Goal: Information Seeking & Learning: Learn about a topic

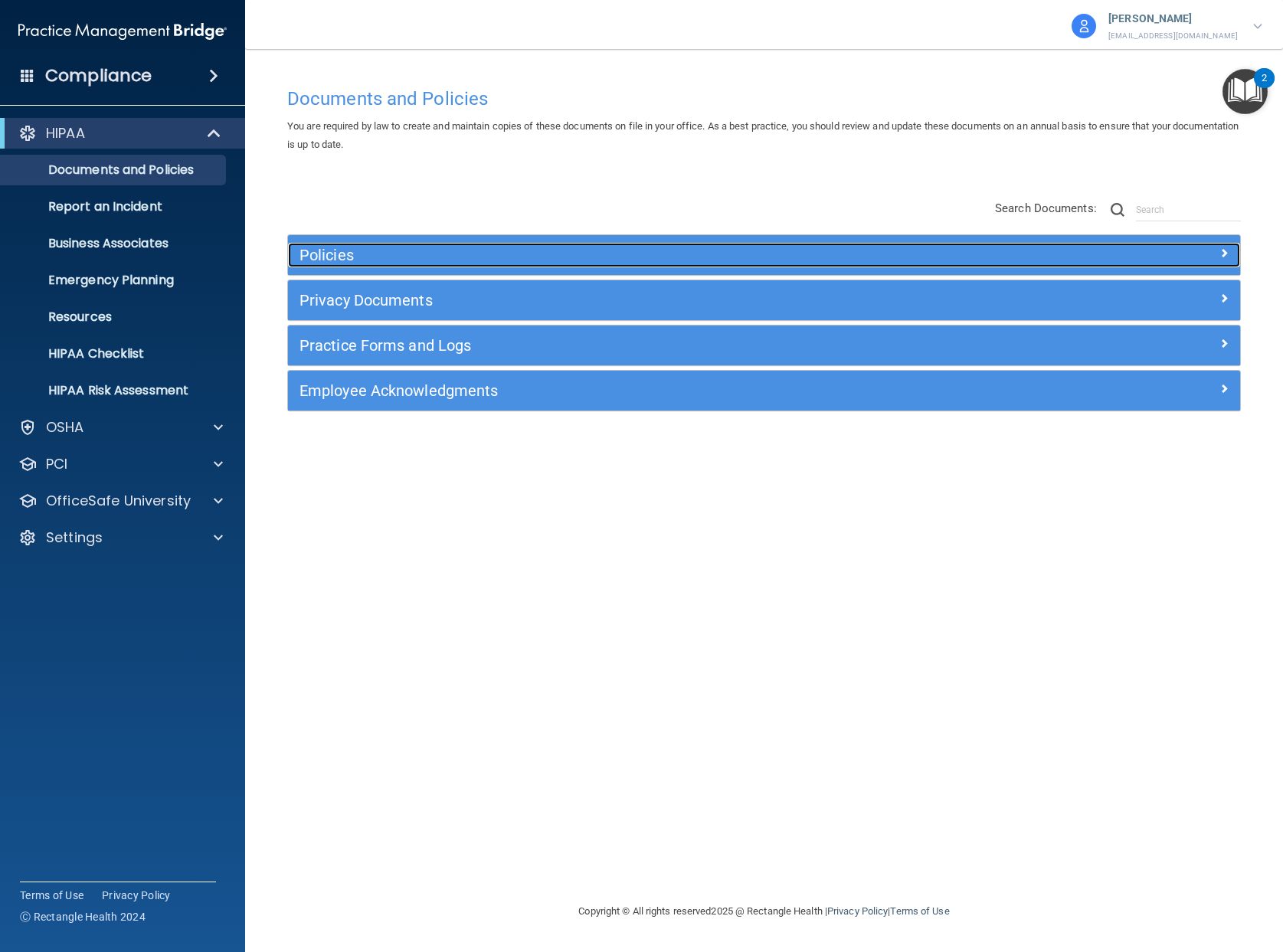
click at [596, 258] on h5 "Policies" at bounding box center [645, 255] width 691 height 17
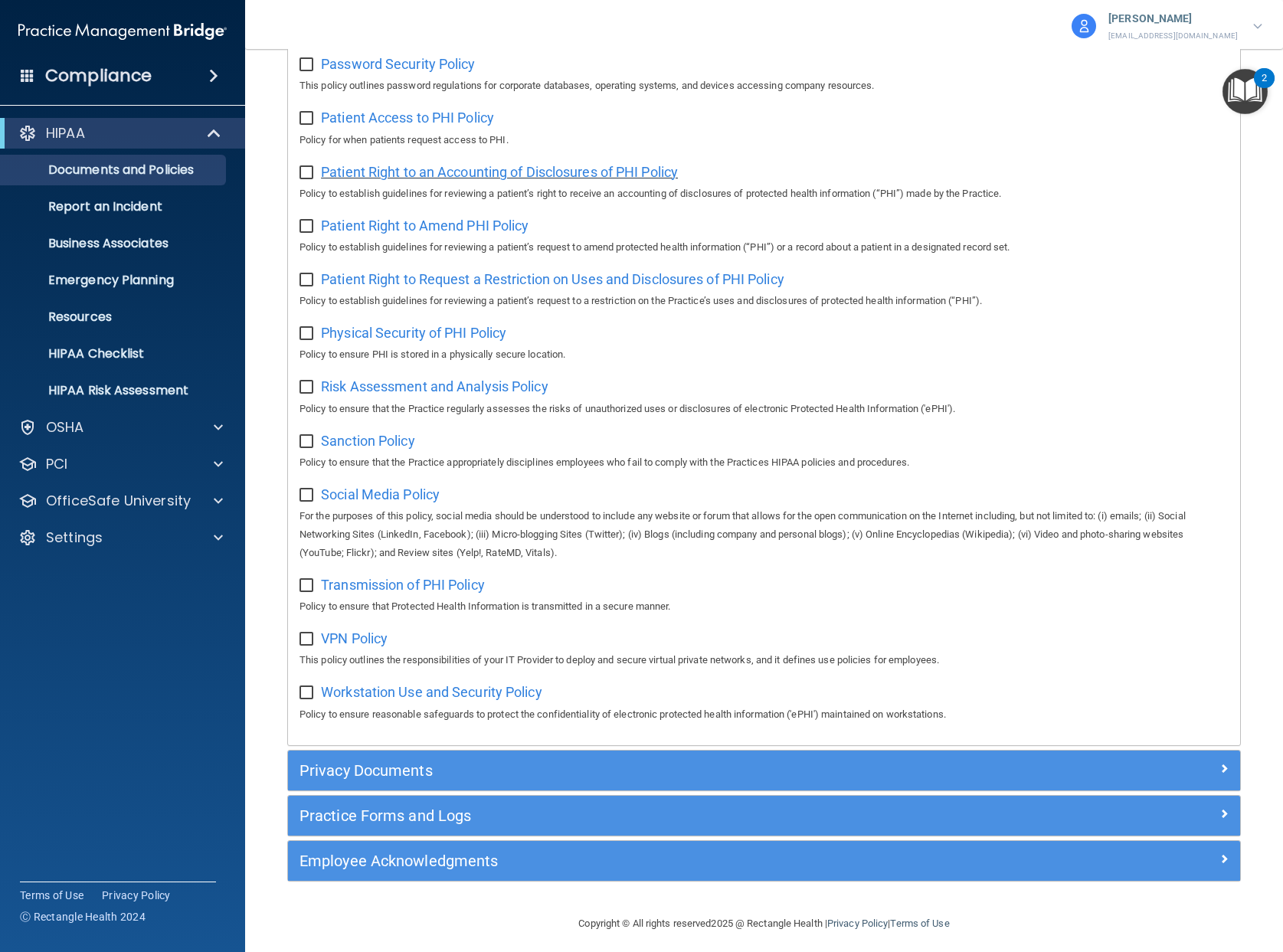
scroll to position [790, 0]
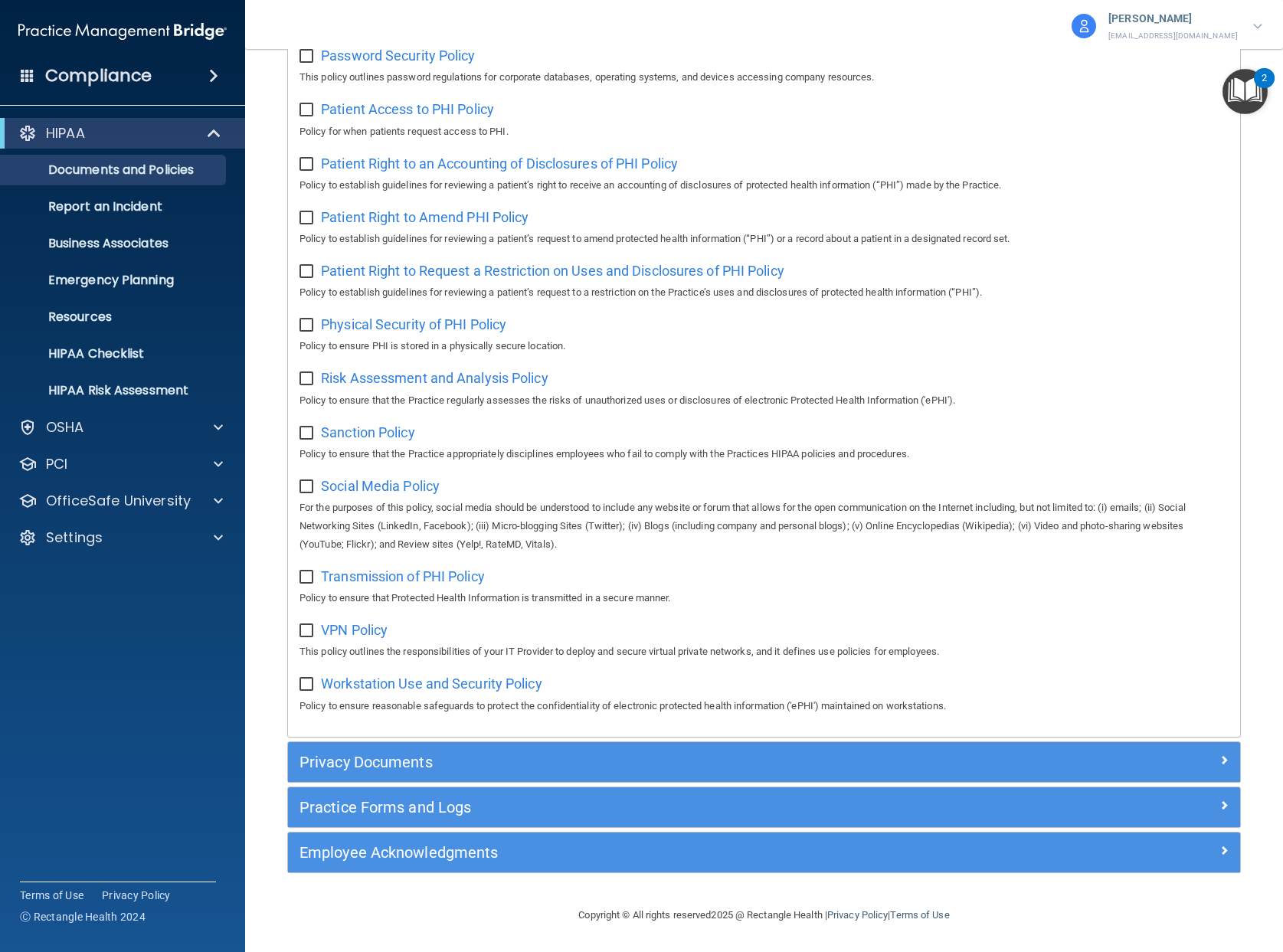
click at [604, 774] on div "Privacy Documents" at bounding box center [764, 761] width 952 height 40
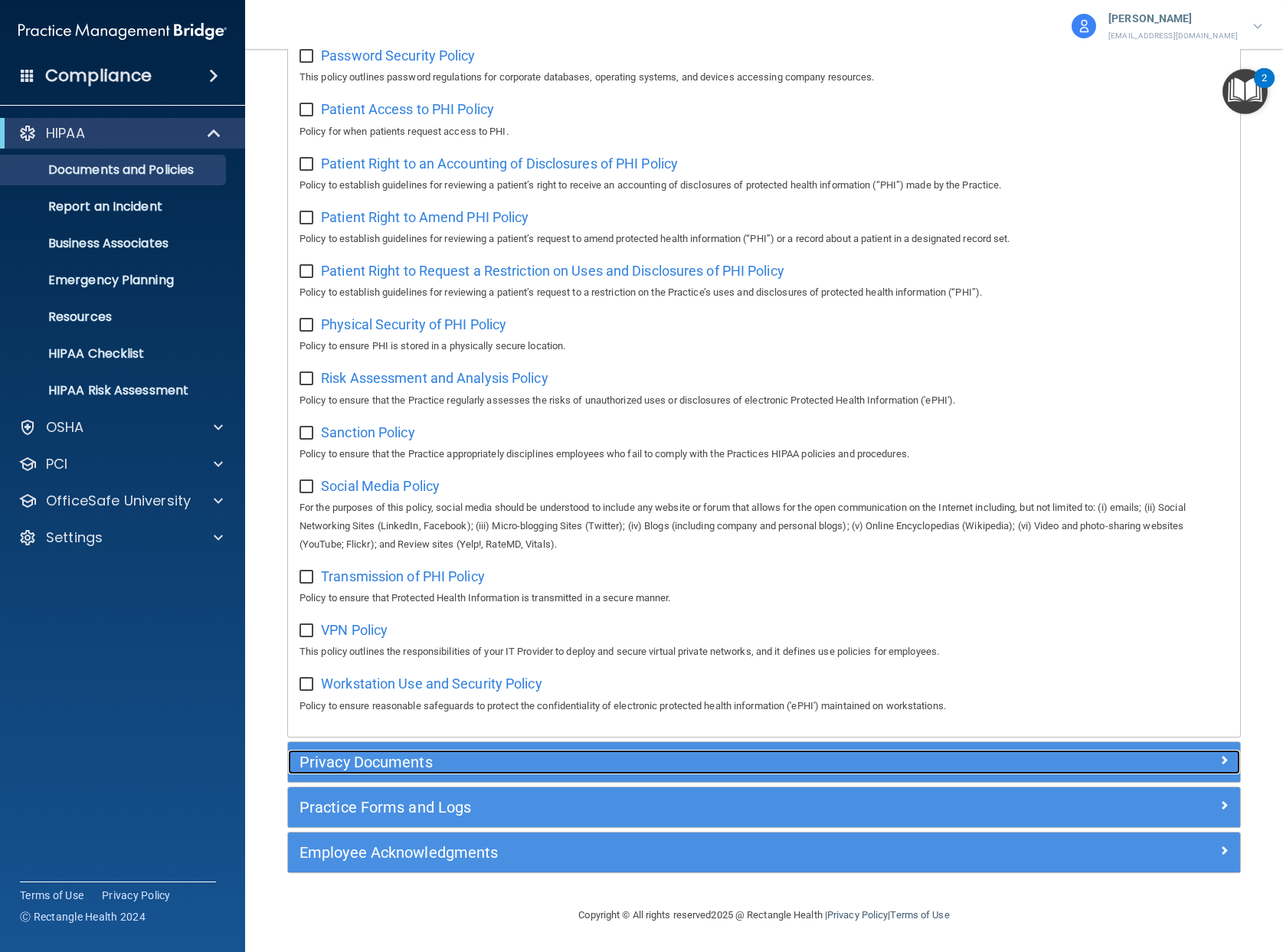
click at [605, 758] on h5 "Privacy Documents" at bounding box center [645, 762] width 691 height 17
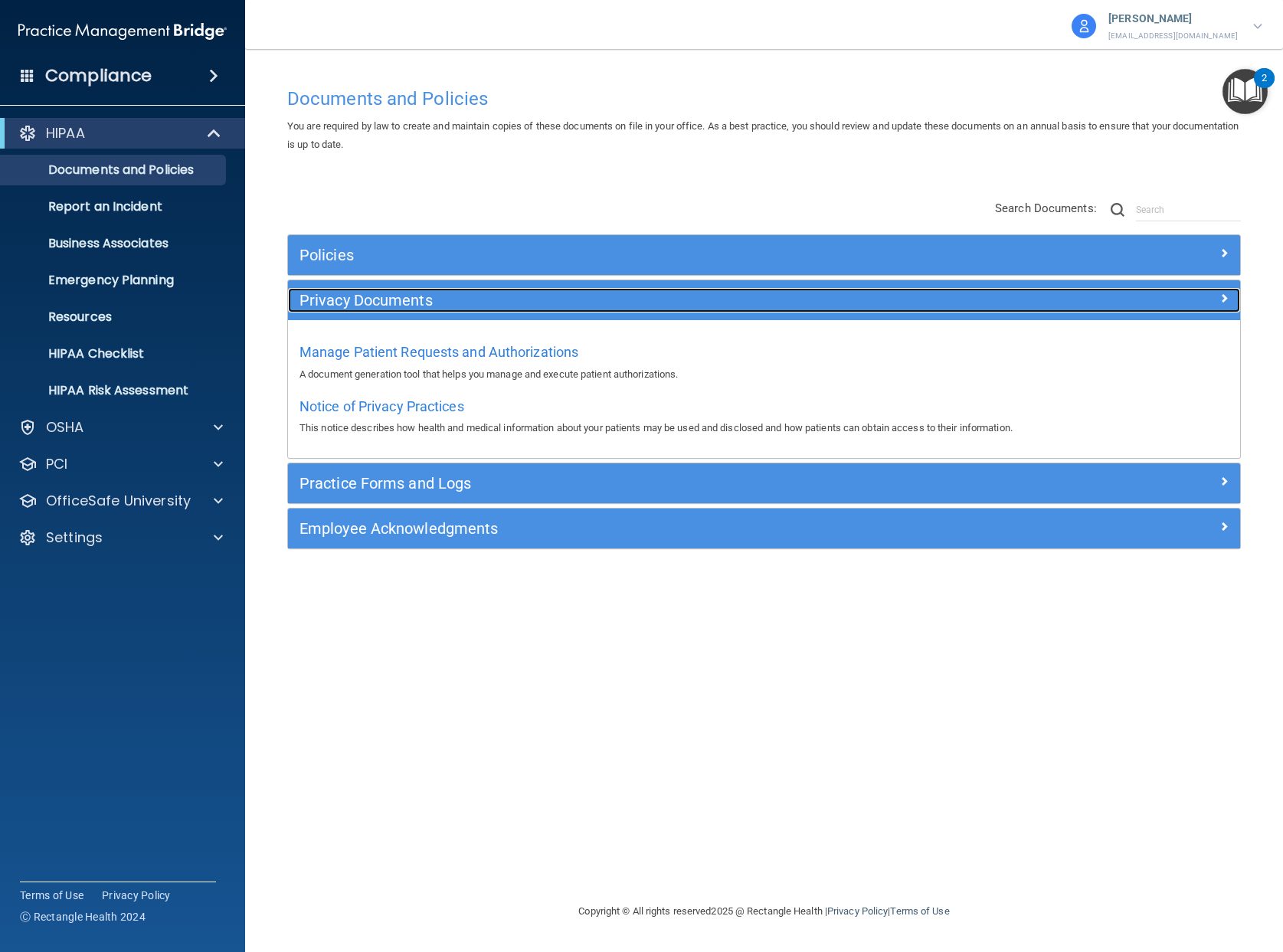
scroll to position [0, 0]
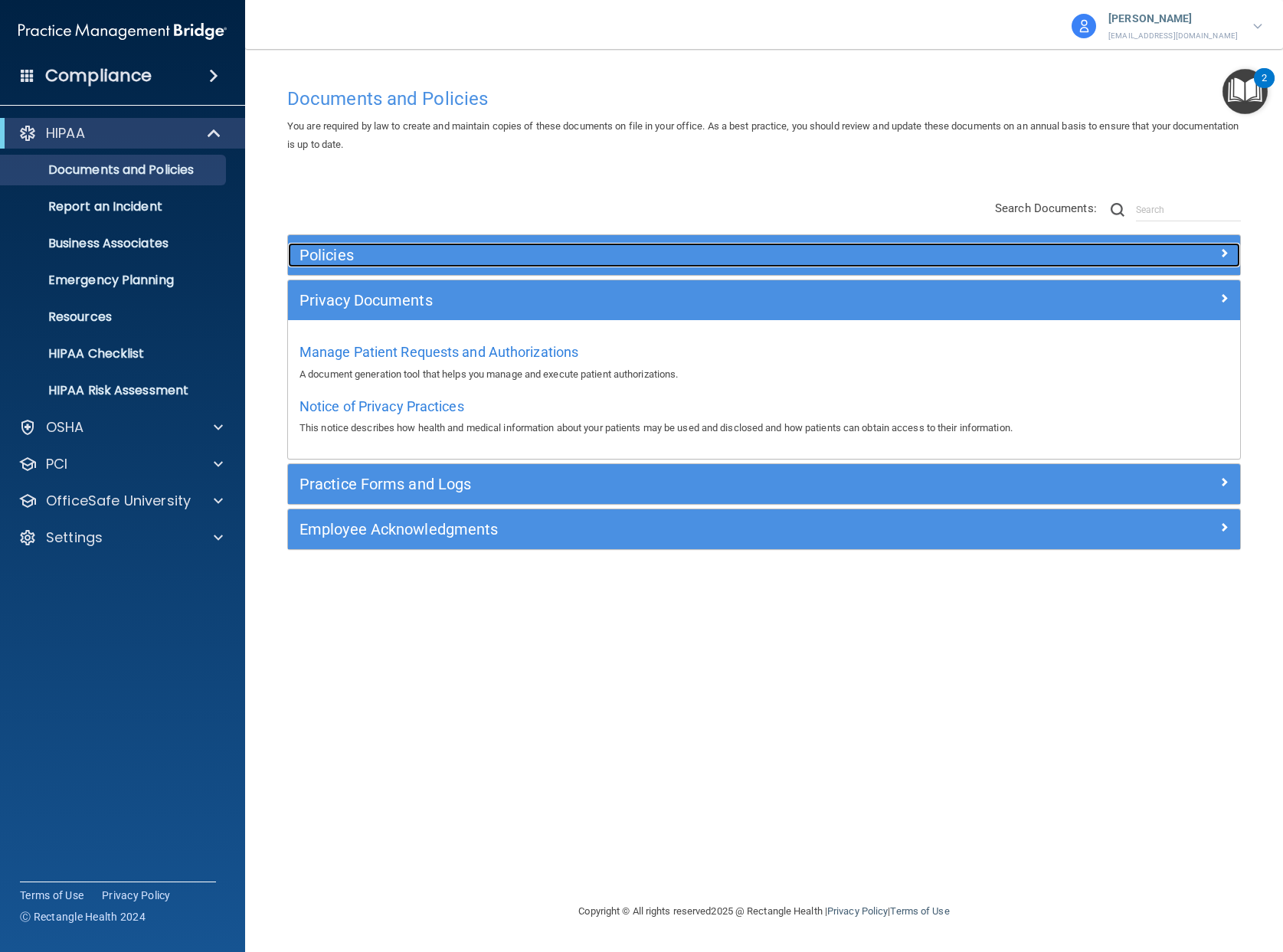
click at [665, 255] on h5 "Policies" at bounding box center [645, 255] width 691 height 17
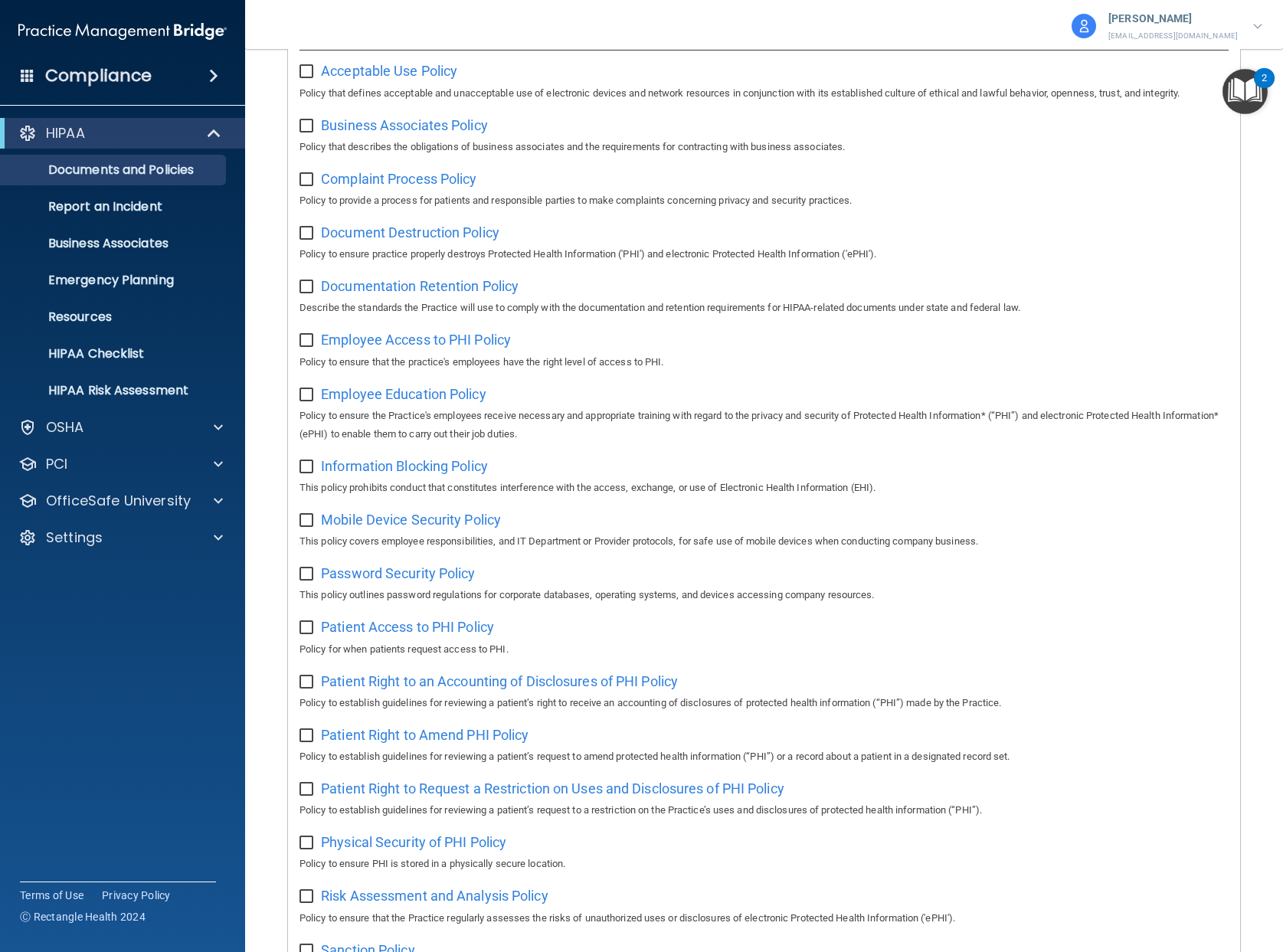
scroll to position [790, 0]
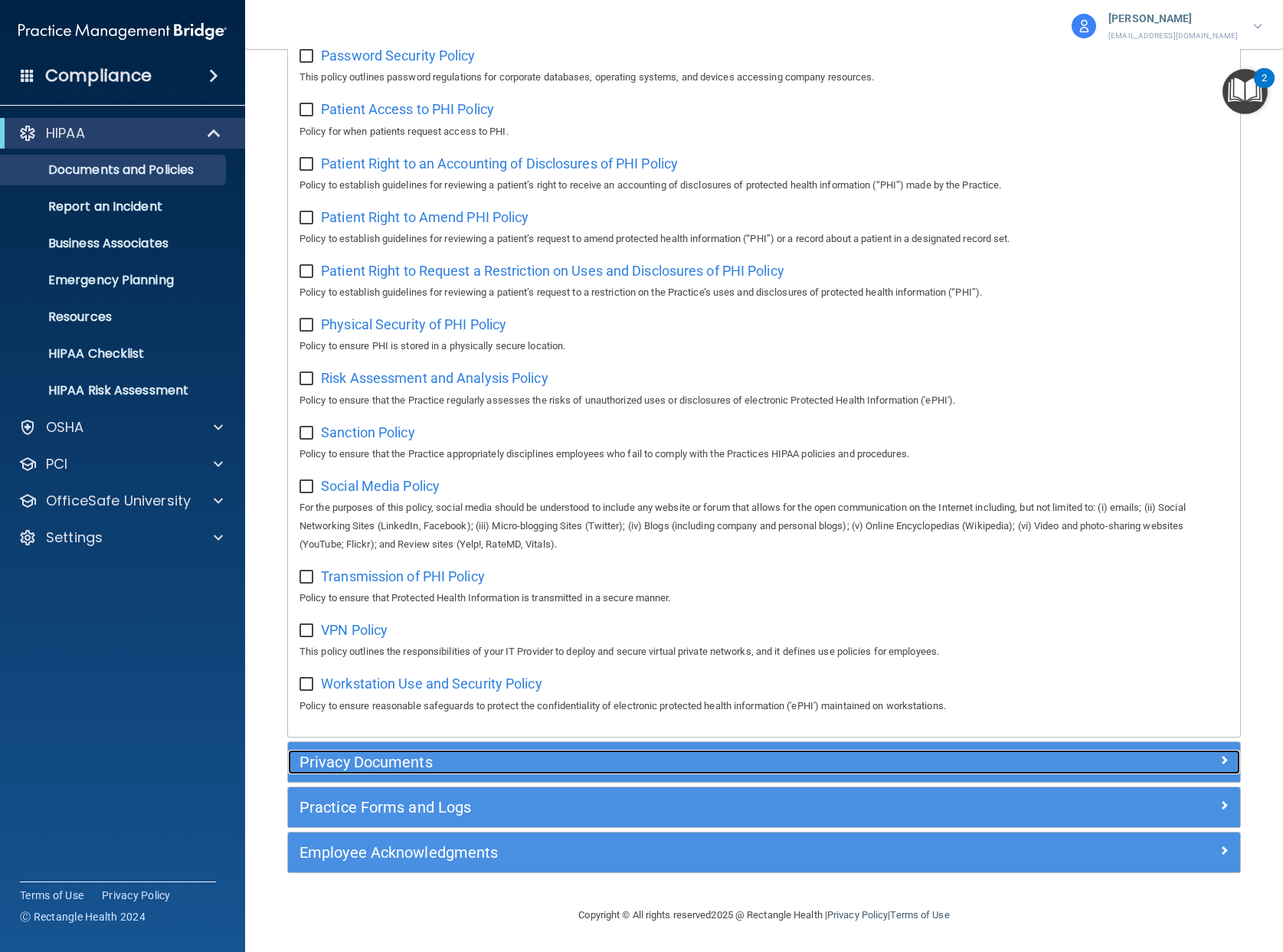
click at [594, 767] on h5 "Privacy Documents" at bounding box center [645, 762] width 691 height 17
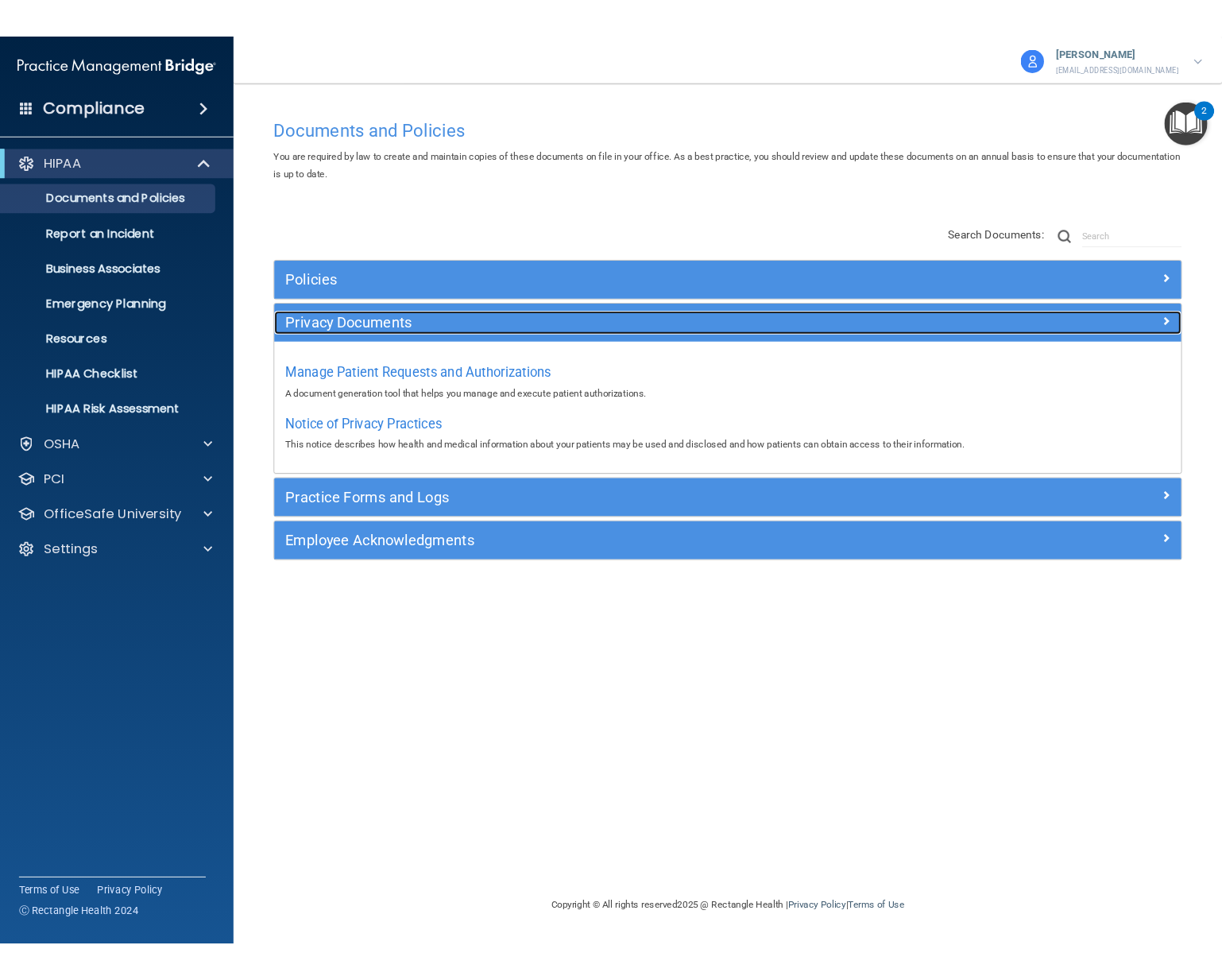
scroll to position [0, 0]
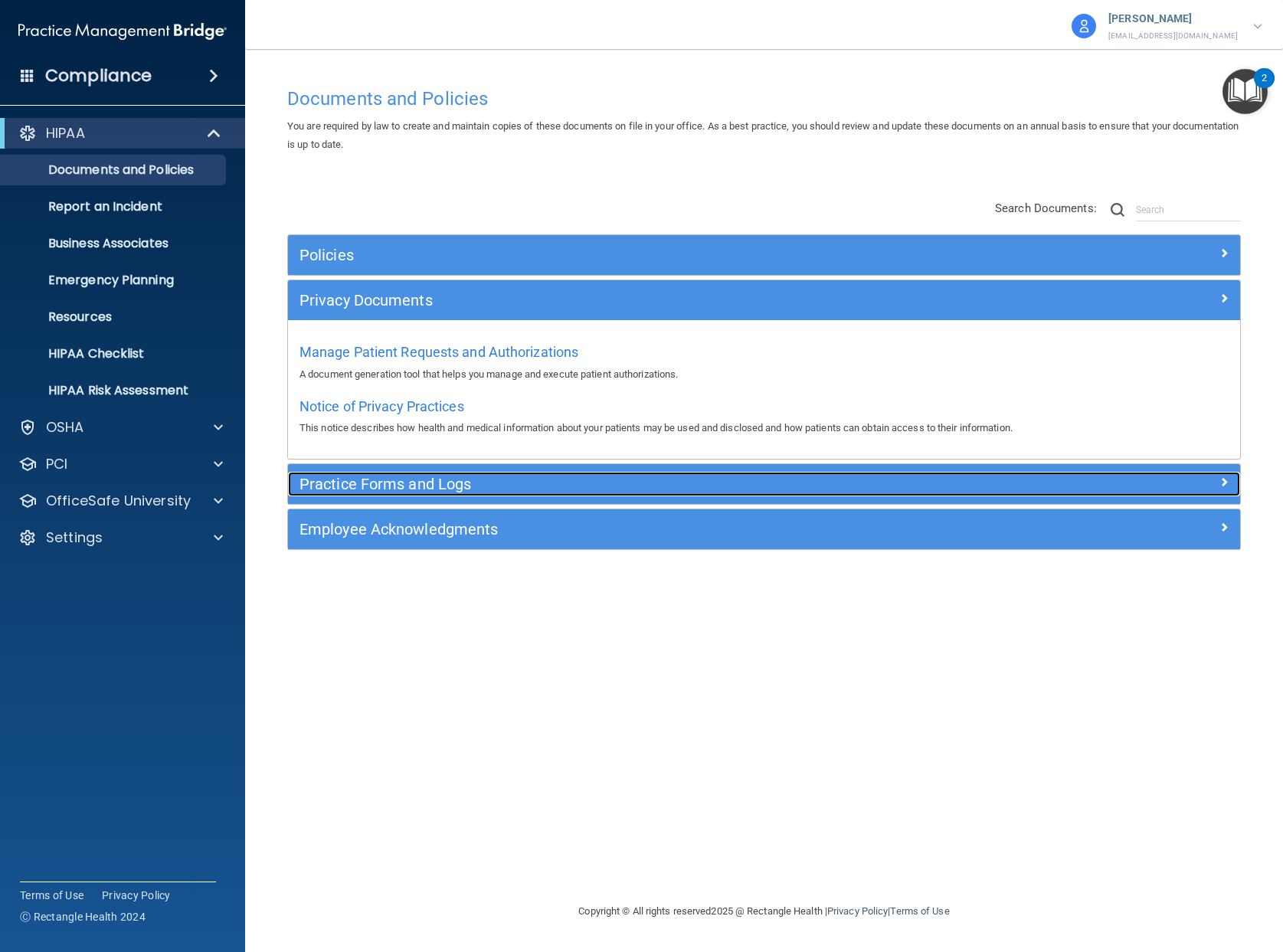
click at [524, 486] on h5 "Practice Forms and Logs" at bounding box center [645, 484] width 691 height 17
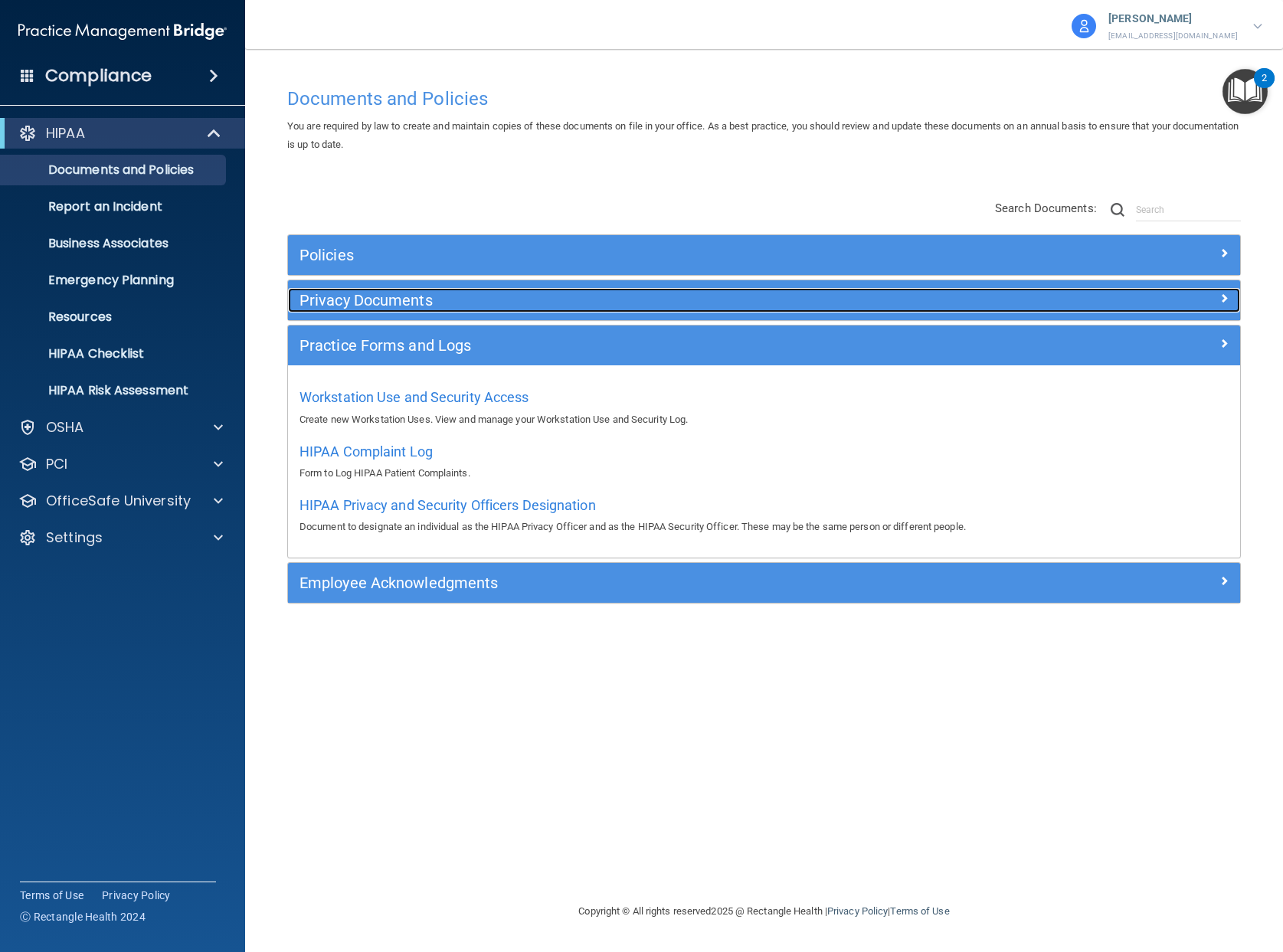
click at [448, 298] on h5 "Privacy Documents" at bounding box center [645, 300] width 691 height 17
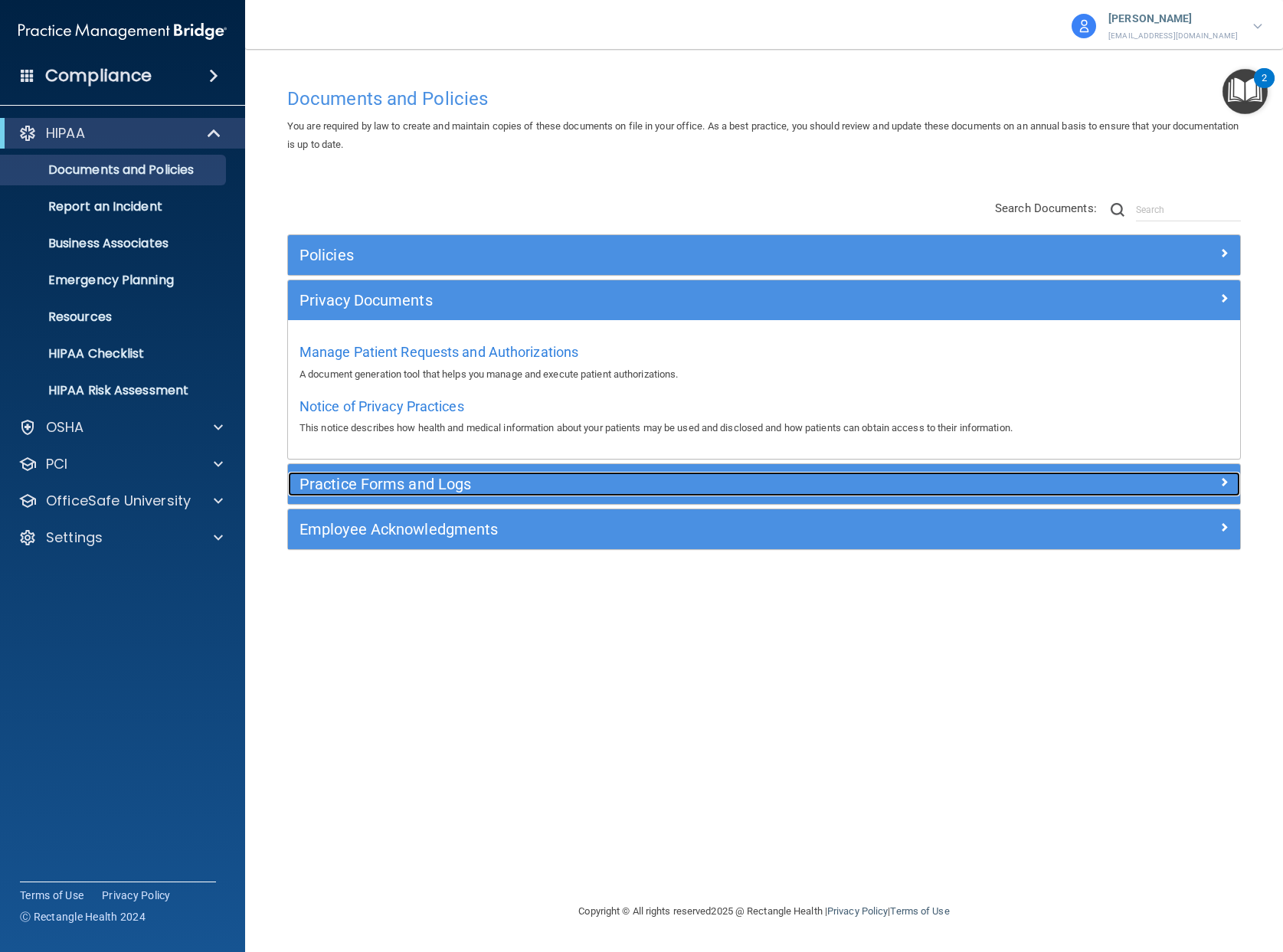
click at [433, 480] on h5 "Practice Forms and Logs" at bounding box center [645, 484] width 691 height 17
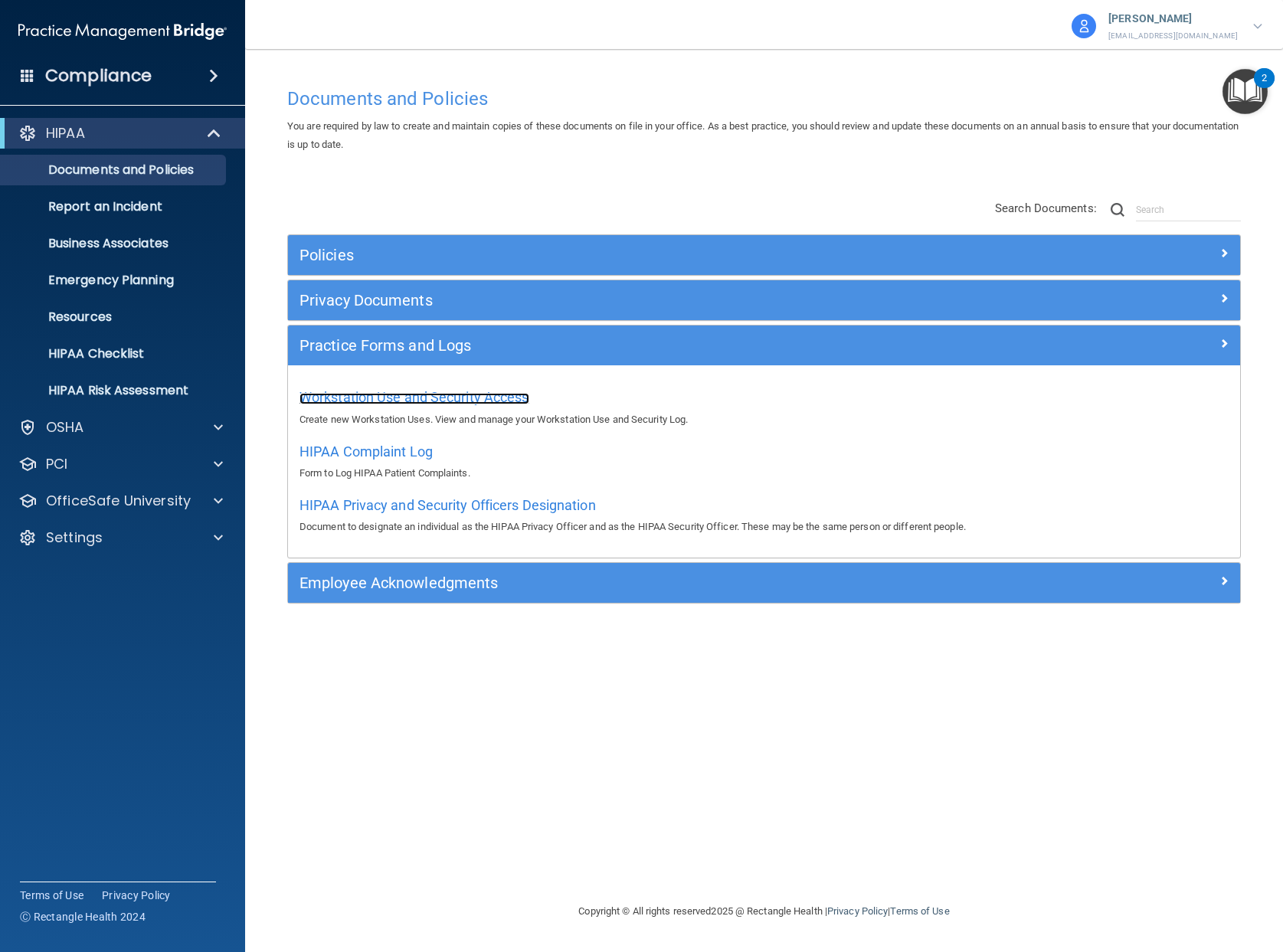
click at [429, 395] on span "Workstation Use and Security Access" at bounding box center [414, 396] width 230 height 16
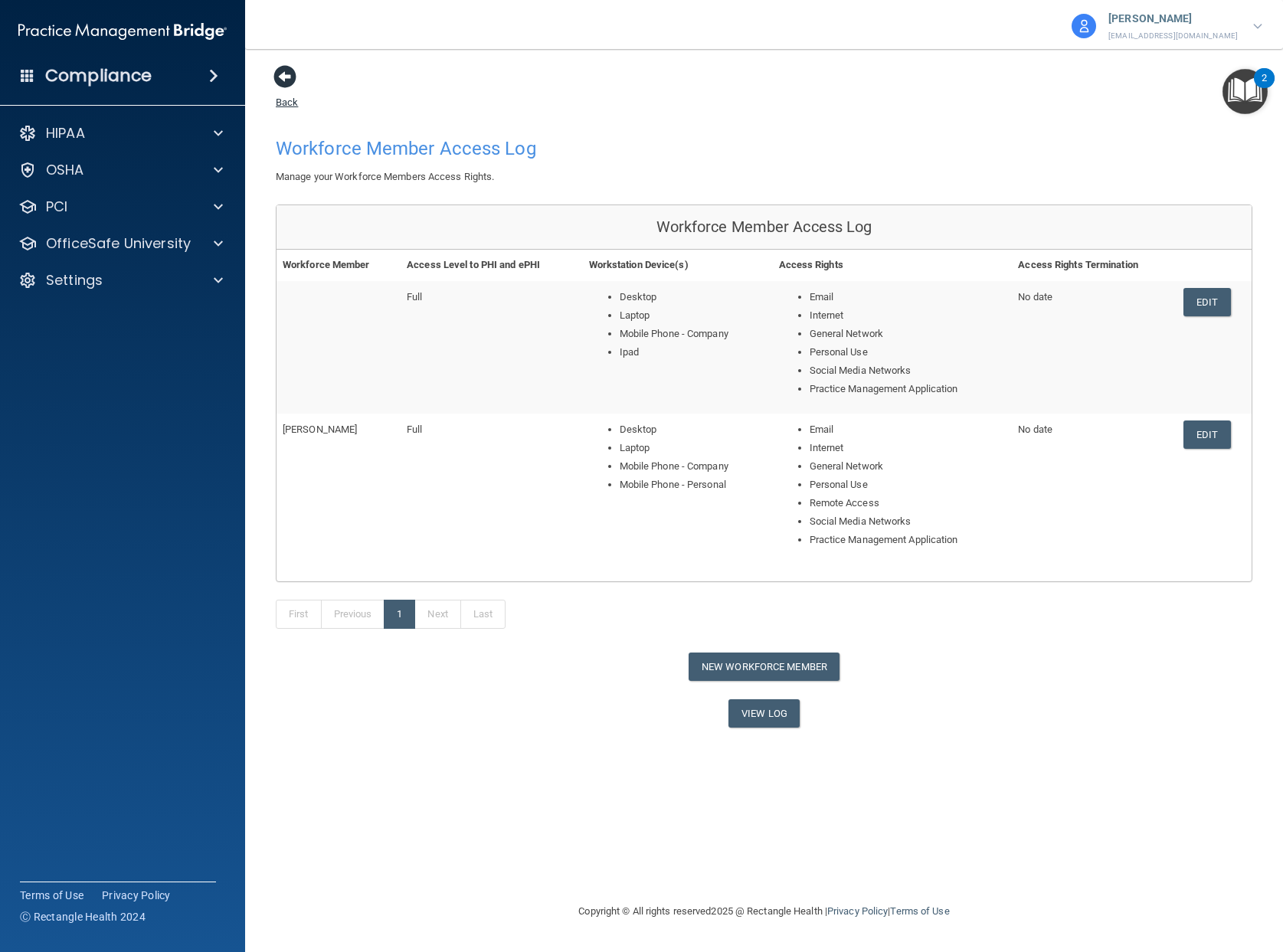
click at [285, 84] on span at bounding box center [285, 76] width 23 height 23
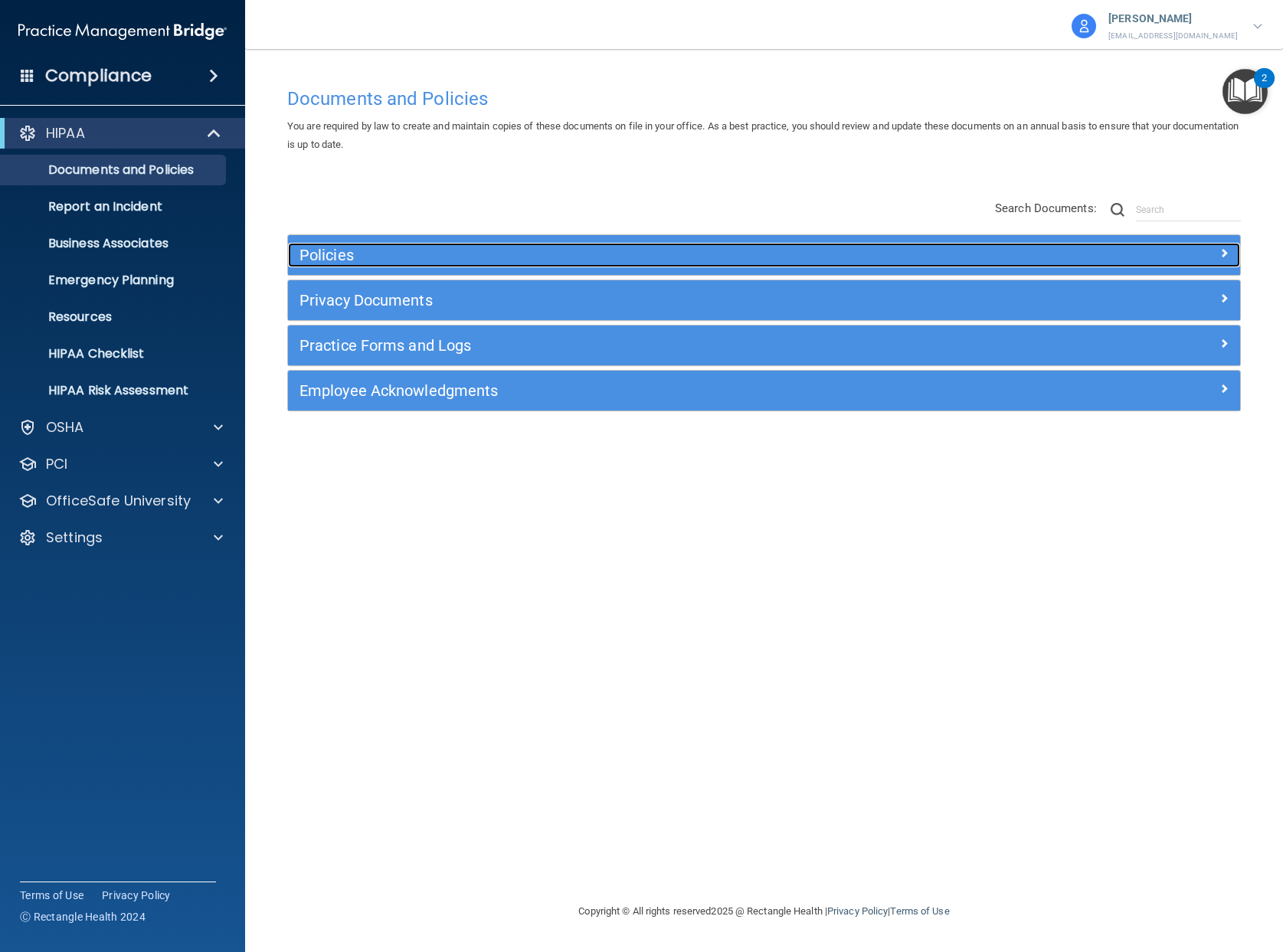
click at [651, 257] on h5 "Policies" at bounding box center [645, 255] width 691 height 17
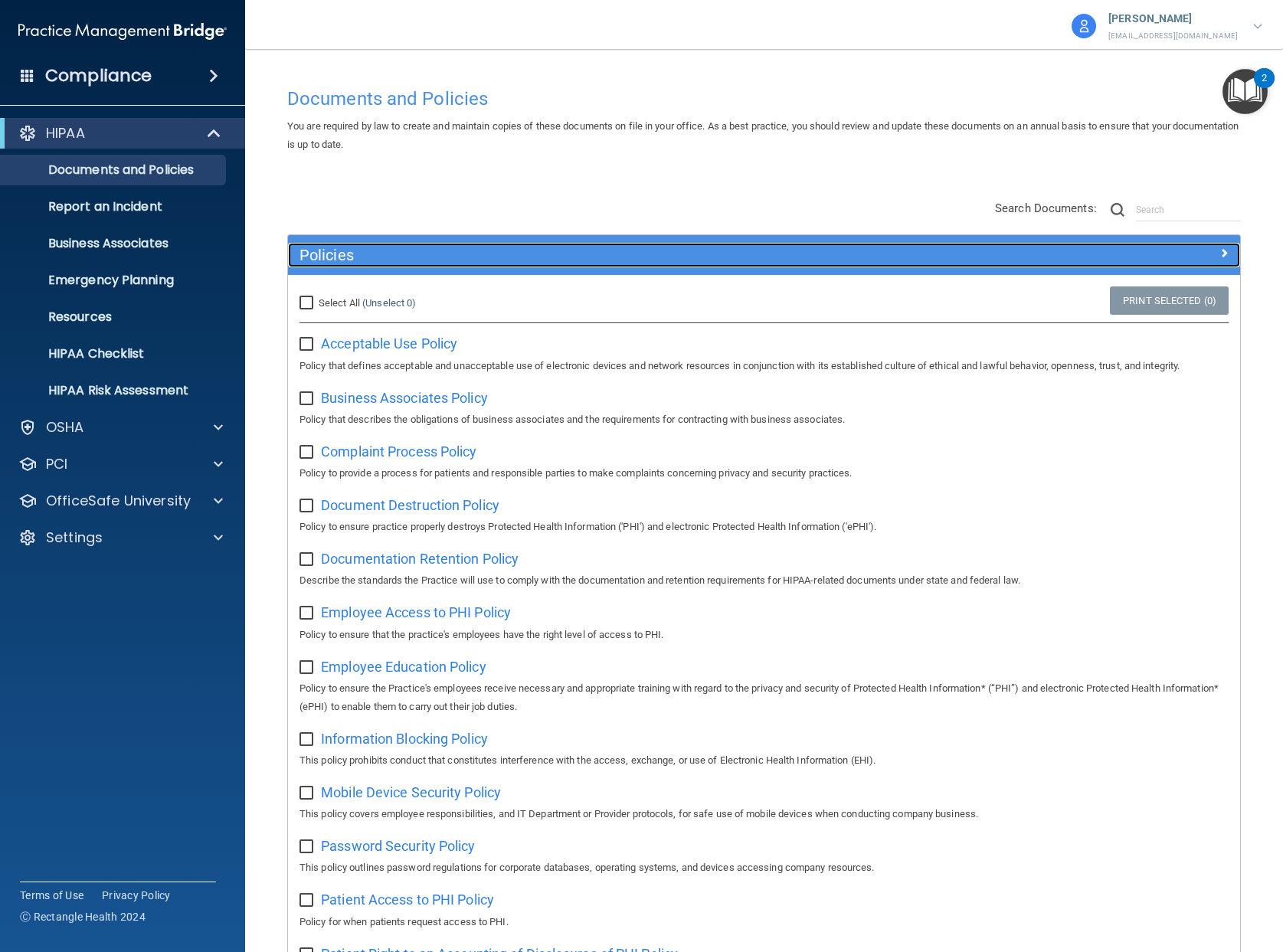
click at [648, 250] on h5 "Policies" at bounding box center [645, 255] width 691 height 17
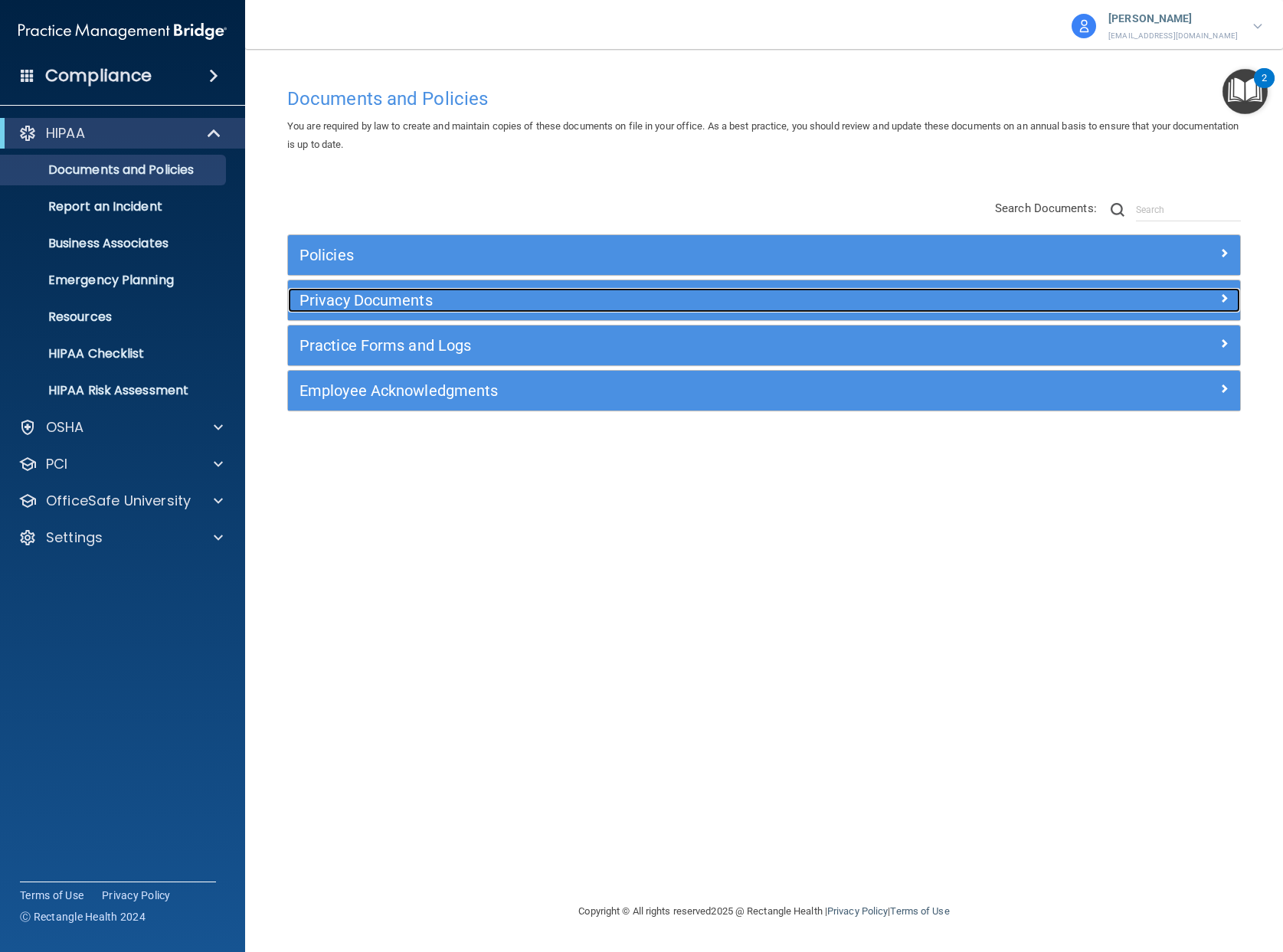
click at [617, 296] on h5 "Privacy Documents" at bounding box center [645, 300] width 691 height 17
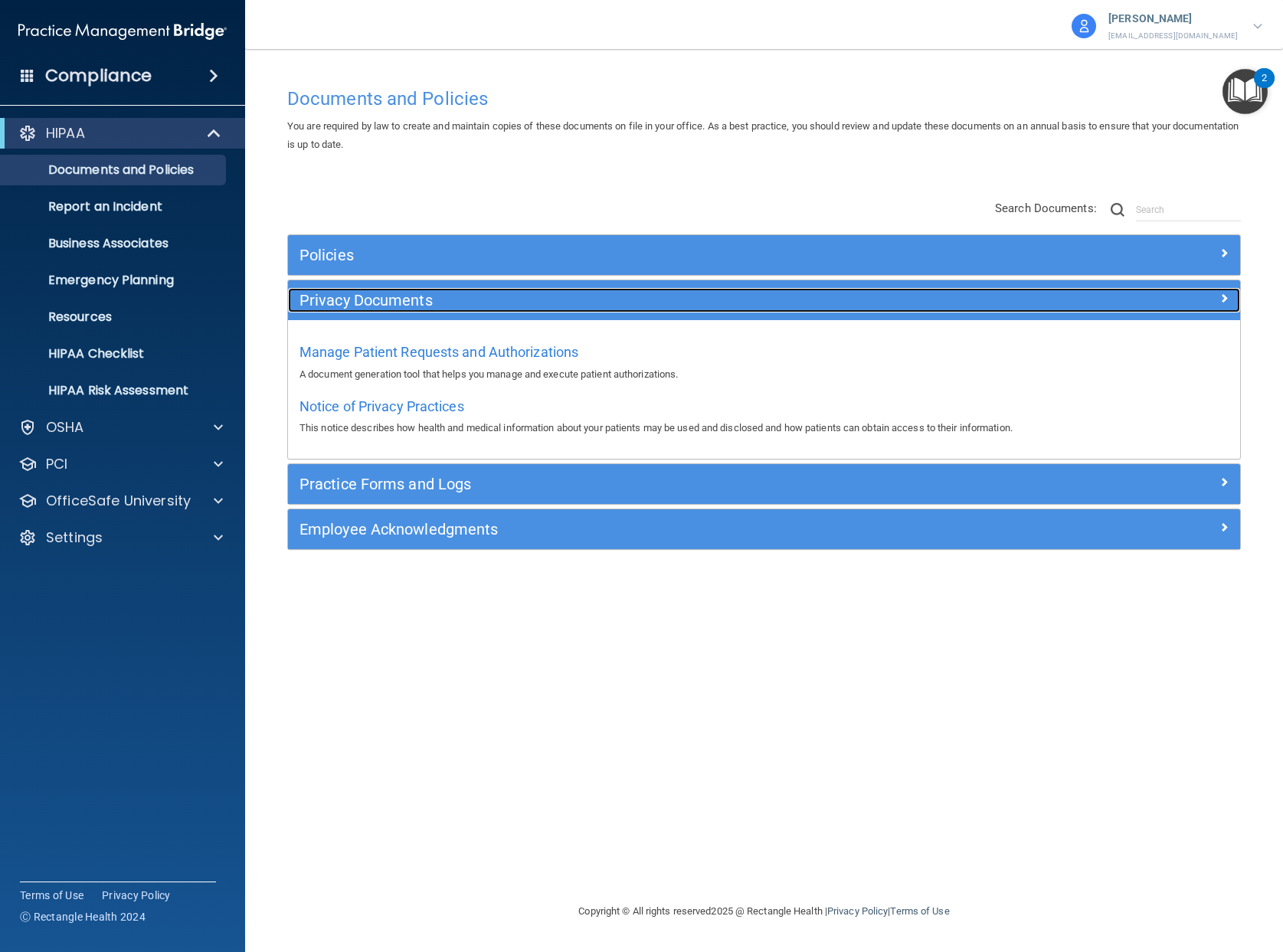
click at [612, 292] on h5 "Privacy Documents" at bounding box center [645, 300] width 691 height 17
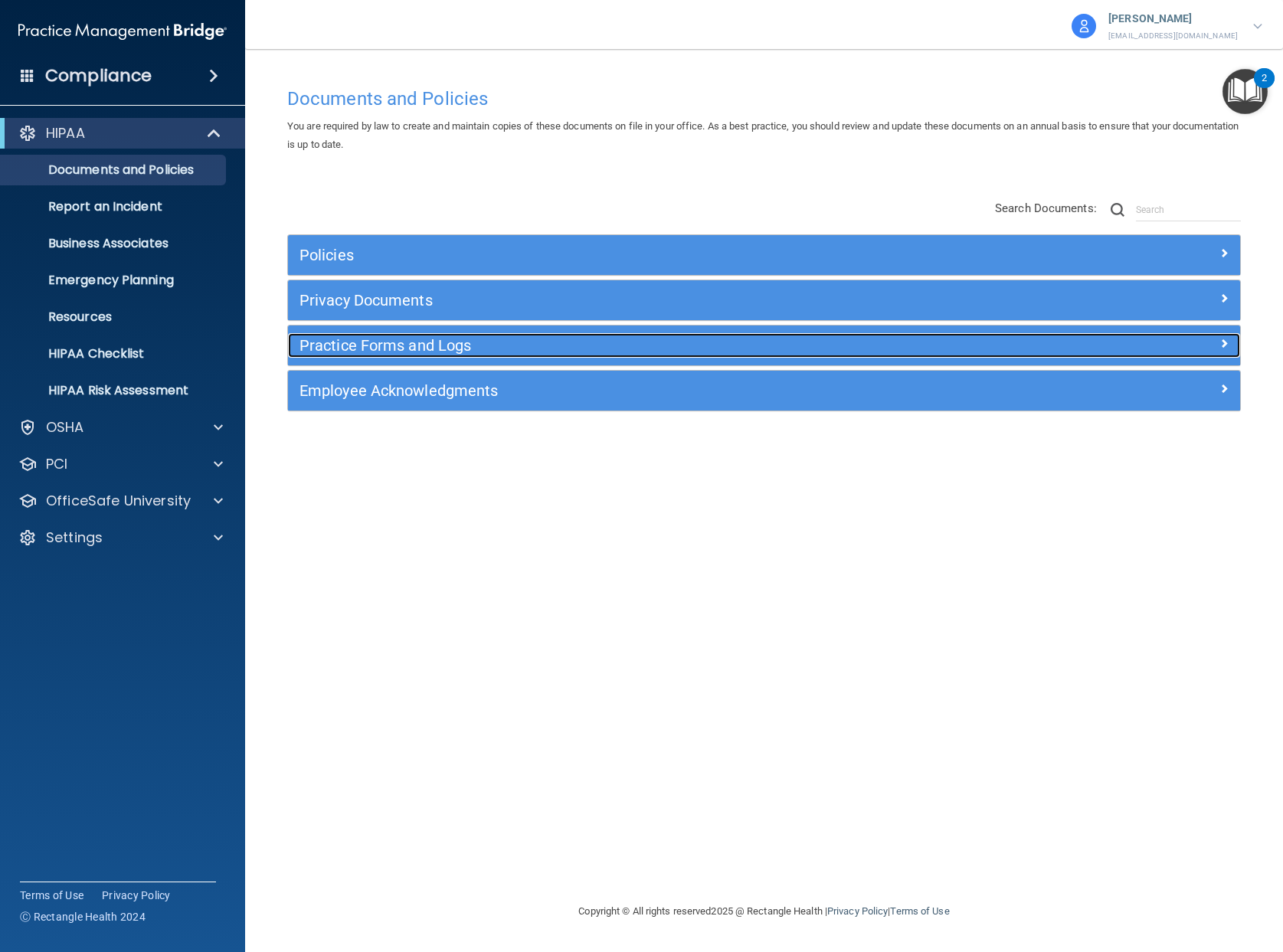
click at [590, 343] on h5 "Practice Forms and Logs" at bounding box center [645, 345] width 691 height 17
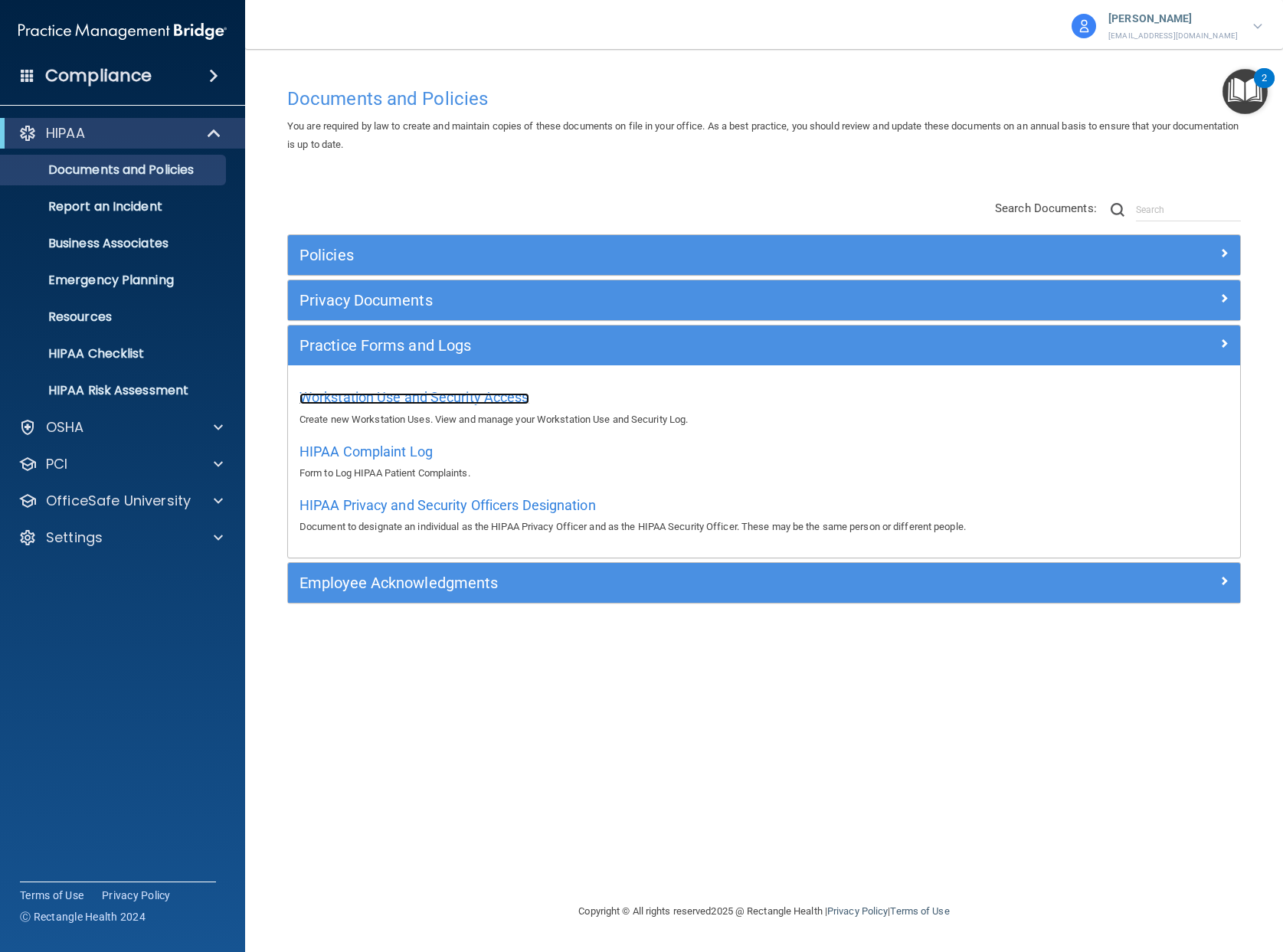
click at [479, 401] on span "Workstation Use and Security Access" at bounding box center [414, 396] width 230 height 16
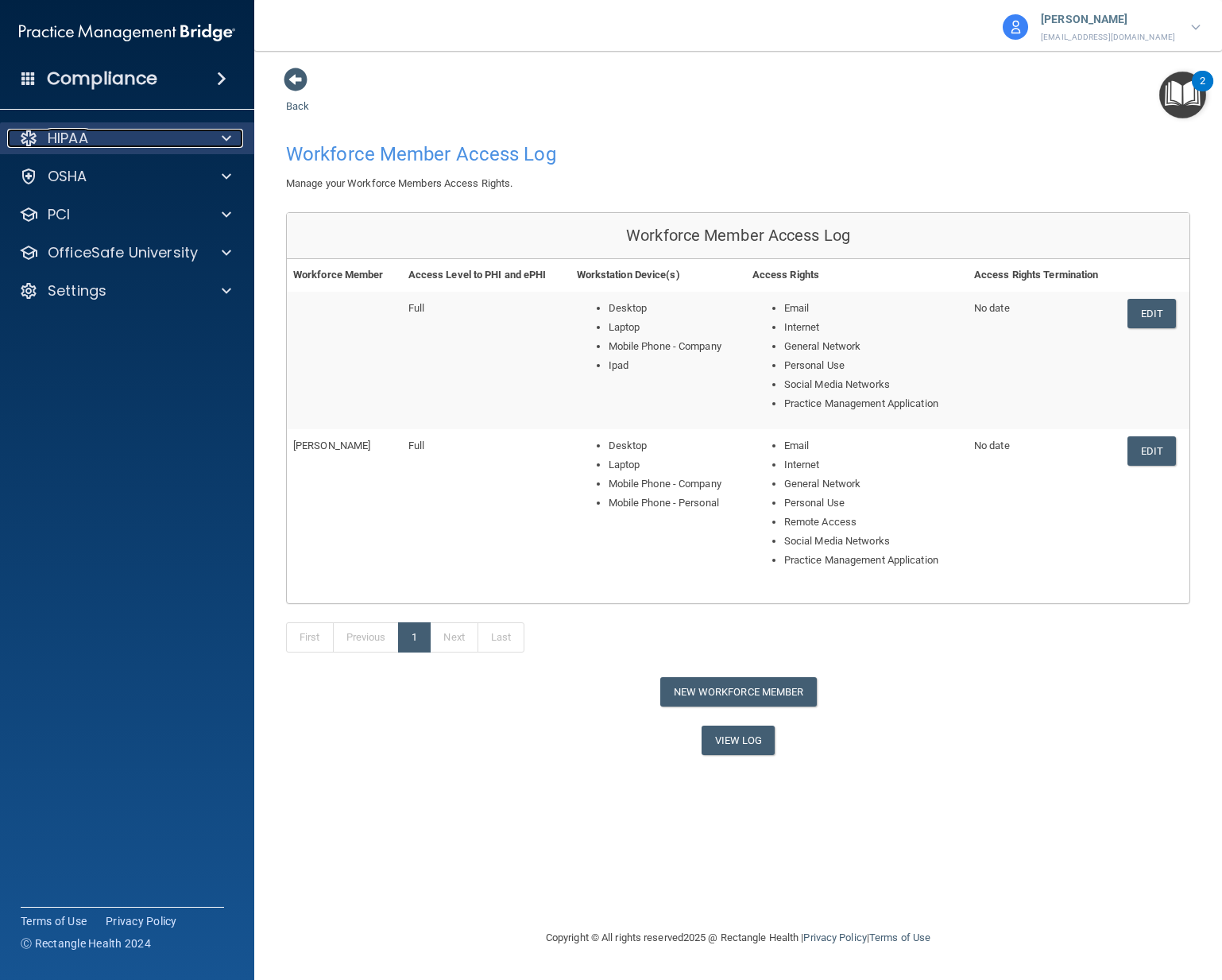
click at [82, 136] on p "HIPAA" at bounding box center [68, 138] width 40 height 19
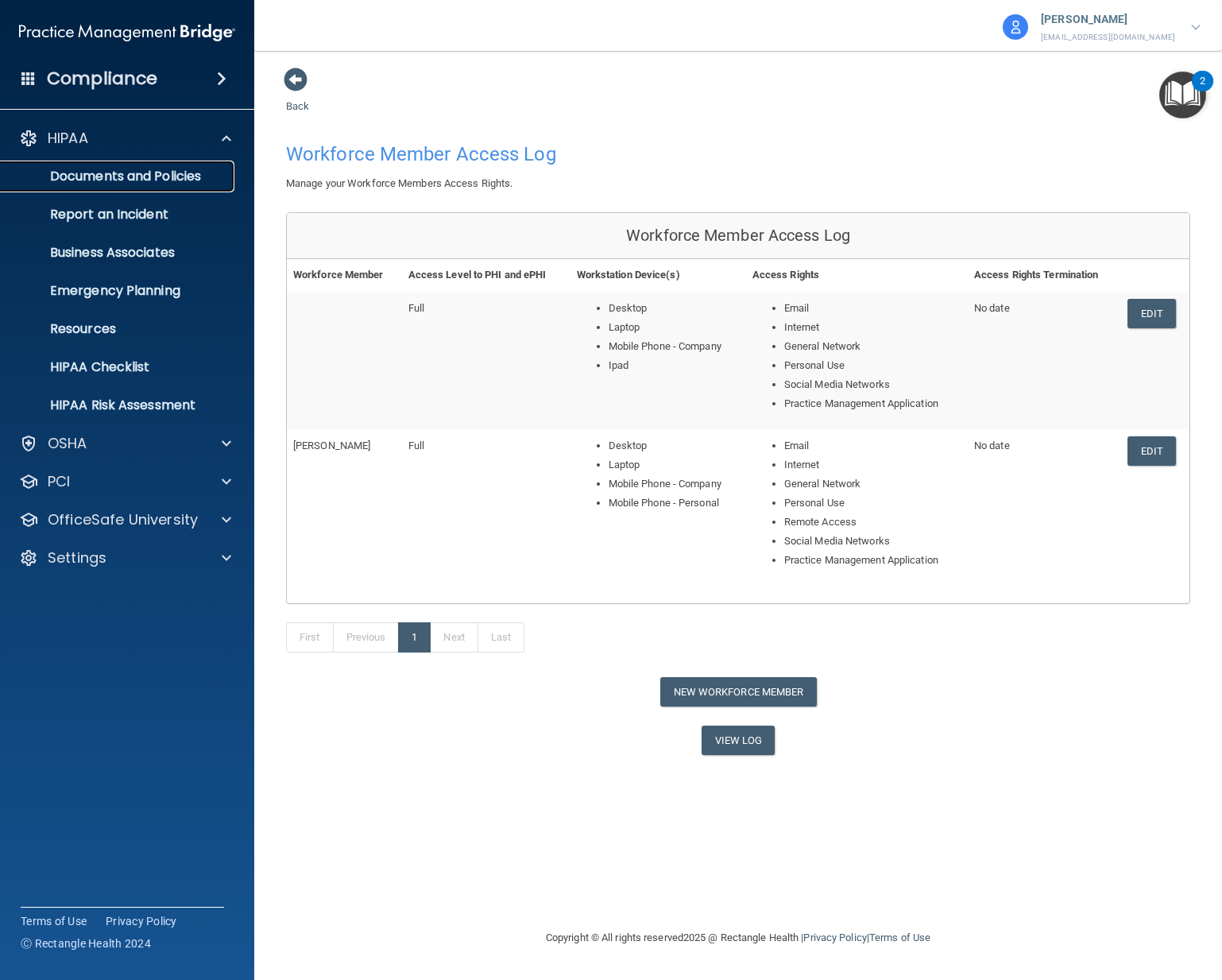
click at [92, 179] on p "Documents and Policies" at bounding box center [119, 176] width 217 height 16
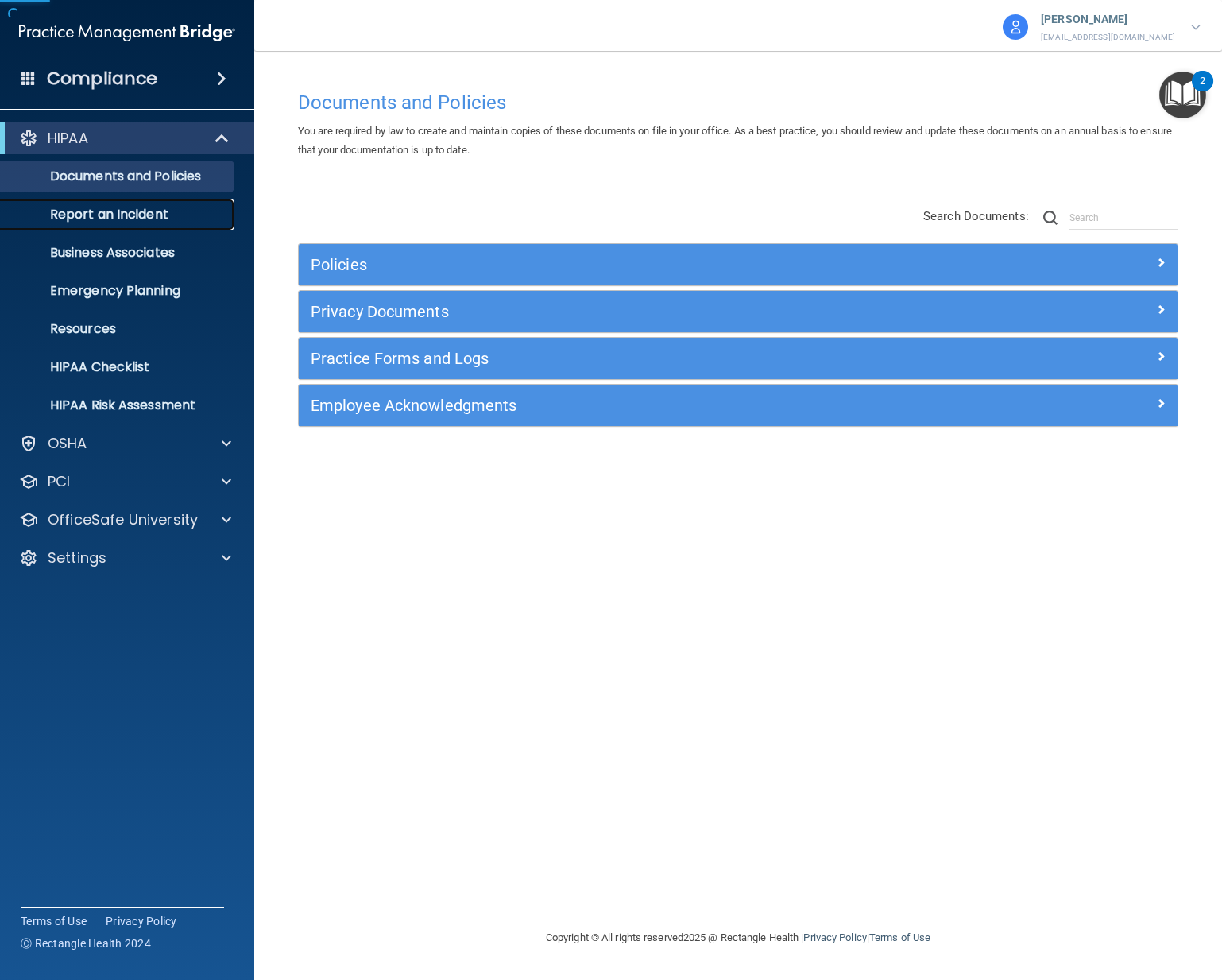
click at [86, 209] on p "Report an Incident" at bounding box center [119, 215] width 217 height 16
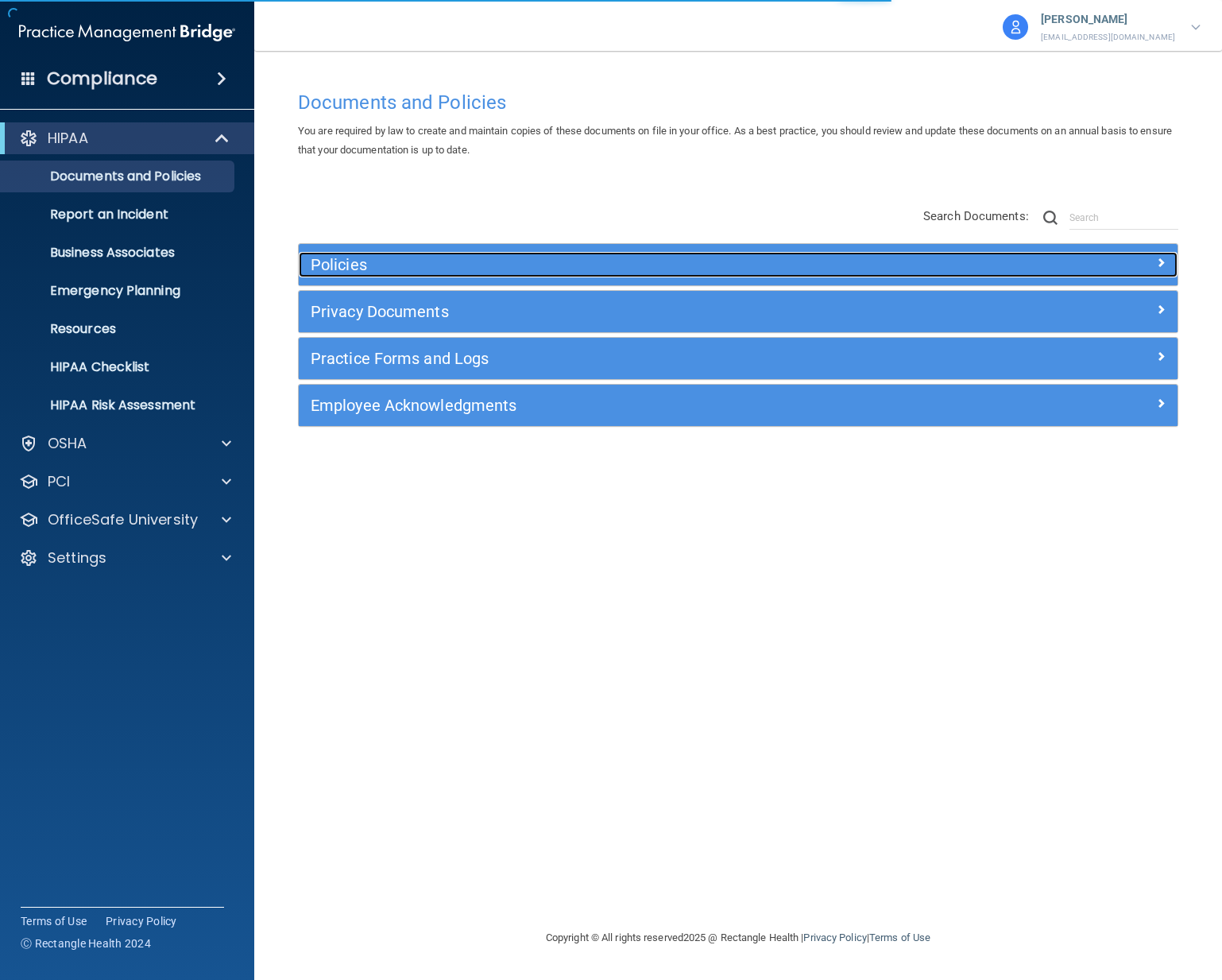
click at [556, 258] on h5 "Policies" at bounding box center [629, 265] width 636 height 17
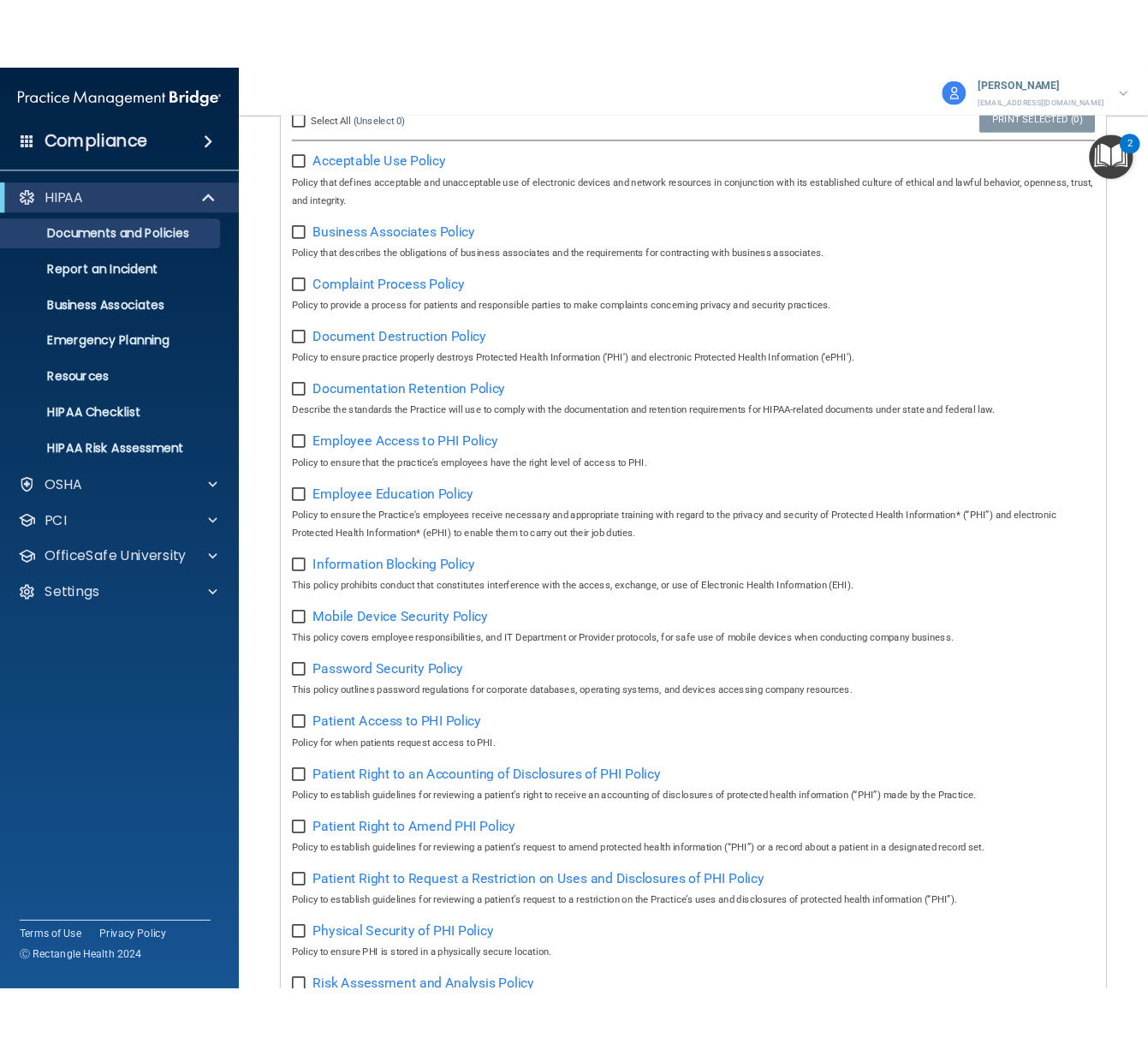
scroll to position [773, 0]
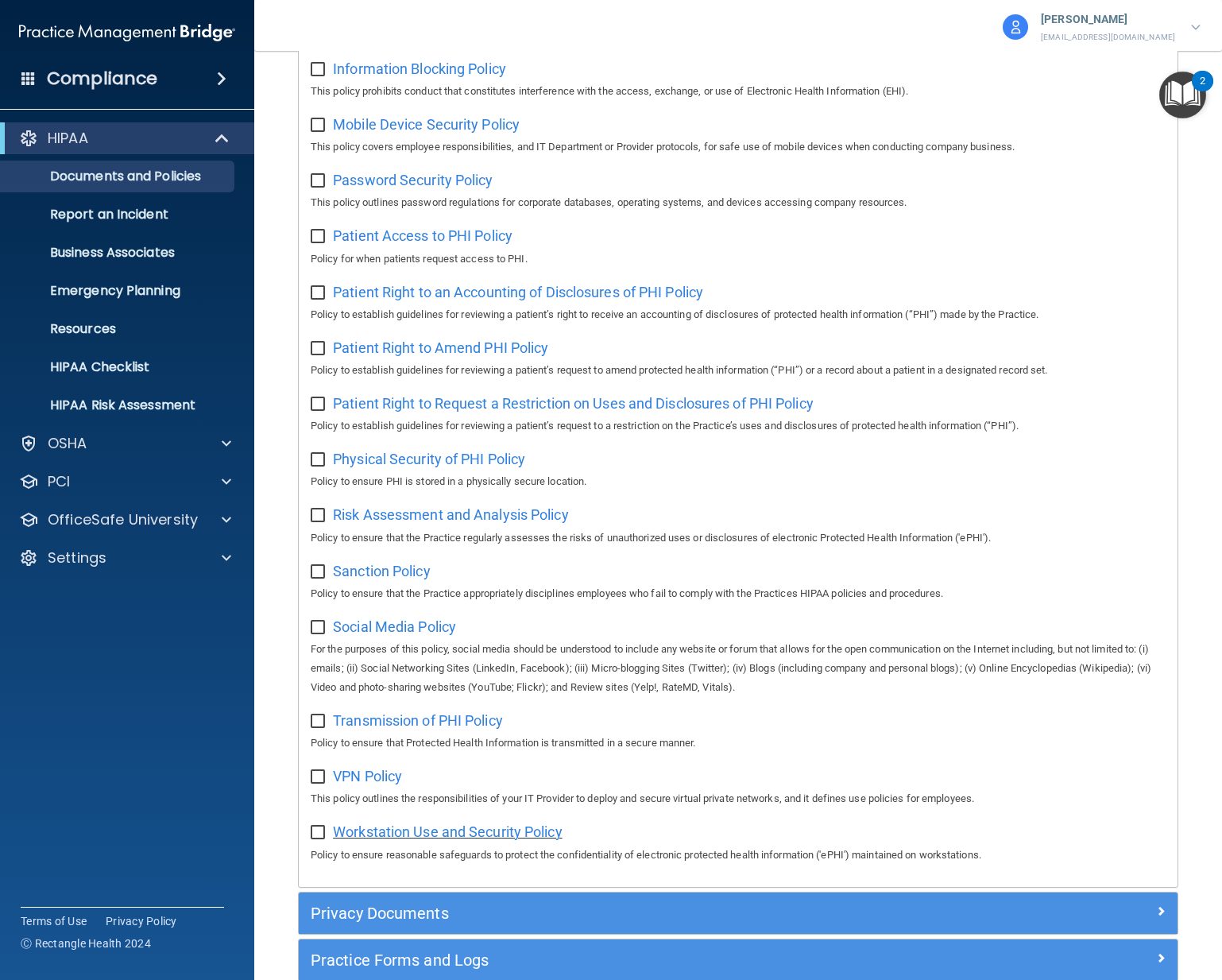
click at [510, 825] on span "Workstation Use and Security Policy" at bounding box center [447, 831] width 230 height 17
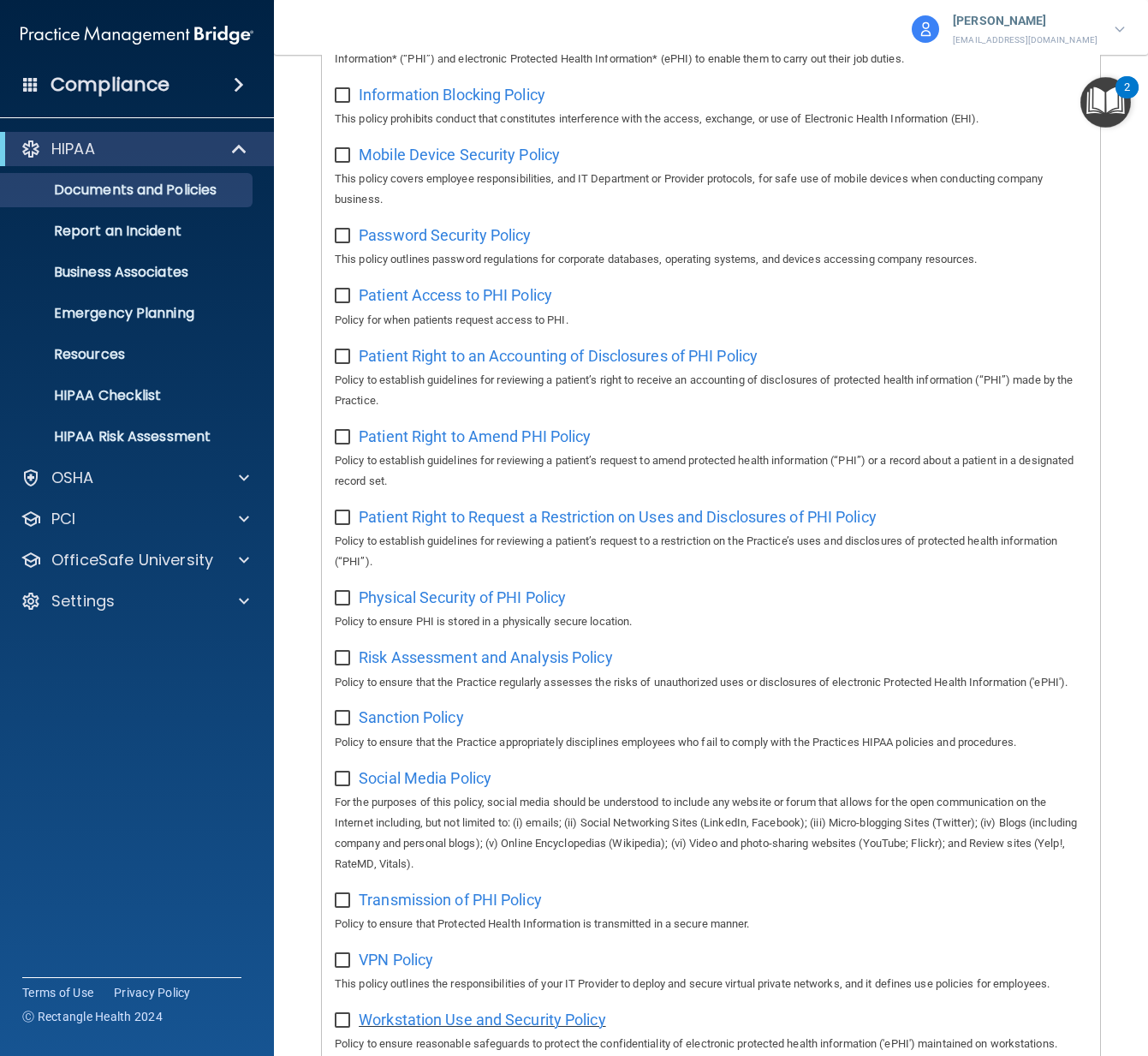
scroll to position [792, 0]
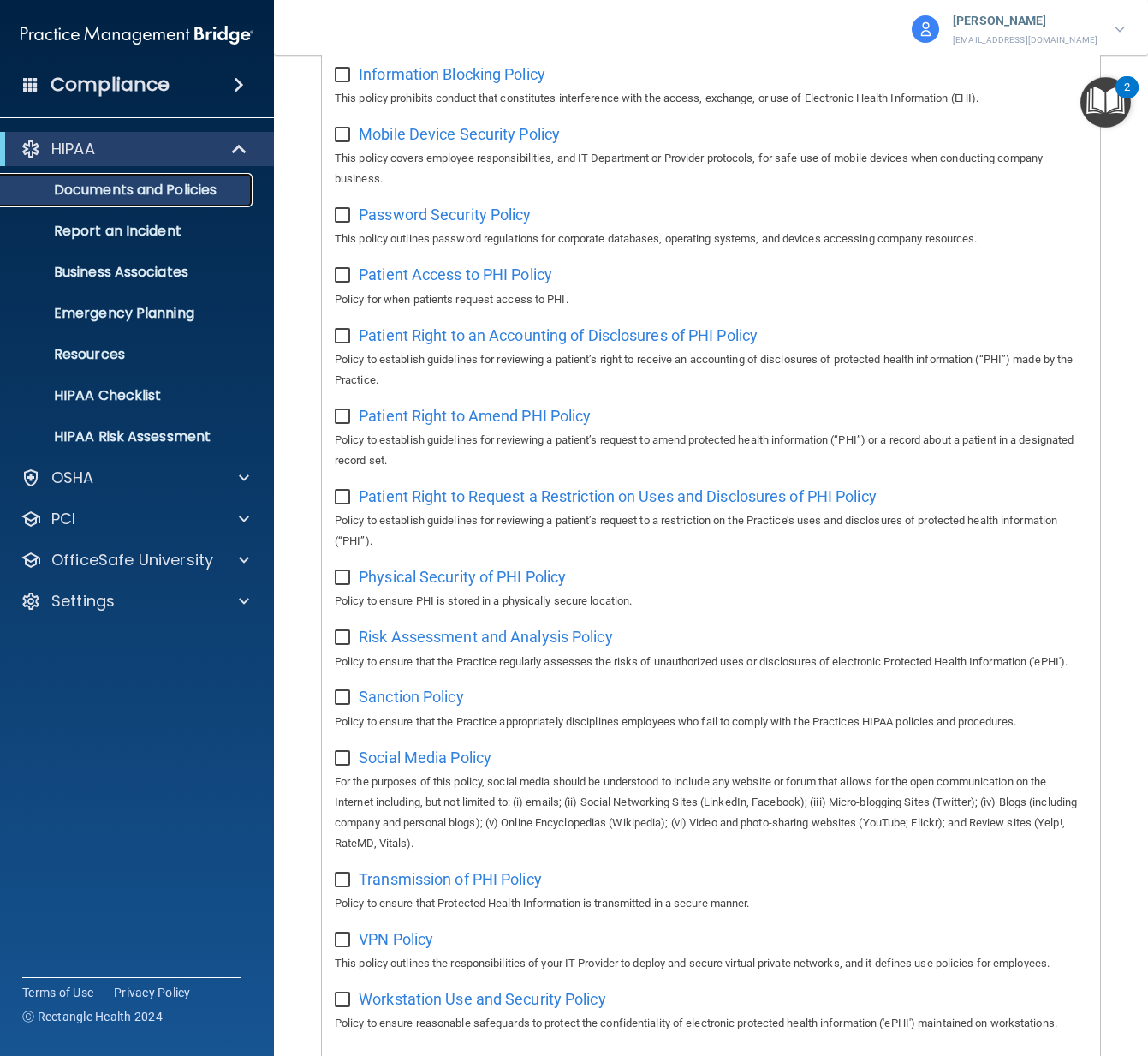
click at [212, 193] on p "Documents and Policies" at bounding box center [128, 190] width 233 height 17
click at [170, 193] on p "Documents and Policies" at bounding box center [128, 190] width 233 height 17
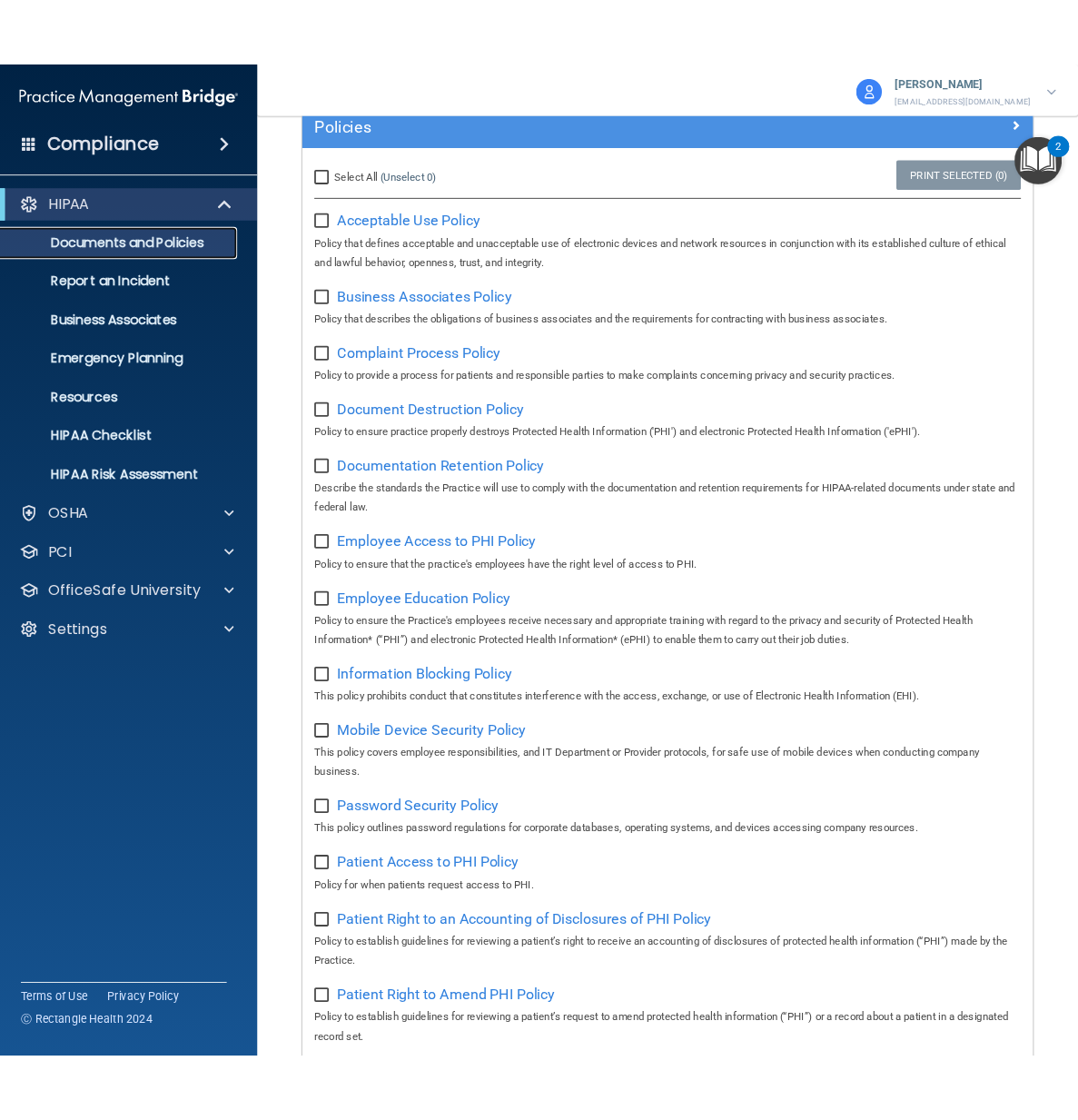
scroll to position [0, 0]
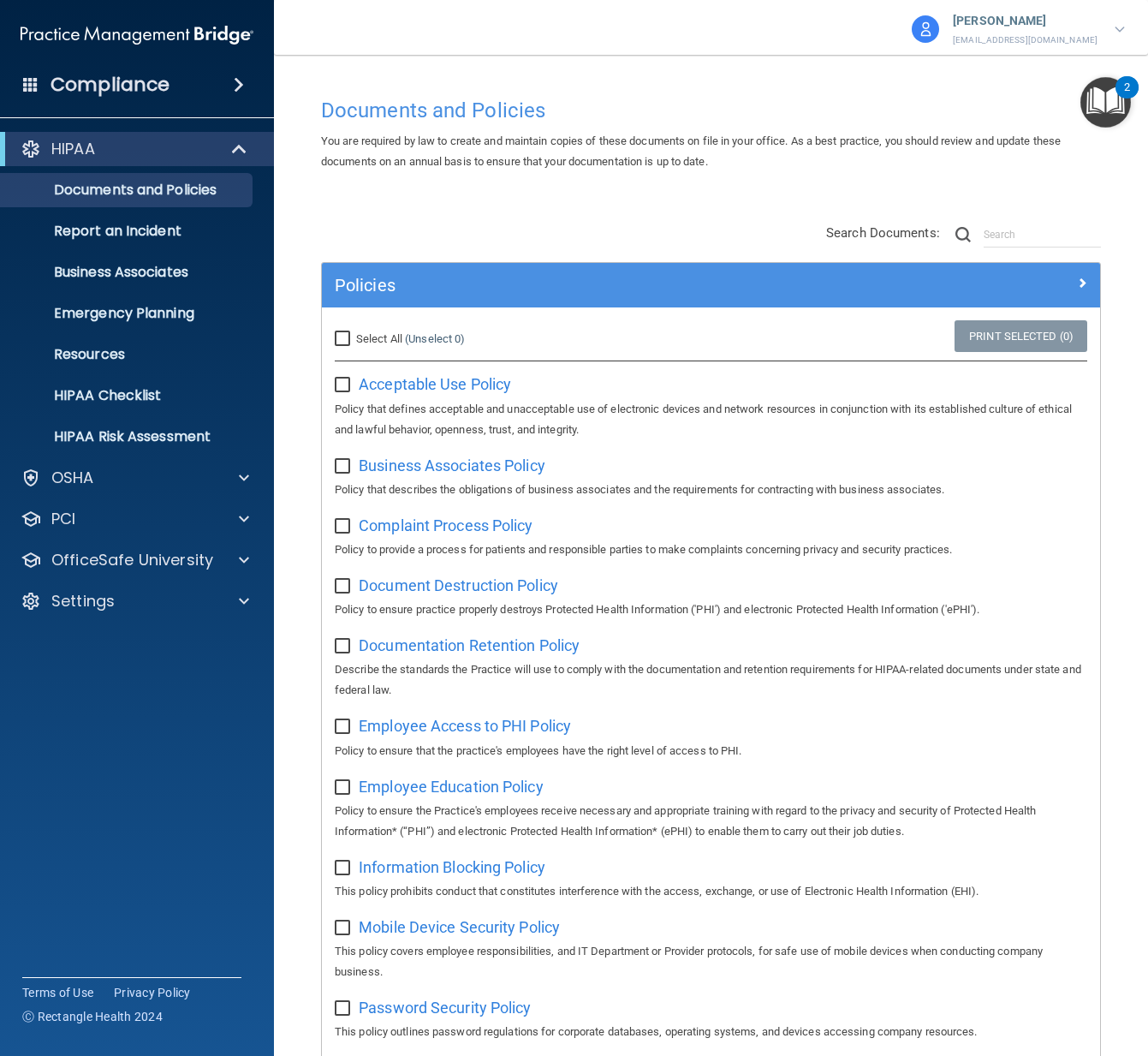
click at [544, 301] on div "Policies" at bounding box center [710, 284] width 778 height 44
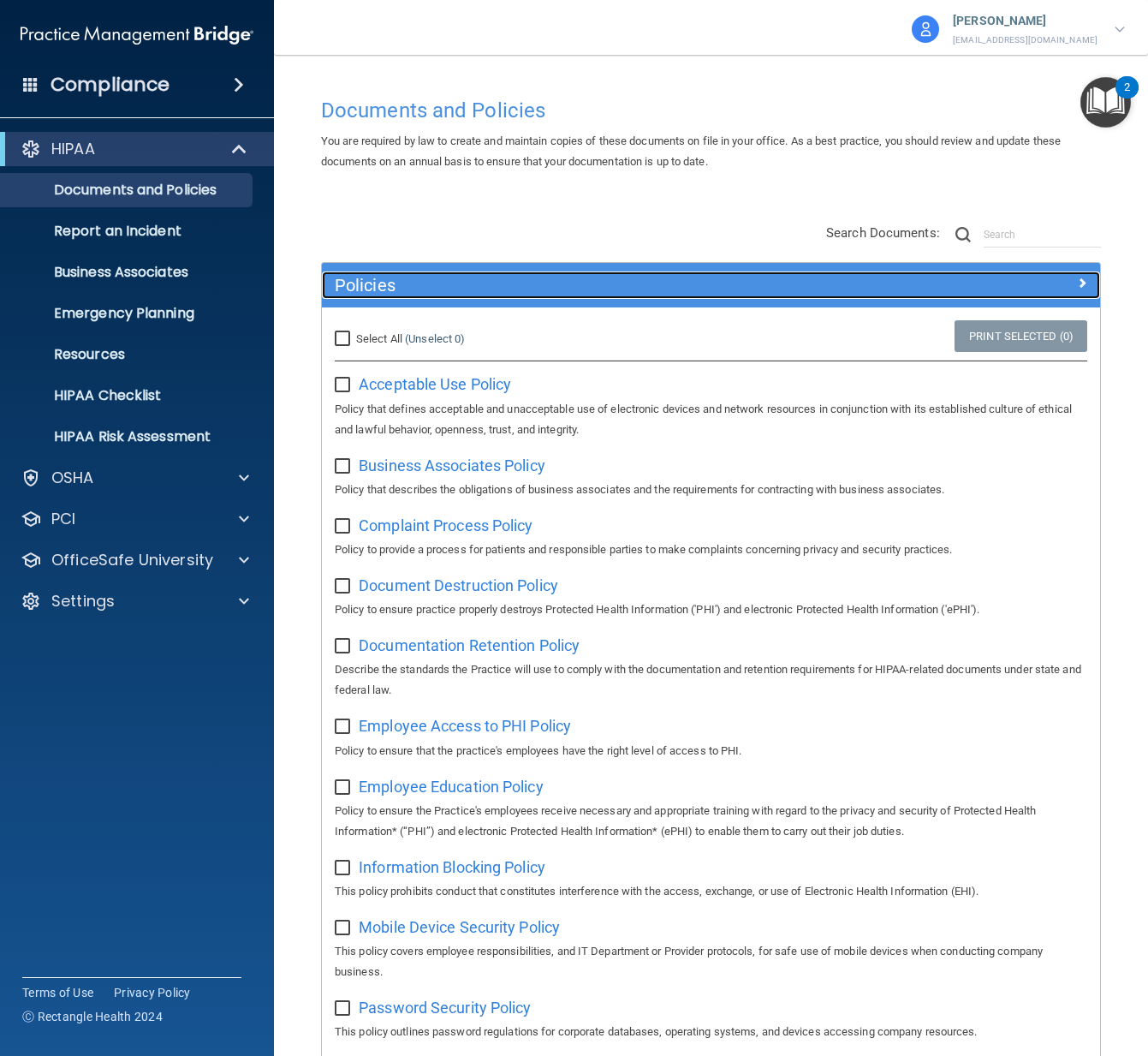
click at [544, 283] on h5 "Policies" at bounding box center [614, 285] width 558 height 19
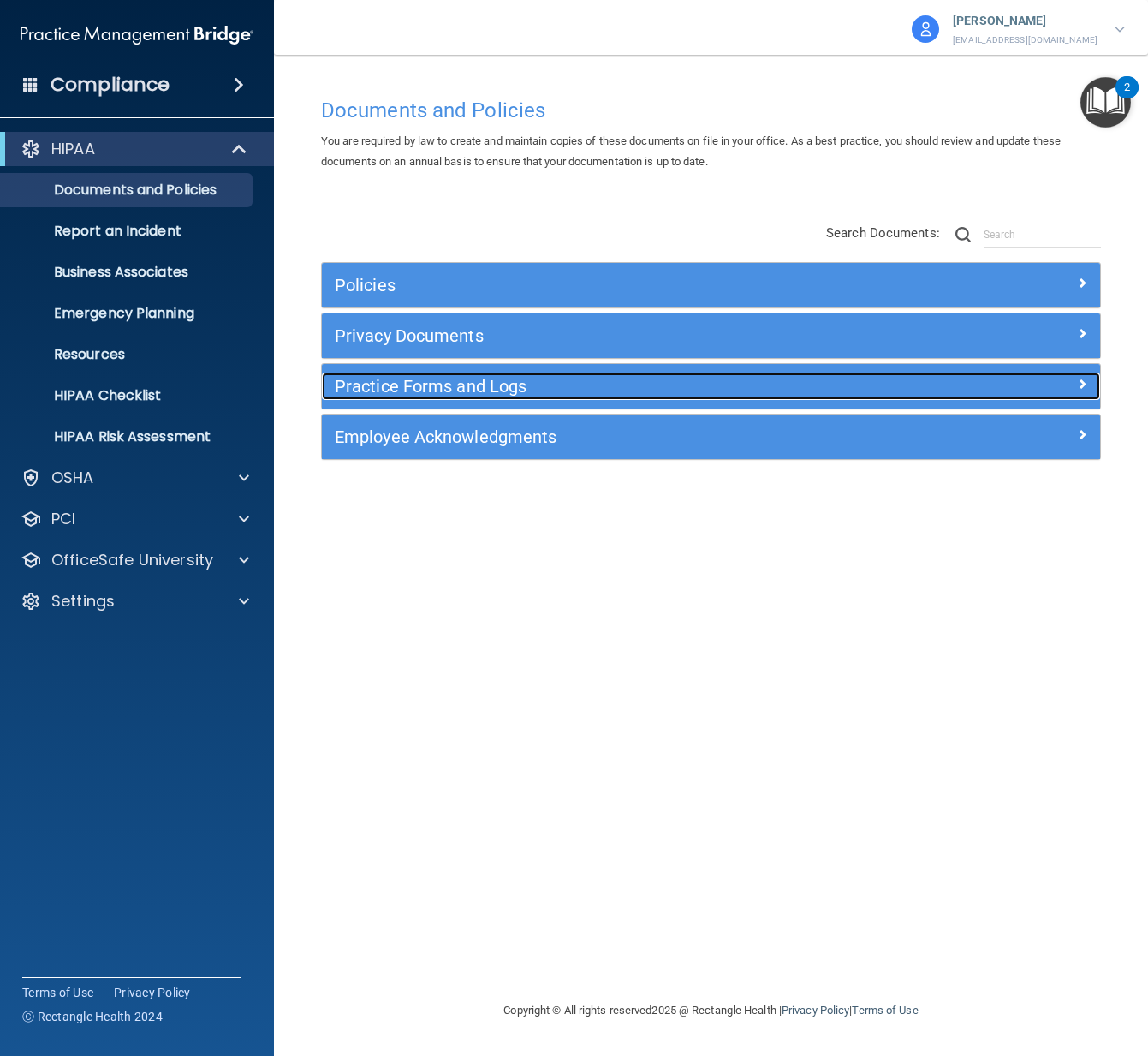
click at [544, 388] on h5 "Practice Forms and Logs" at bounding box center [614, 386] width 558 height 19
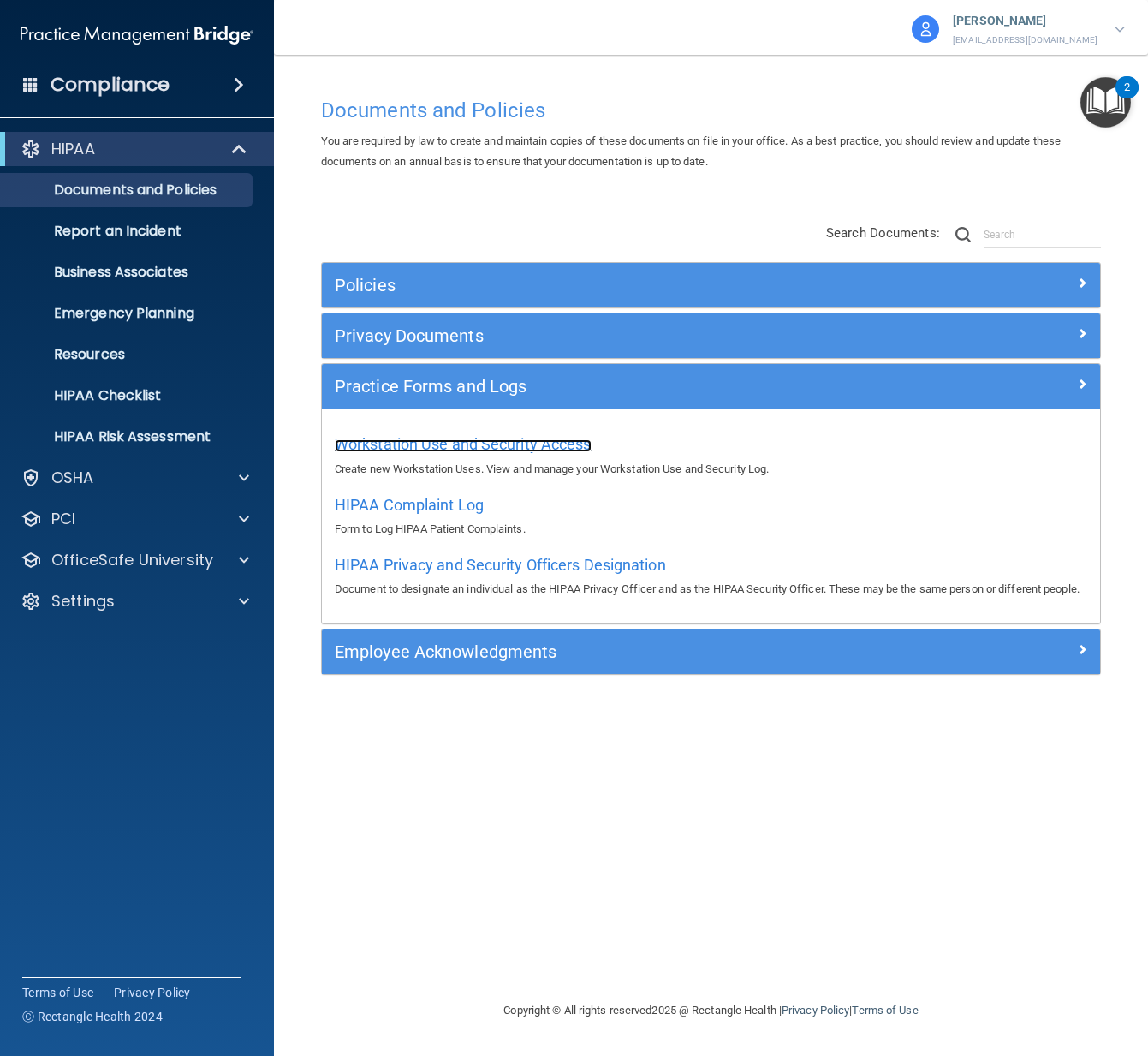
click at [524, 445] on span "Workstation Use and Security Access" at bounding box center [463, 443] width 257 height 18
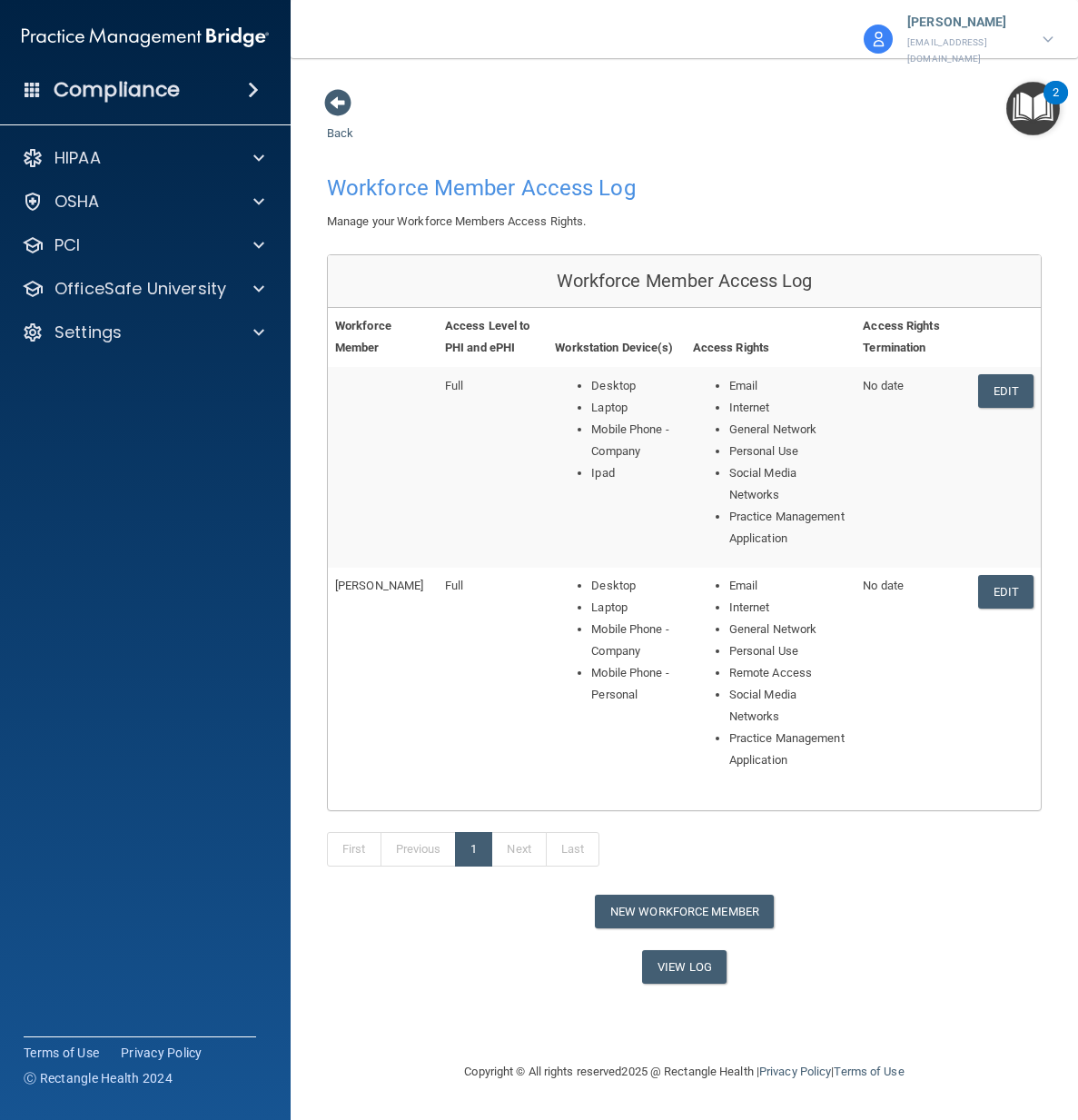
click at [618, 116] on div "Back Workforce Member Access Log Manage your Workforce Members Access Rights. W…" at bounding box center [684, 535] width 715 height 895
click at [116, 160] on div "HIPAA" at bounding box center [121, 158] width 226 height 22
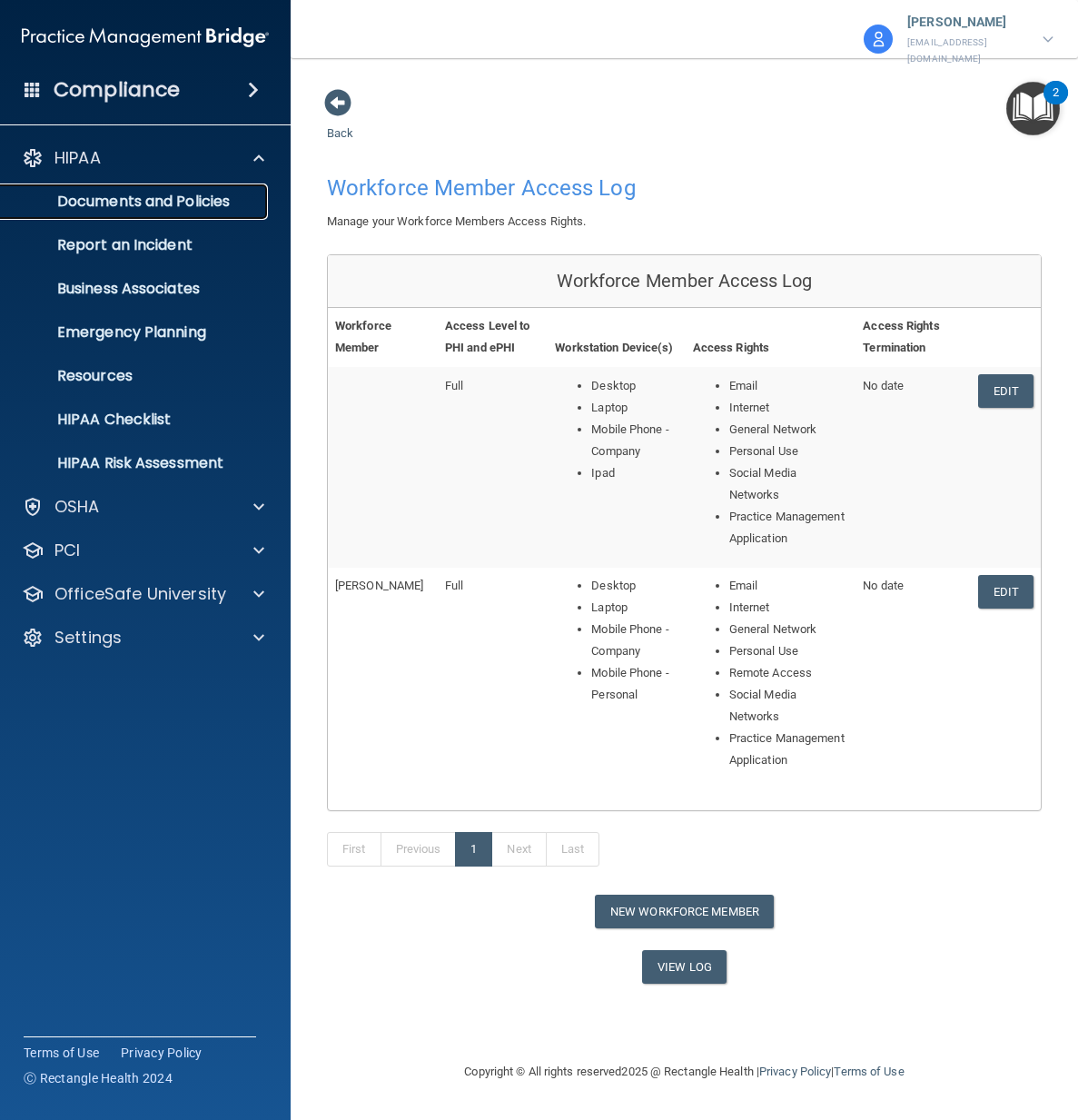
click at [123, 205] on p "Documents and Policies" at bounding box center [136, 202] width 248 height 18
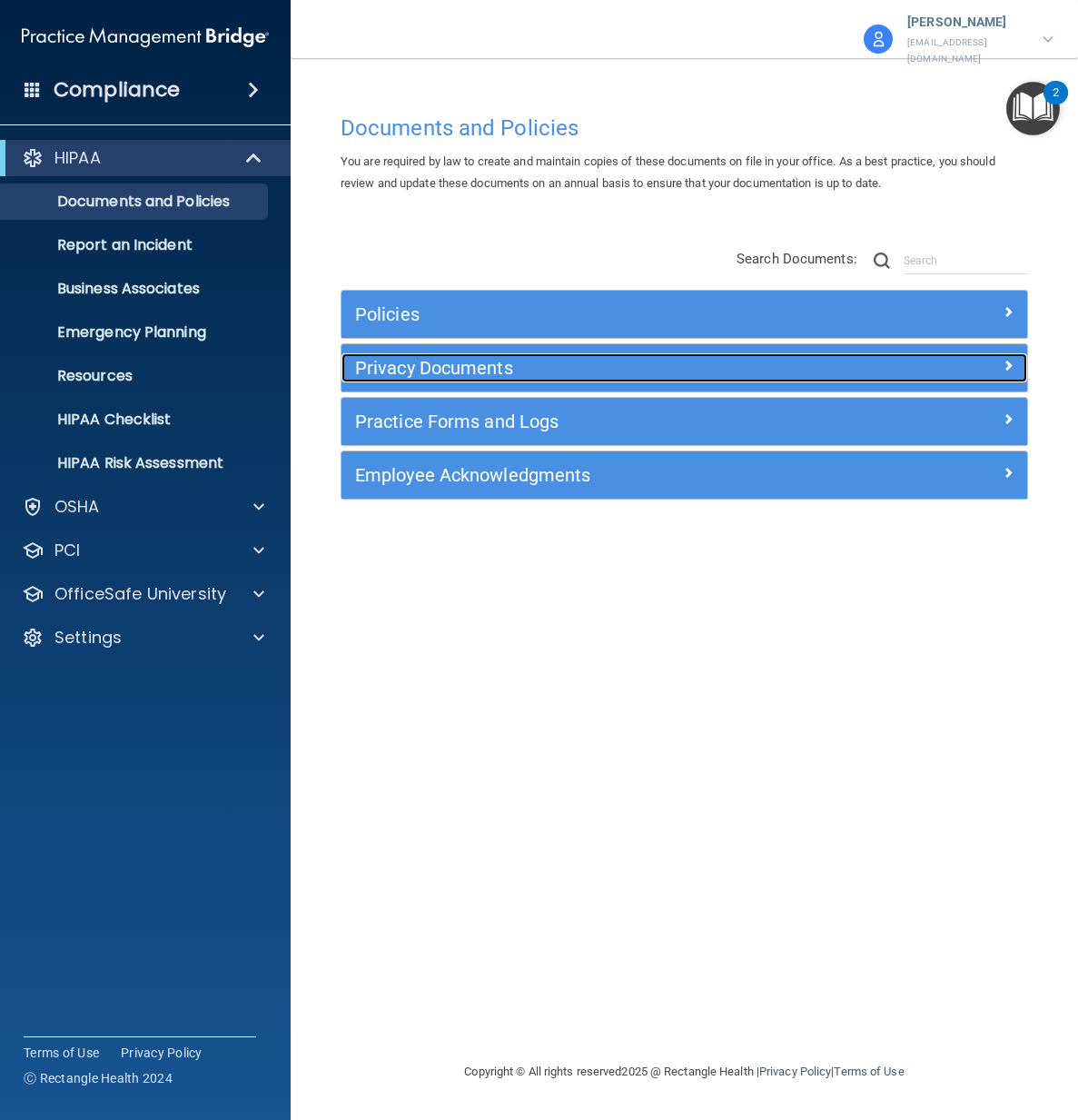
click at [473, 365] on h5 "Privacy Documents" at bounding box center [599, 367] width 487 height 20
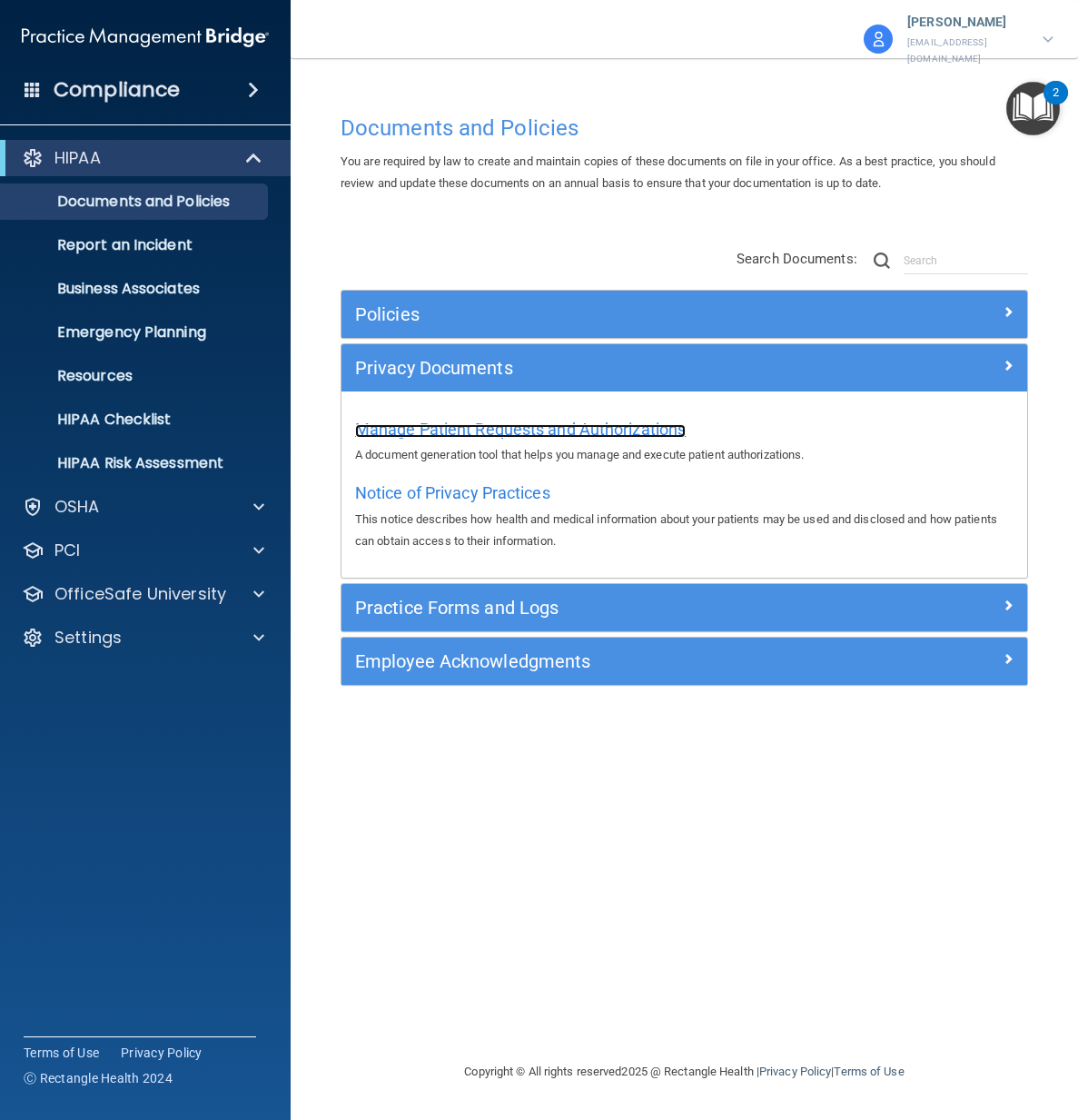
click at [492, 419] on span "Manage Patient Requests and Authorizations" at bounding box center [520, 428] width 330 height 19
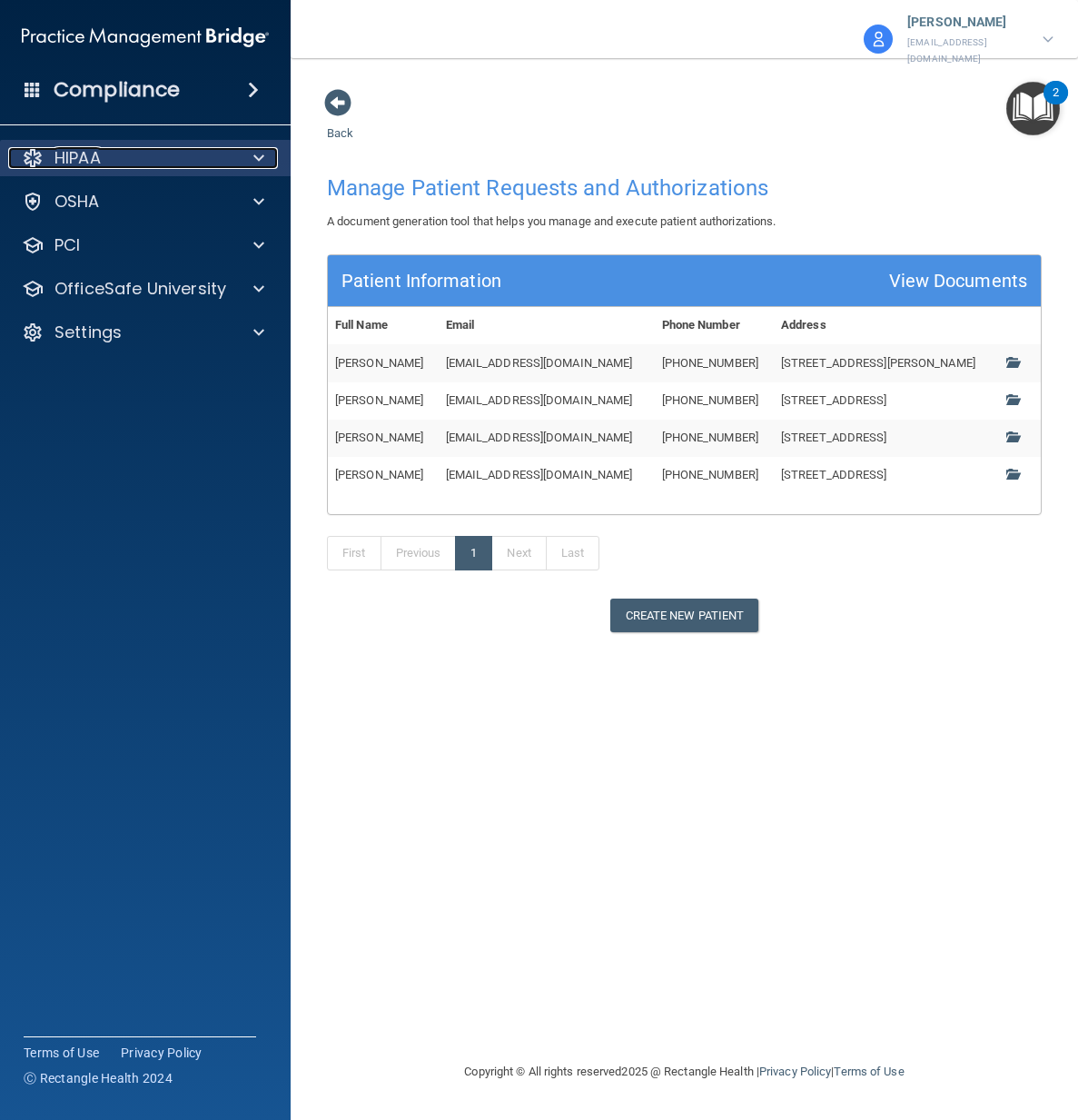
click at [125, 162] on div "HIPAA" at bounding box center [121, 158] width 226 height 22
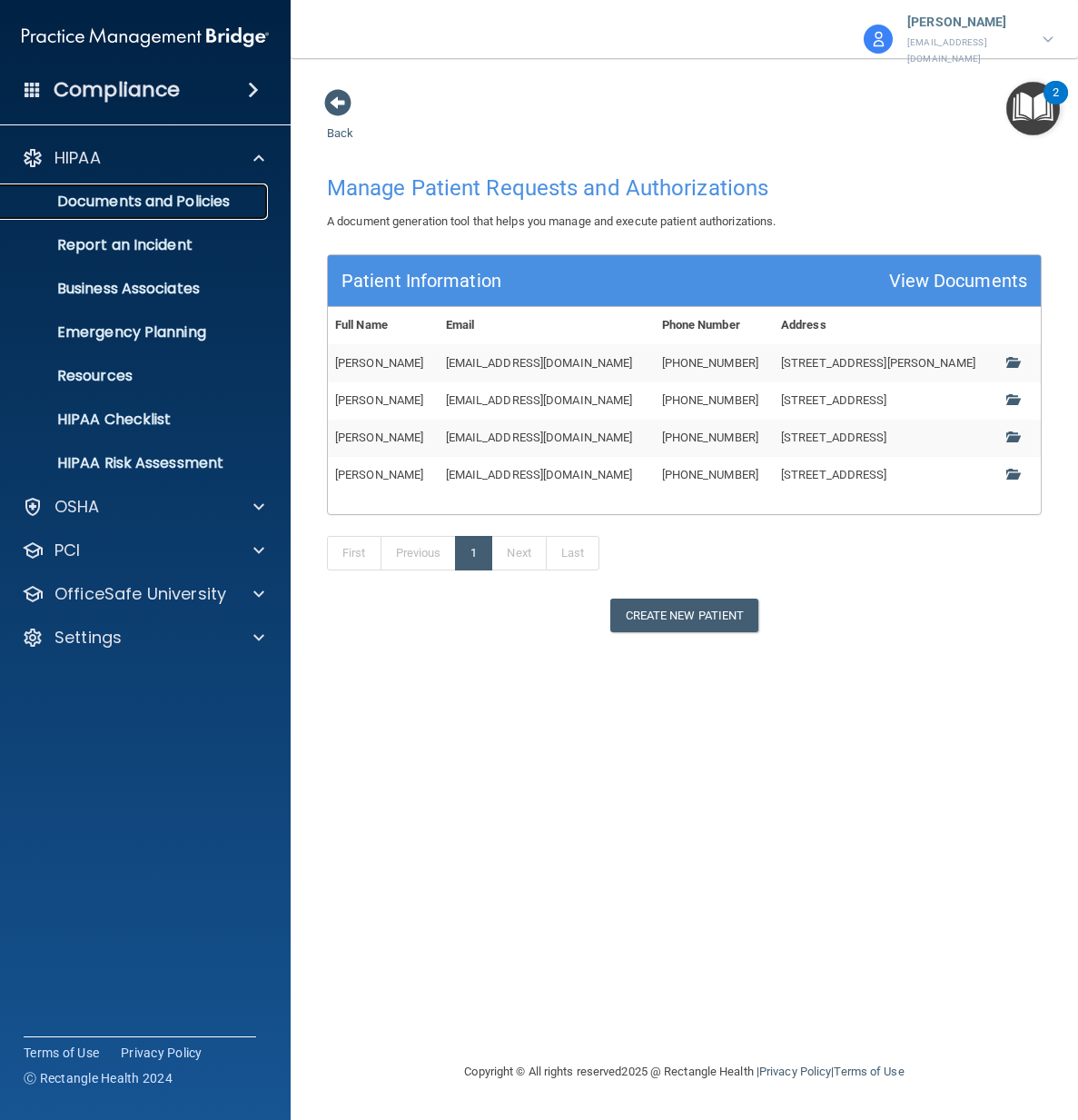
click at [134, 193] on p "Documents and Policies" at bounding box center [136, 202] width 248 height 18
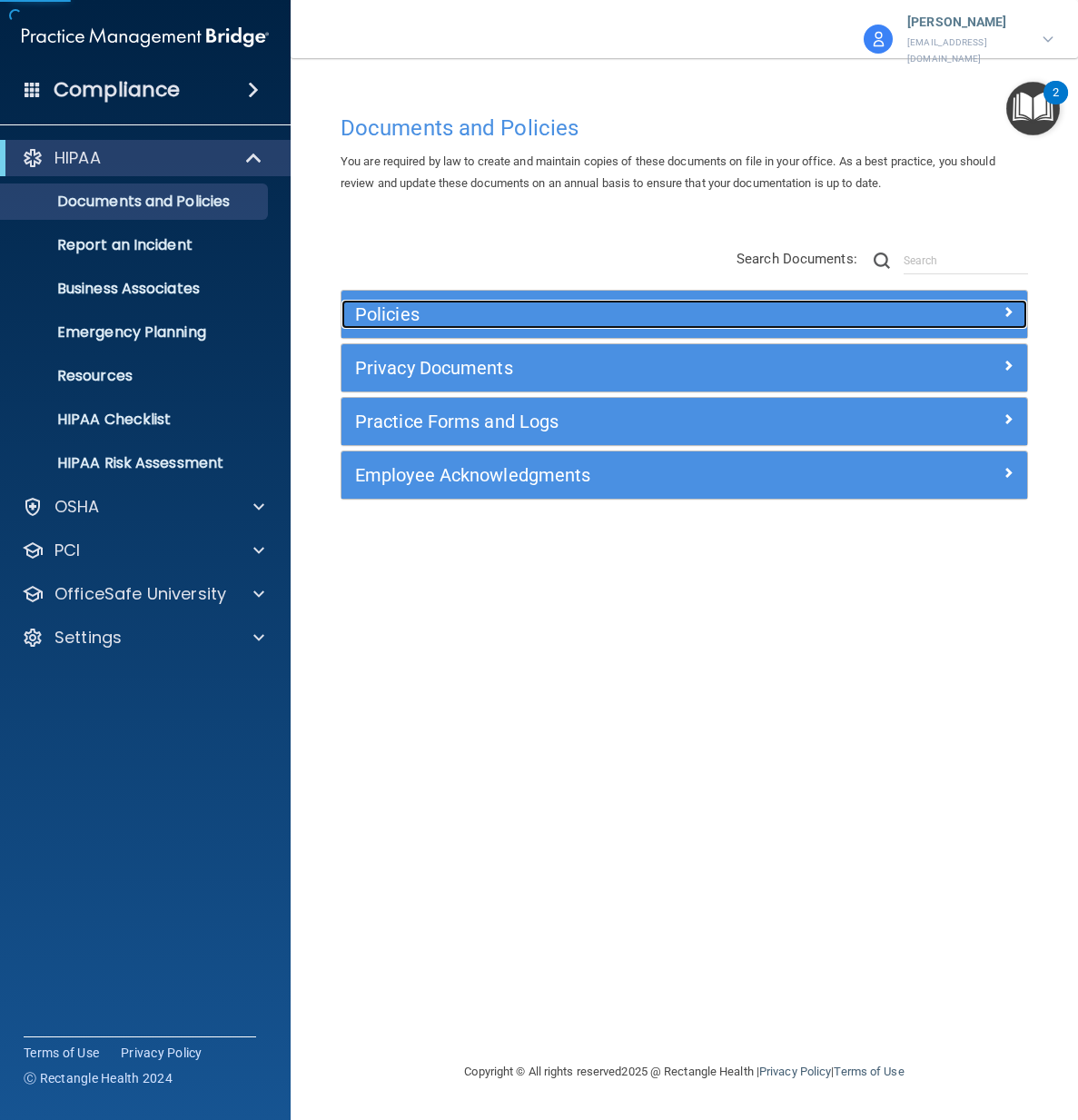
click at [442, 304] on h5 "Policies" at bounding box center [599, 314] width 487 height 20
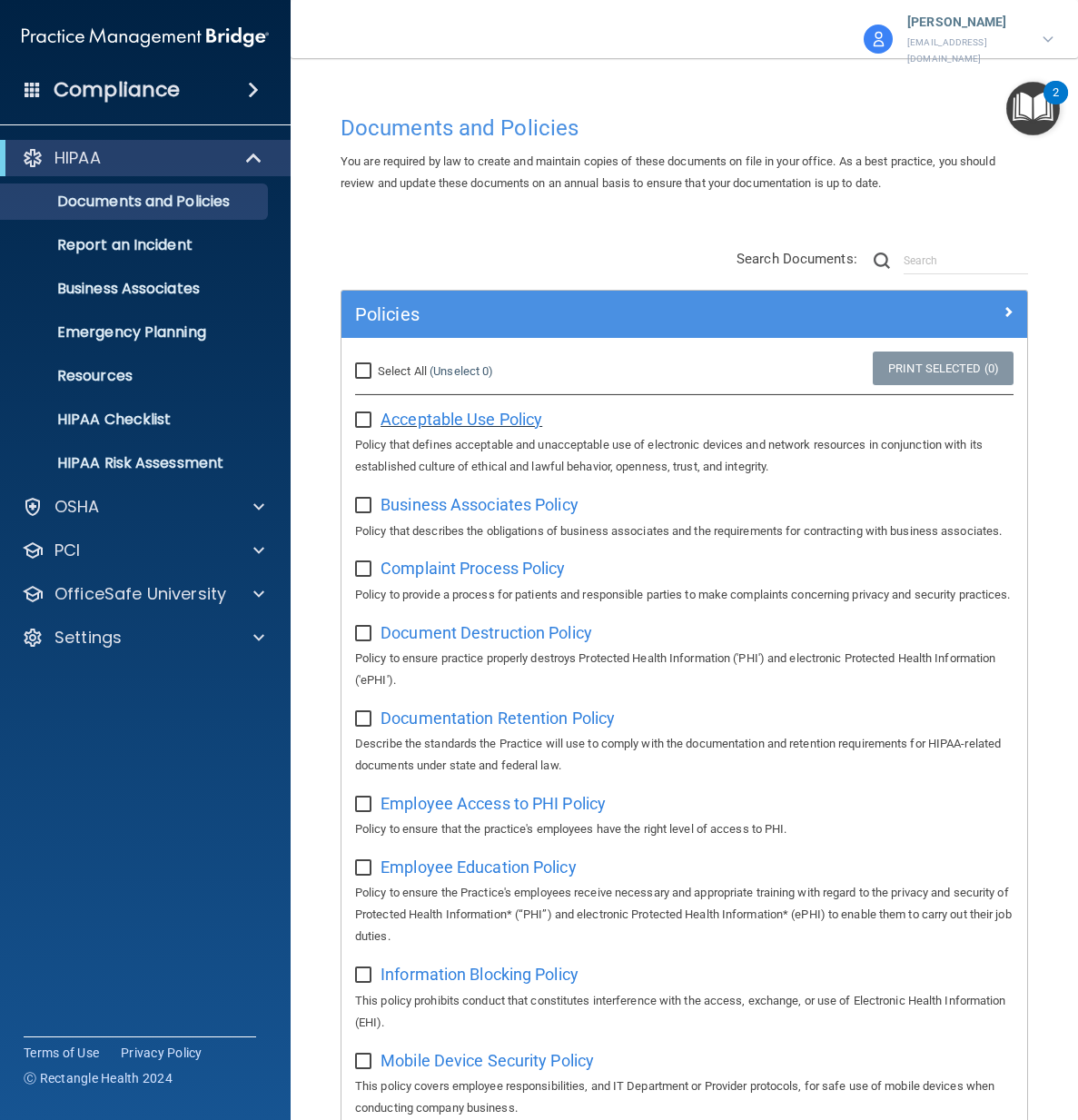
click at [491, 409] on span "Acceptable Use Policy" at bounding box center [461, 418] width 162 height 19
click at [158, 196] on p "Documents and Policies" at bounding box center [136, 202] width 248 height 18
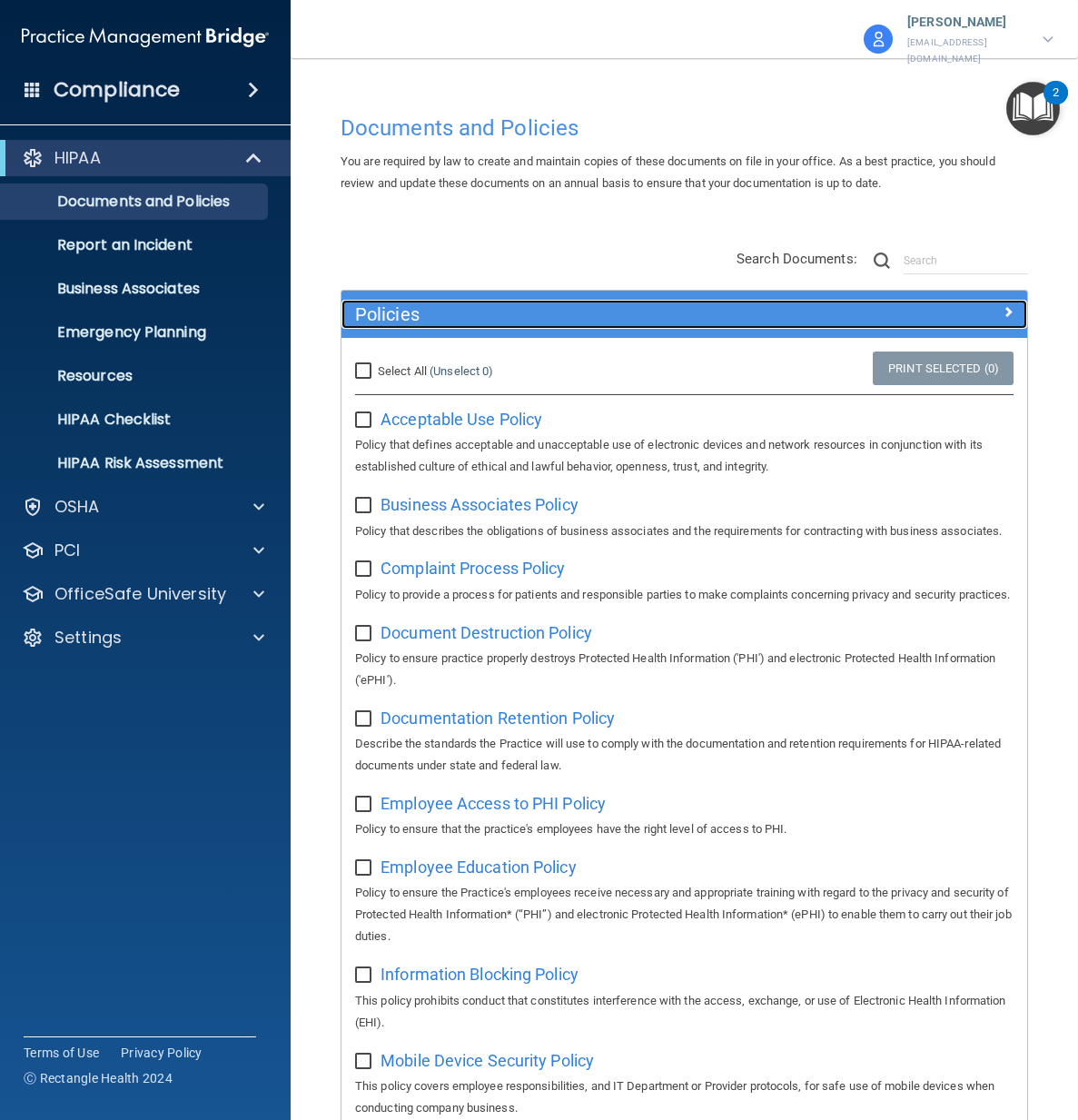
click at [741, 308] on h5 "Policies" at bounding box center [599, 314] width 487 height 20
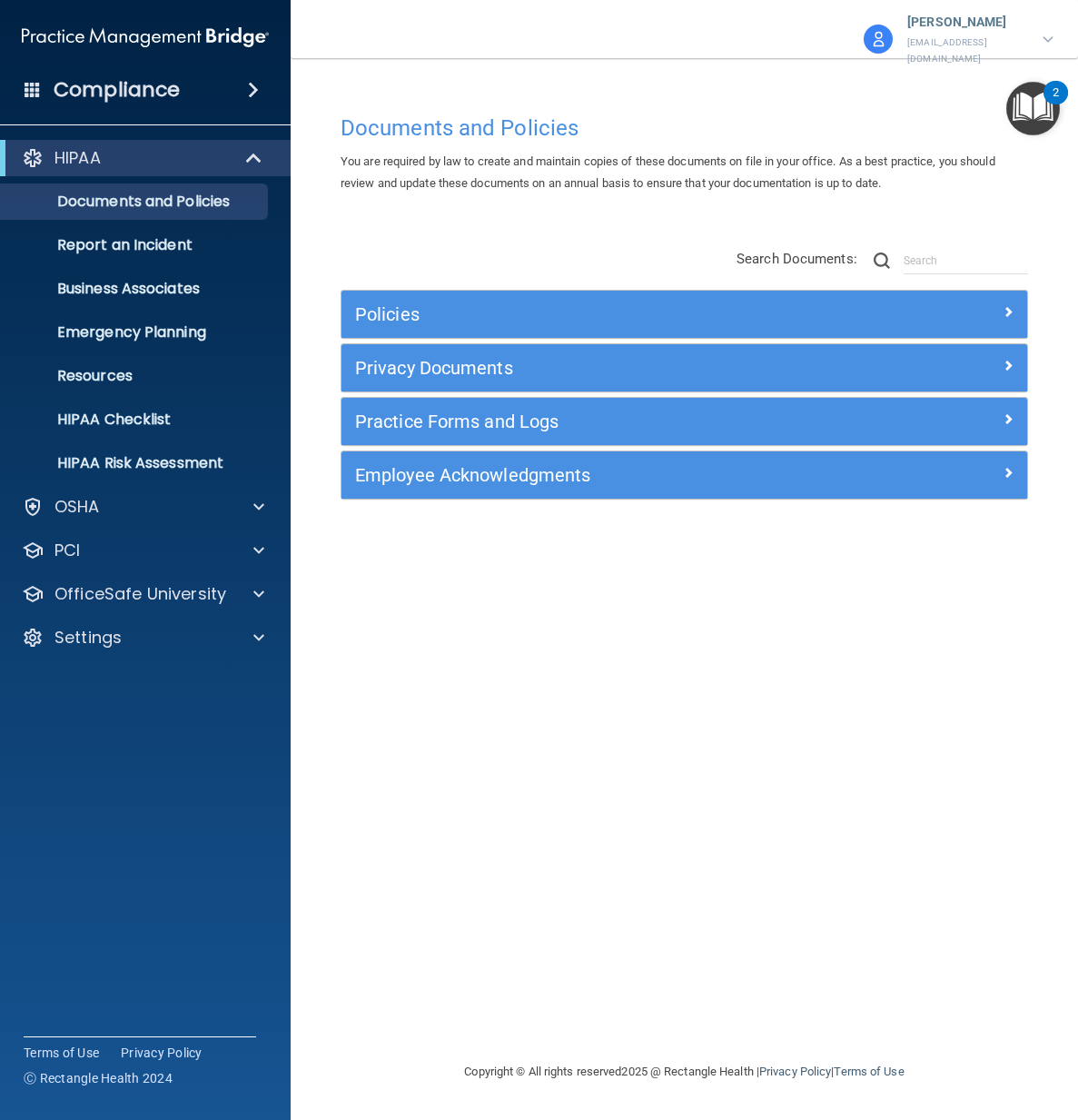
click at [664, 374] on div "Privacy Documents" at bounding box center [684, 367] width 686 height 47
click at [638, 363] on h5 "Privacy Documents" at bounding box center [599, 367] width 487 height 20
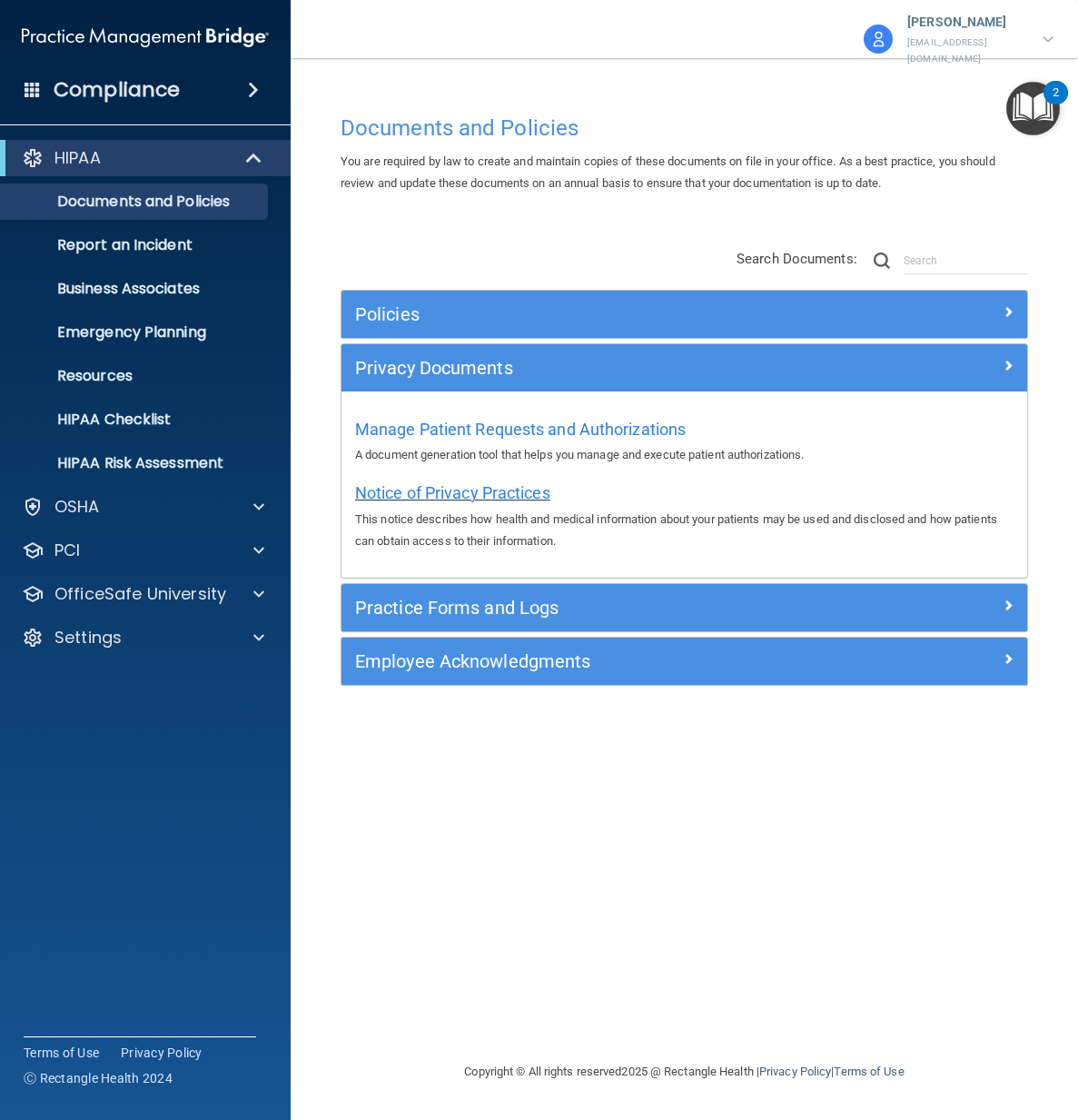
click at [523, 484] on span "Notice of Privacy Practices" at bounding box center [453, 492] width 196 height 19
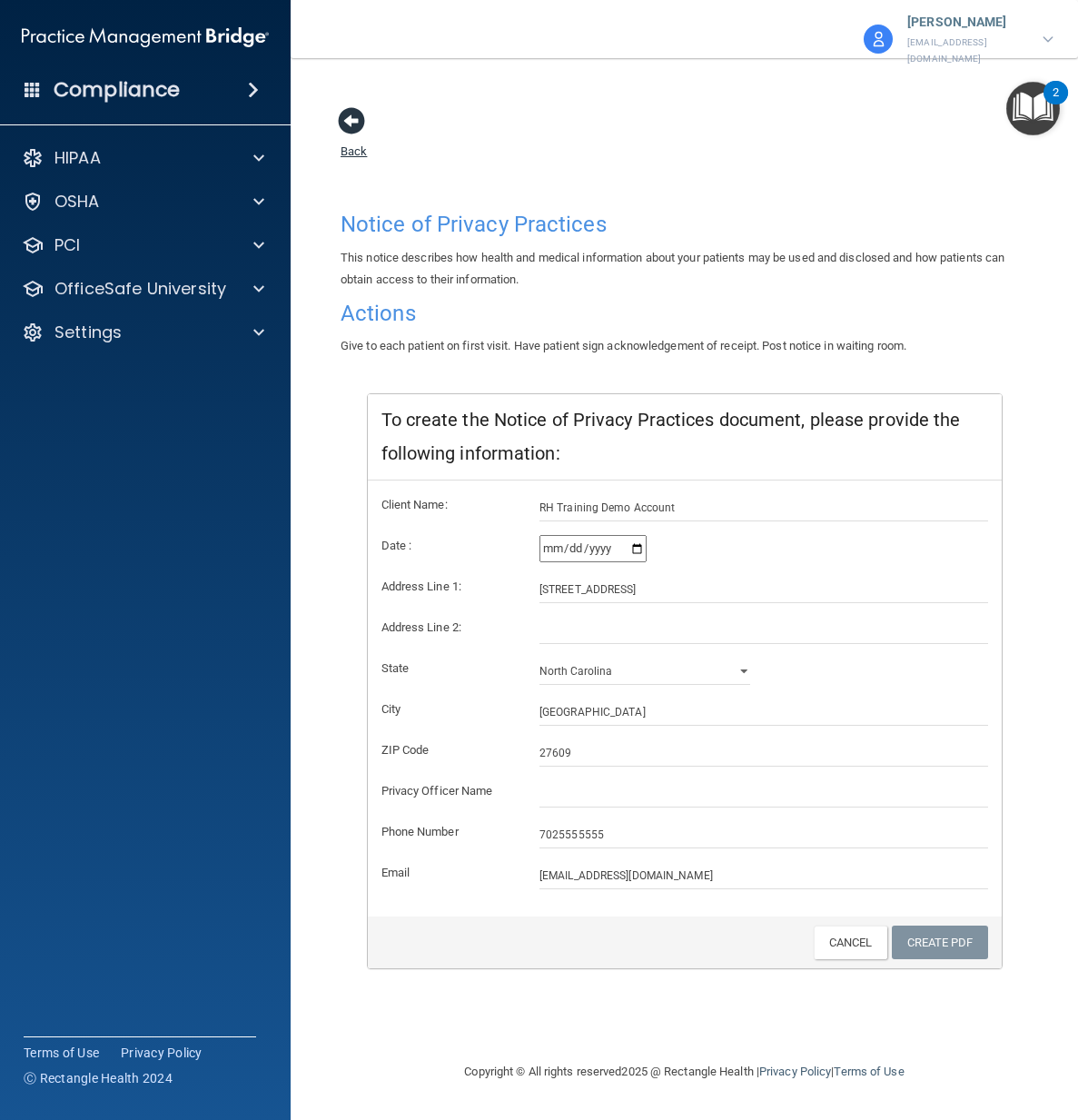
click at [344, 110] on span at bounding box center [350, 120] width 27 height 27
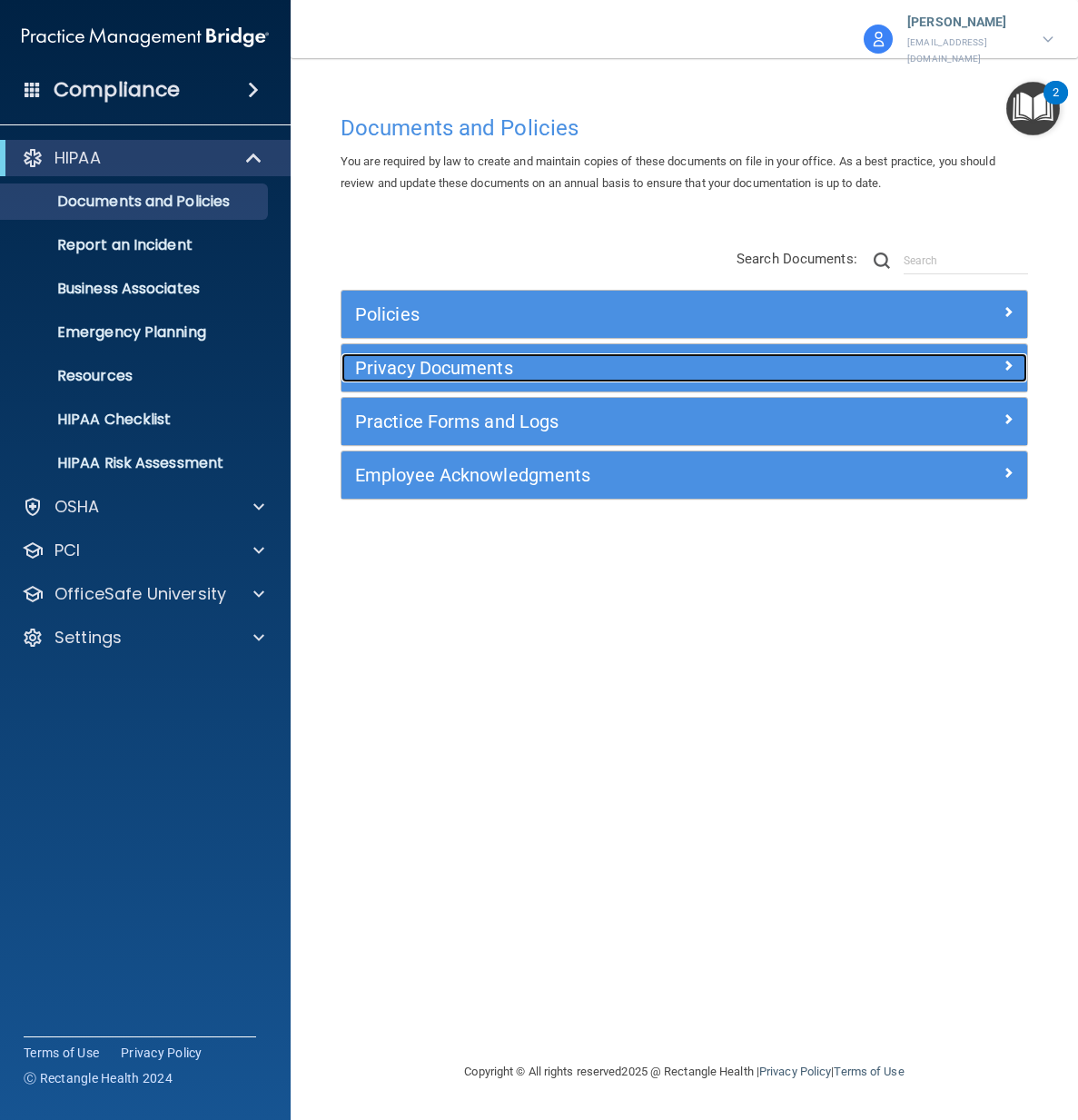
click at [493, 357] on h5 "Privacy Documents" at bounding box center [599, 367] width 487 height 20
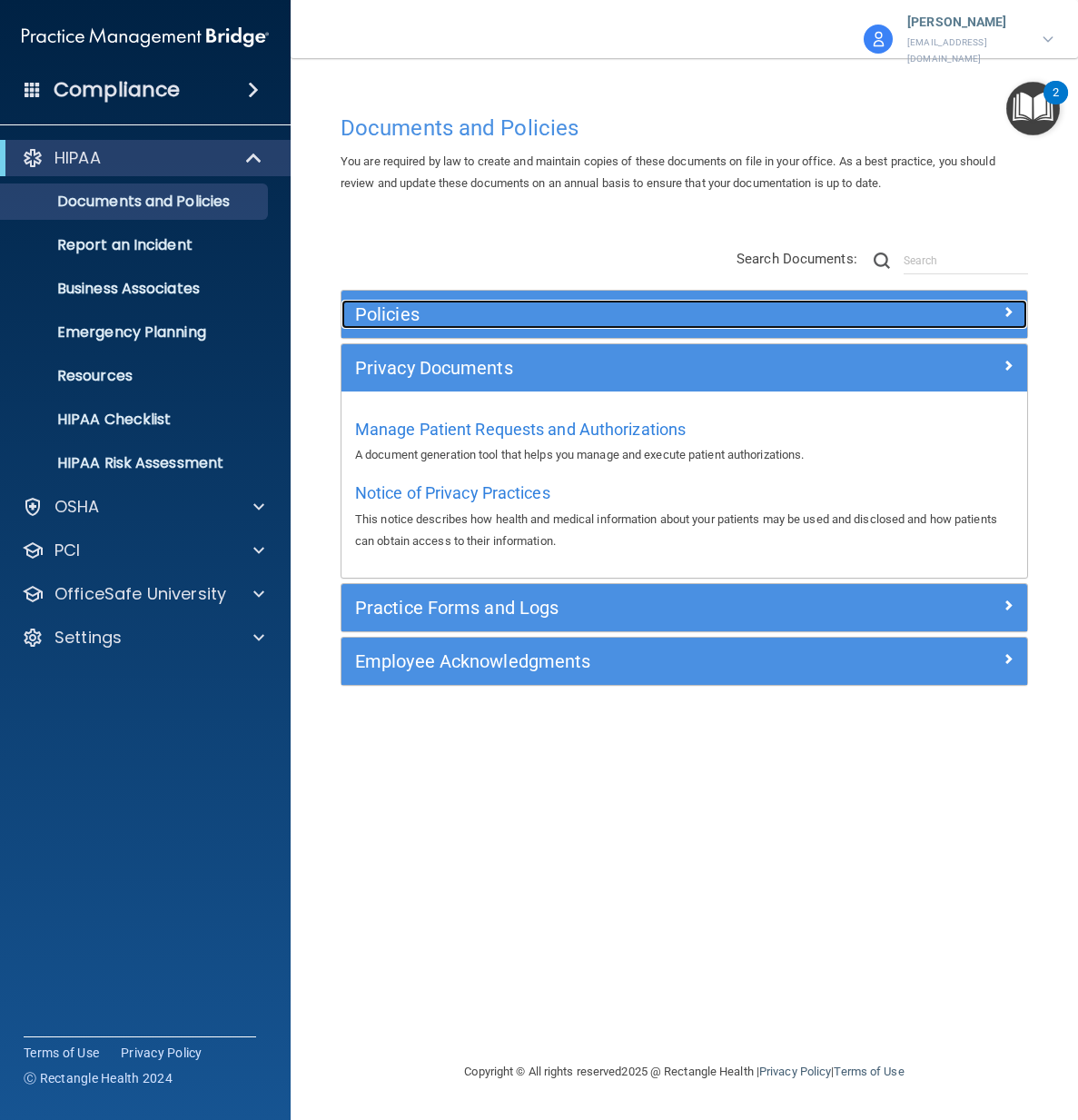
click at [568, 310] on h5 "Policies" at bounding box center [599, 314] width 487 height 20
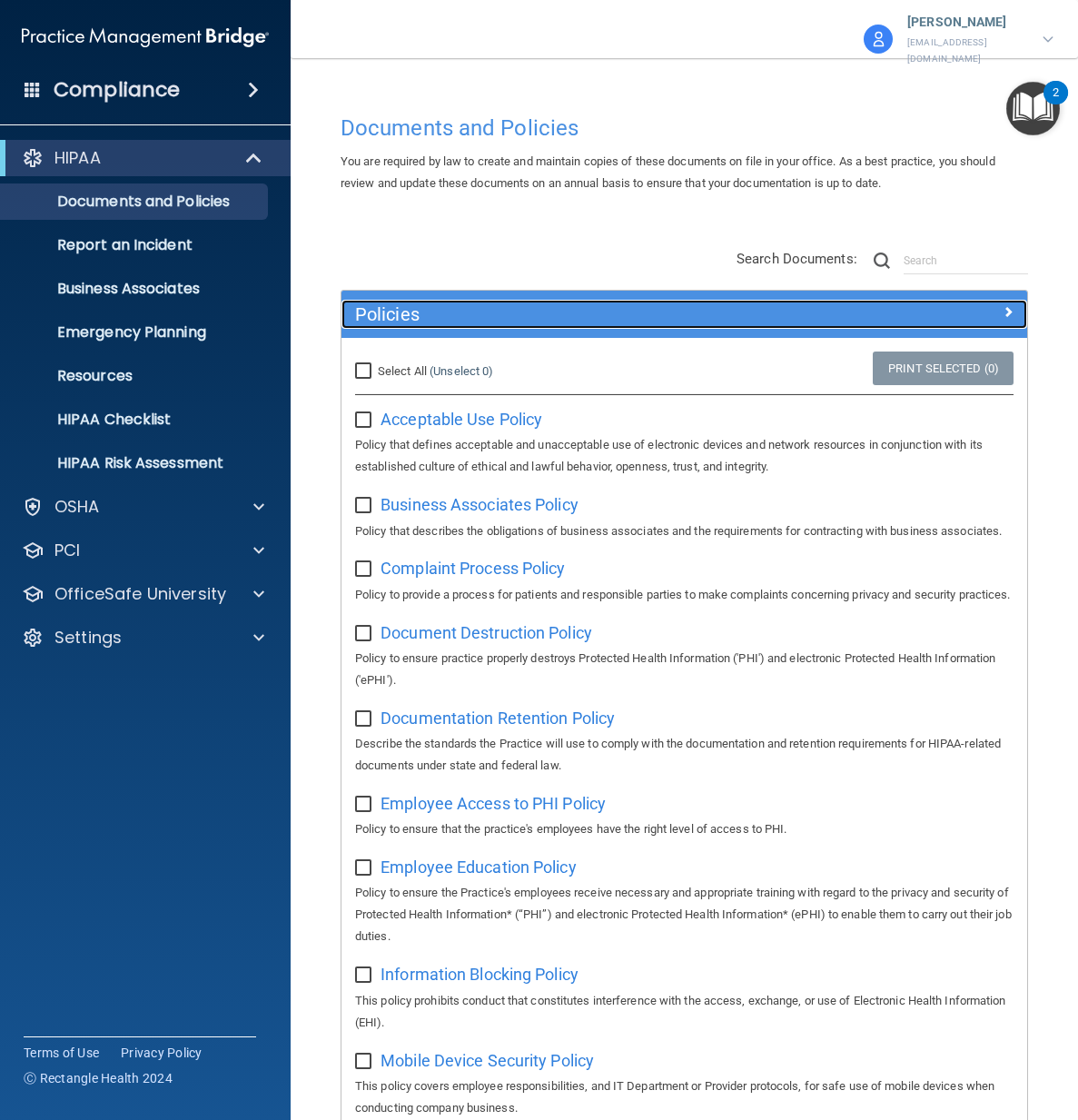
click at [488, 299] on div "Policies" at bounding box center [598, 313] width 514 height 29
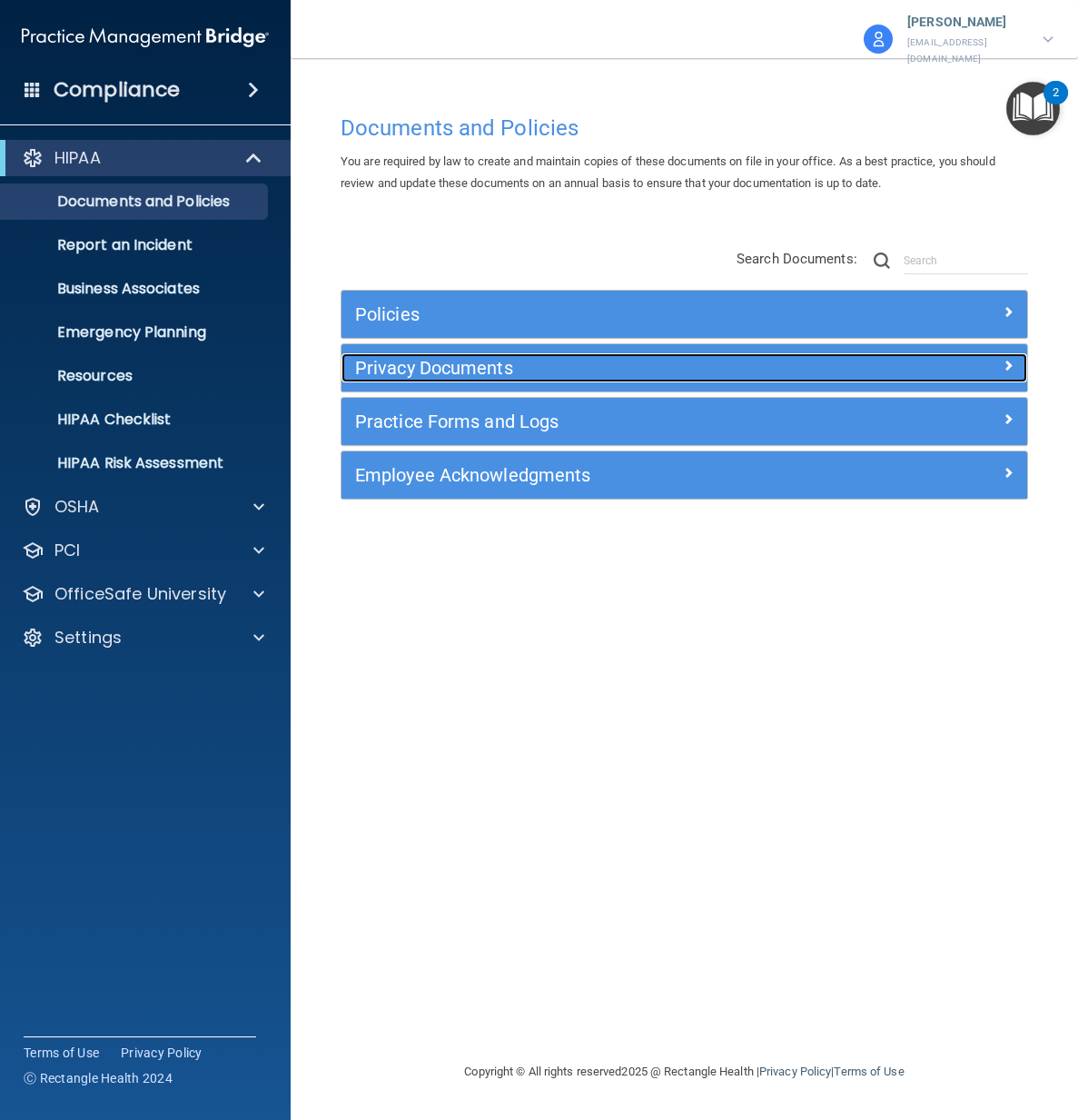
click at [502, 357] on h5 "Privacy Documents" at bounding box center [599, 367] width 487 height 20
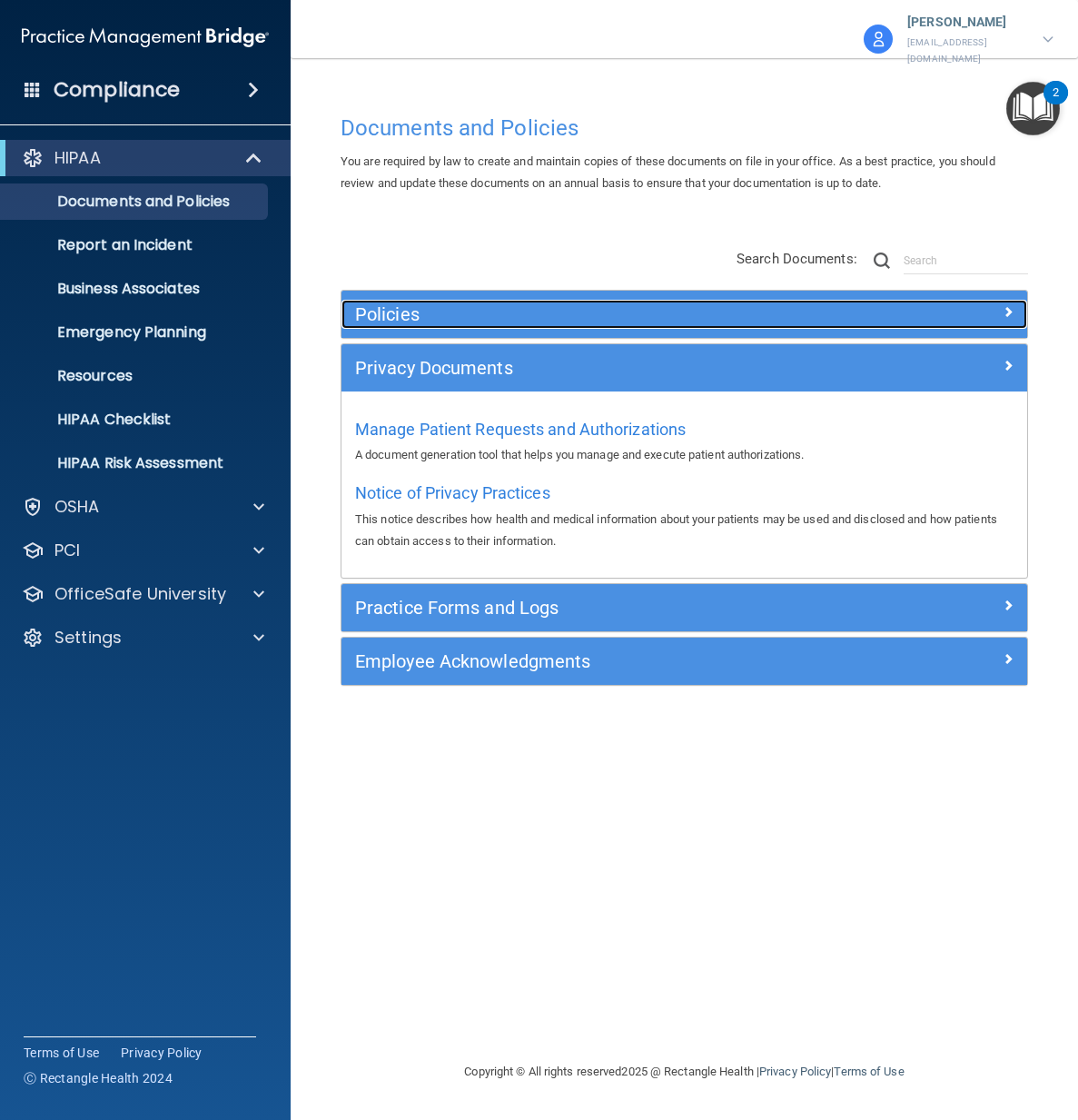
click at [710, 304] on h5 "Policies" at bounding box center [599, 314] width 487 height 20
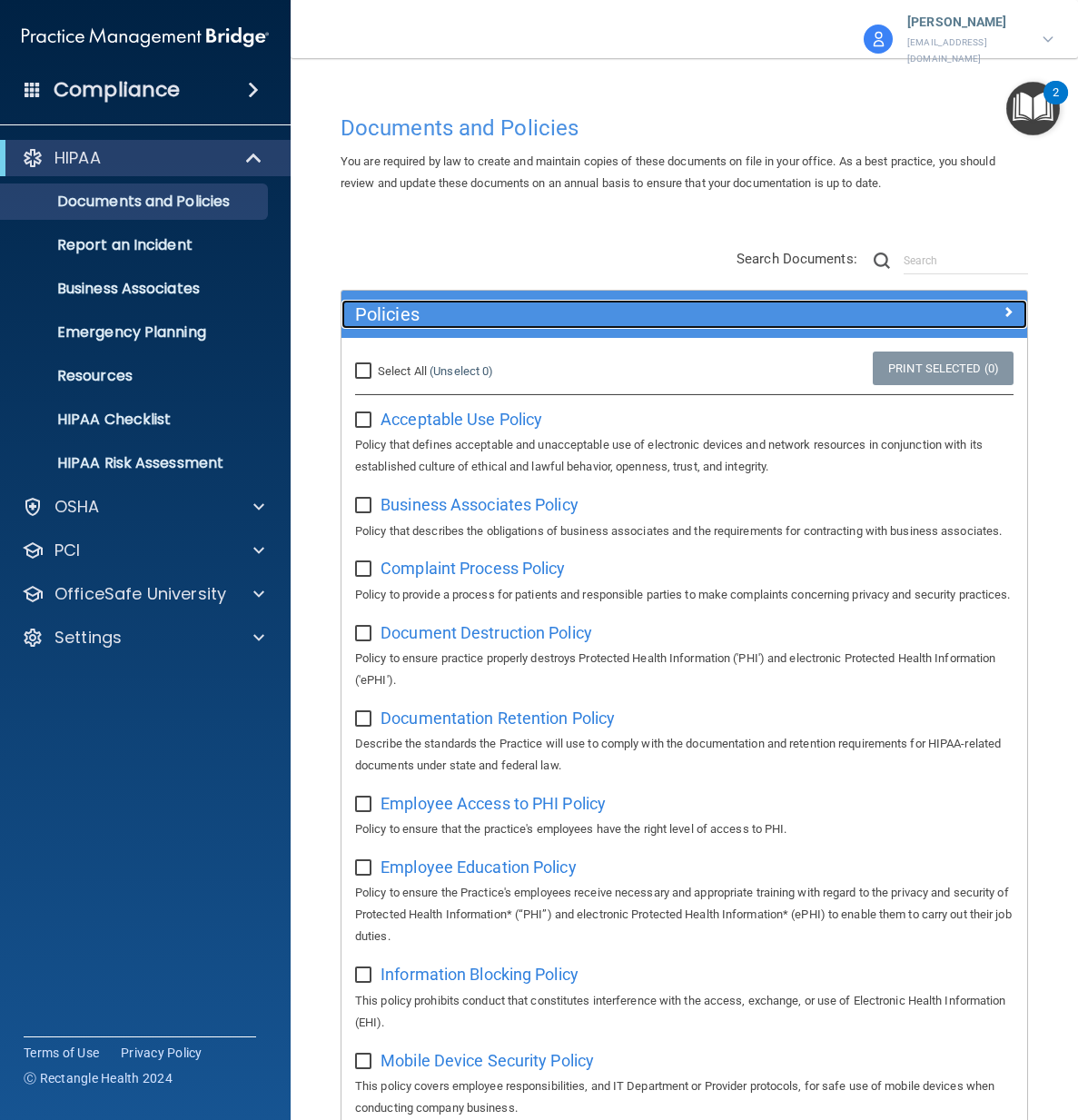
click at [540, 315] on div "Policies" at bounding box center [598, 313] width 514 height 29
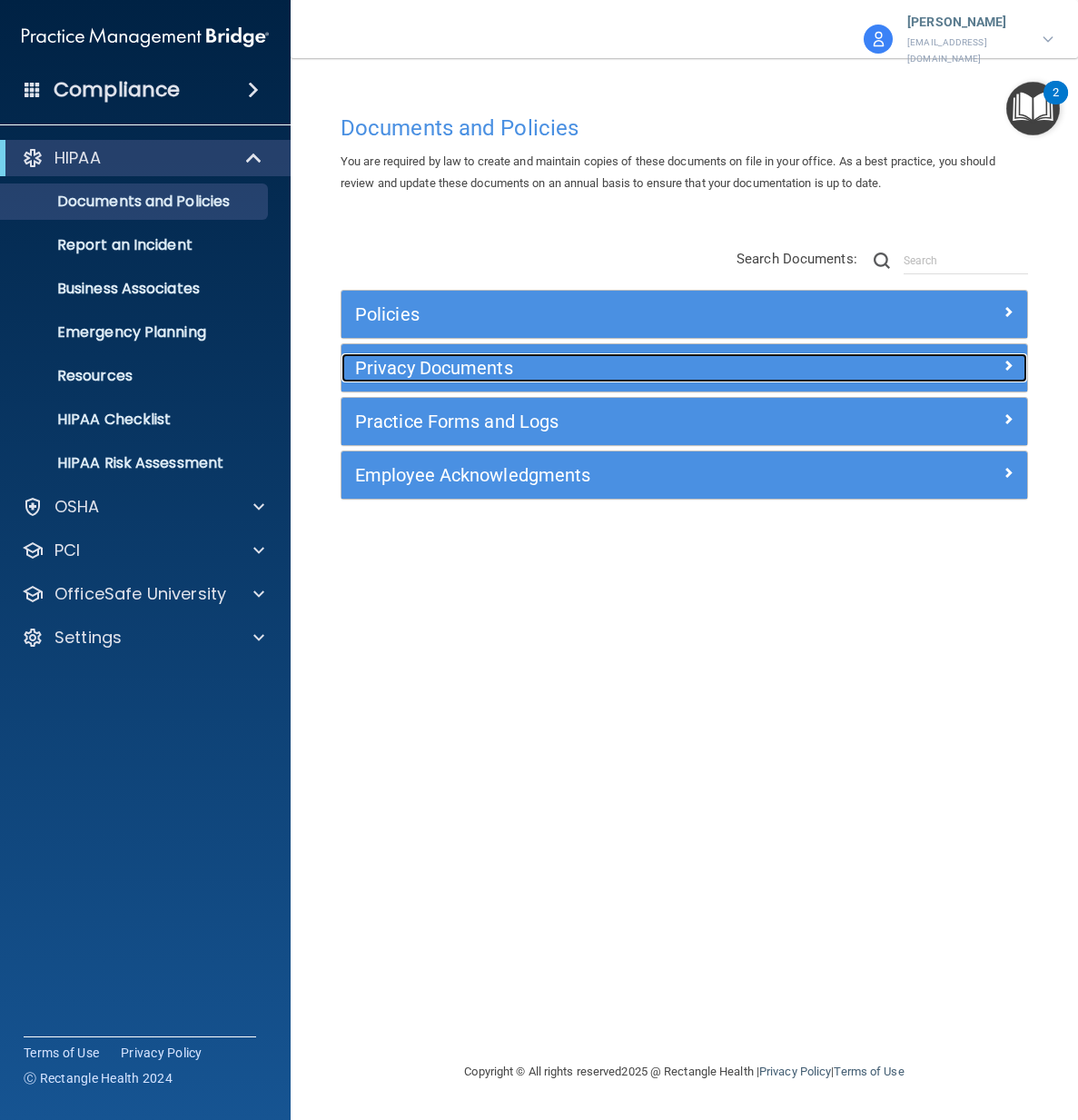
click at [551, 367] on div "Privacy Documents" at bounding box center [598, 367] width 514 height 29
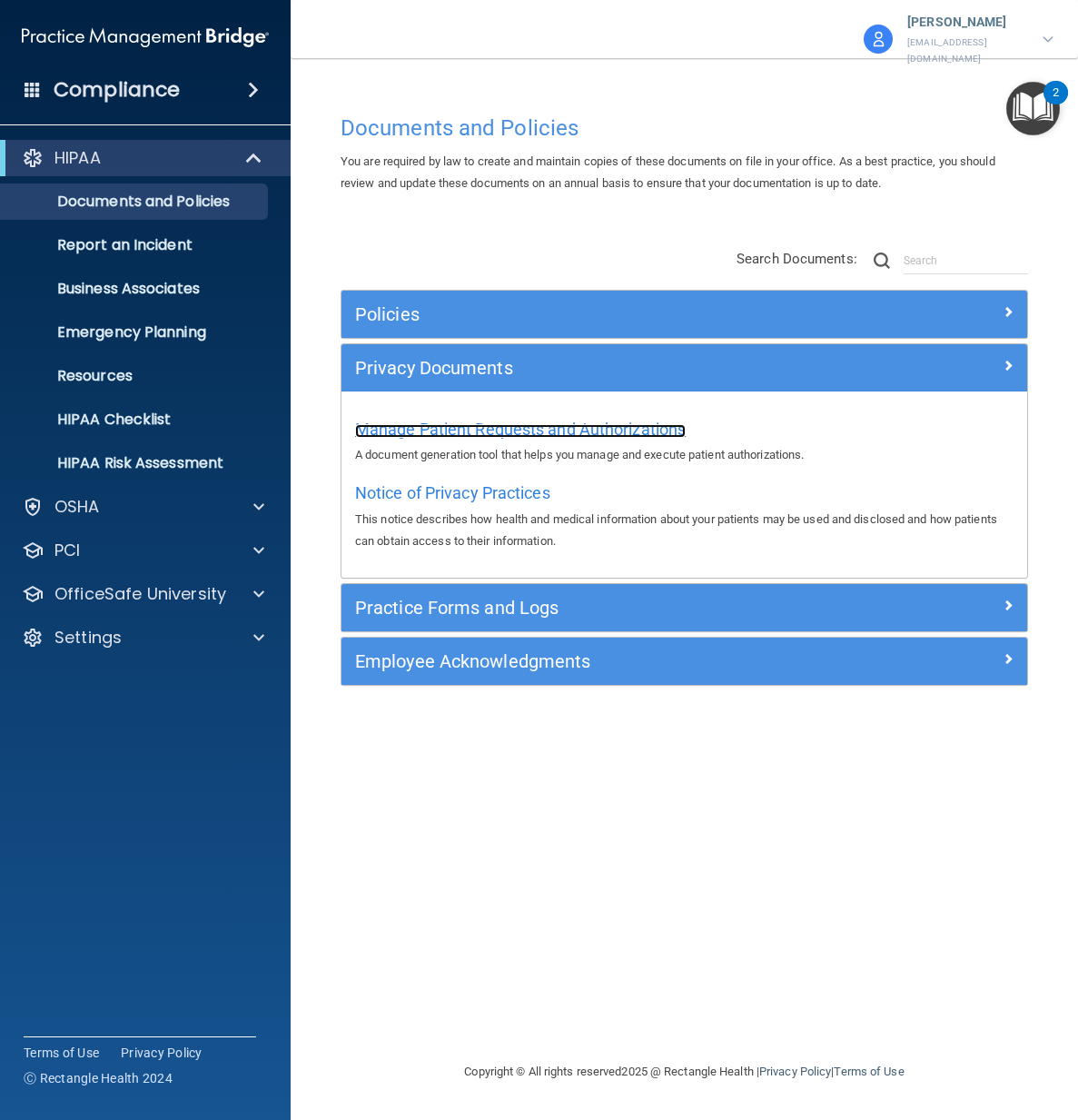
click at [568, 419] on span "Manage Patient Requests and Authorizations" at bounding box center [520, 428] width 330 height 19
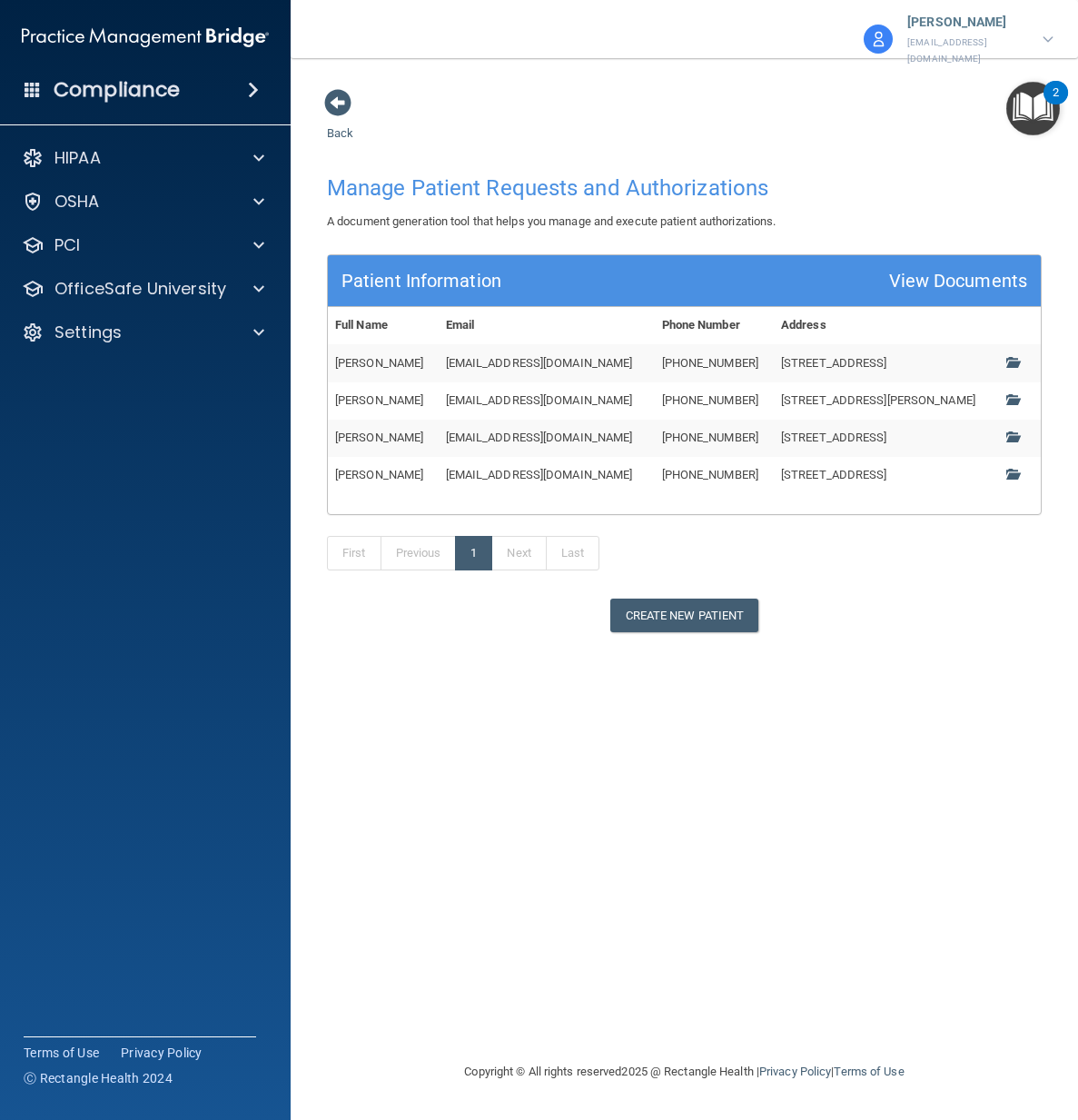
click at [1014, 344] on td at bounding box center [1019, 362] width 43 height 37
click at [1012, 356] on span at bounding box center [1012, 362] width 12 height 12
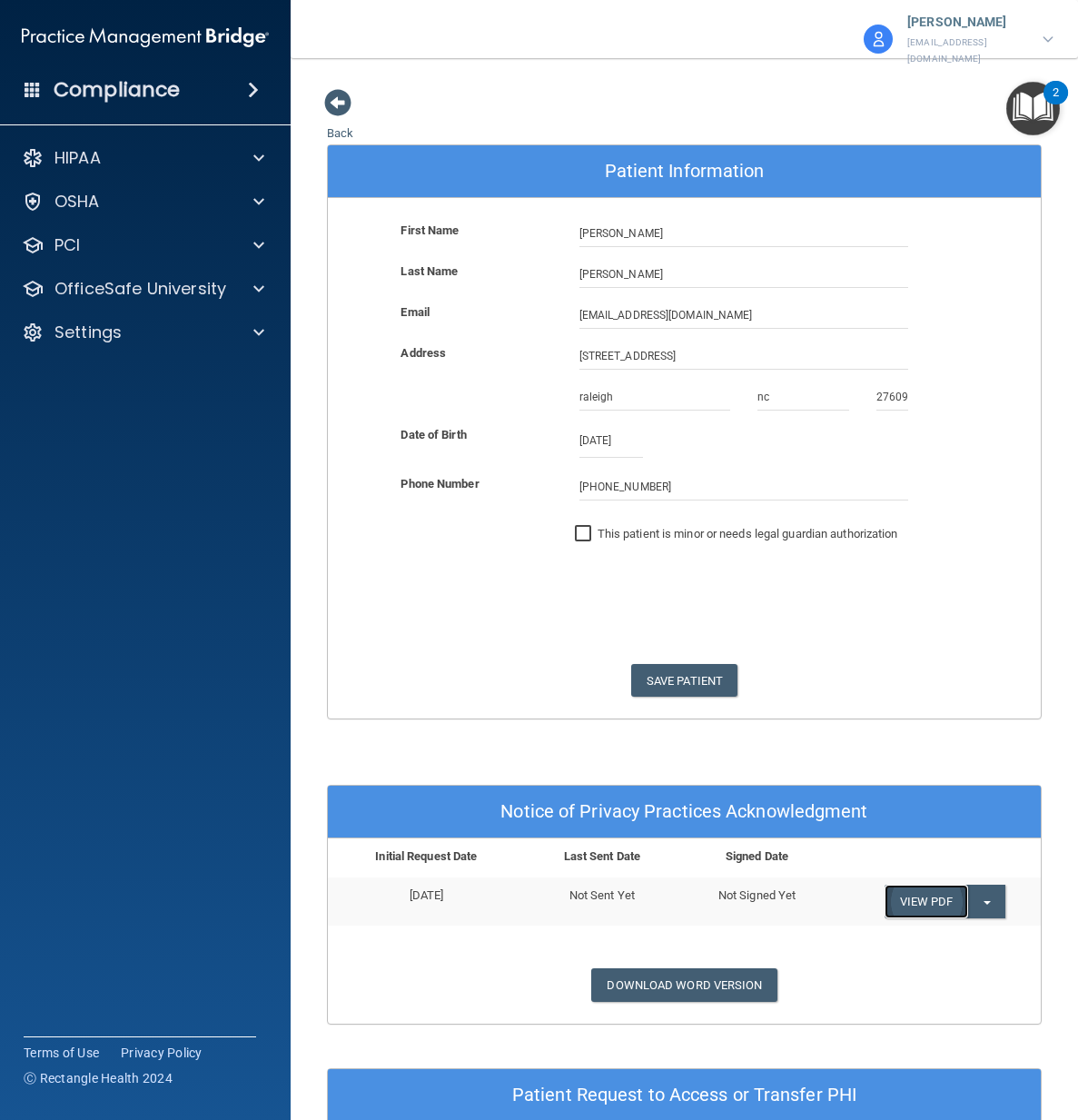
click at [925, 884] on link "View PDF" at bounding box center [926, 901] width 84 height 34
drag, startPoint x: 631, startPoint y: 930, endPoint x: 635, endPoint y: 945, distance: 15.5
click at [633, 938] on div "Notice of Privacy Practices Acknowledgment Initial Request Date Last Sent Date …" at bounding box center [684, 904] width 715 height 240
click at [650, 968] on link "Download Word Version" at bounding box center [684, 985] width 186 height 34
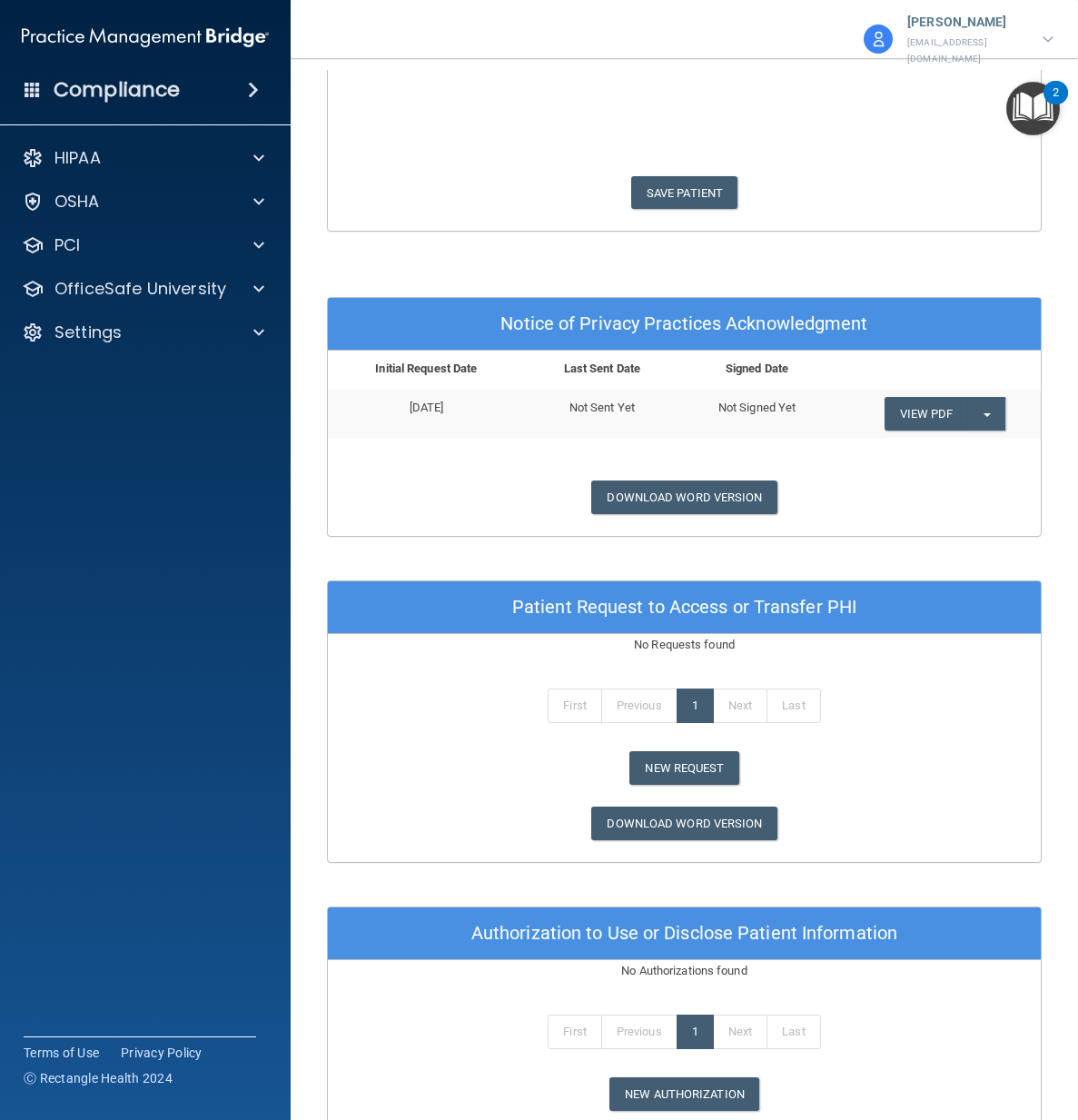
scroll to position [528, 0]
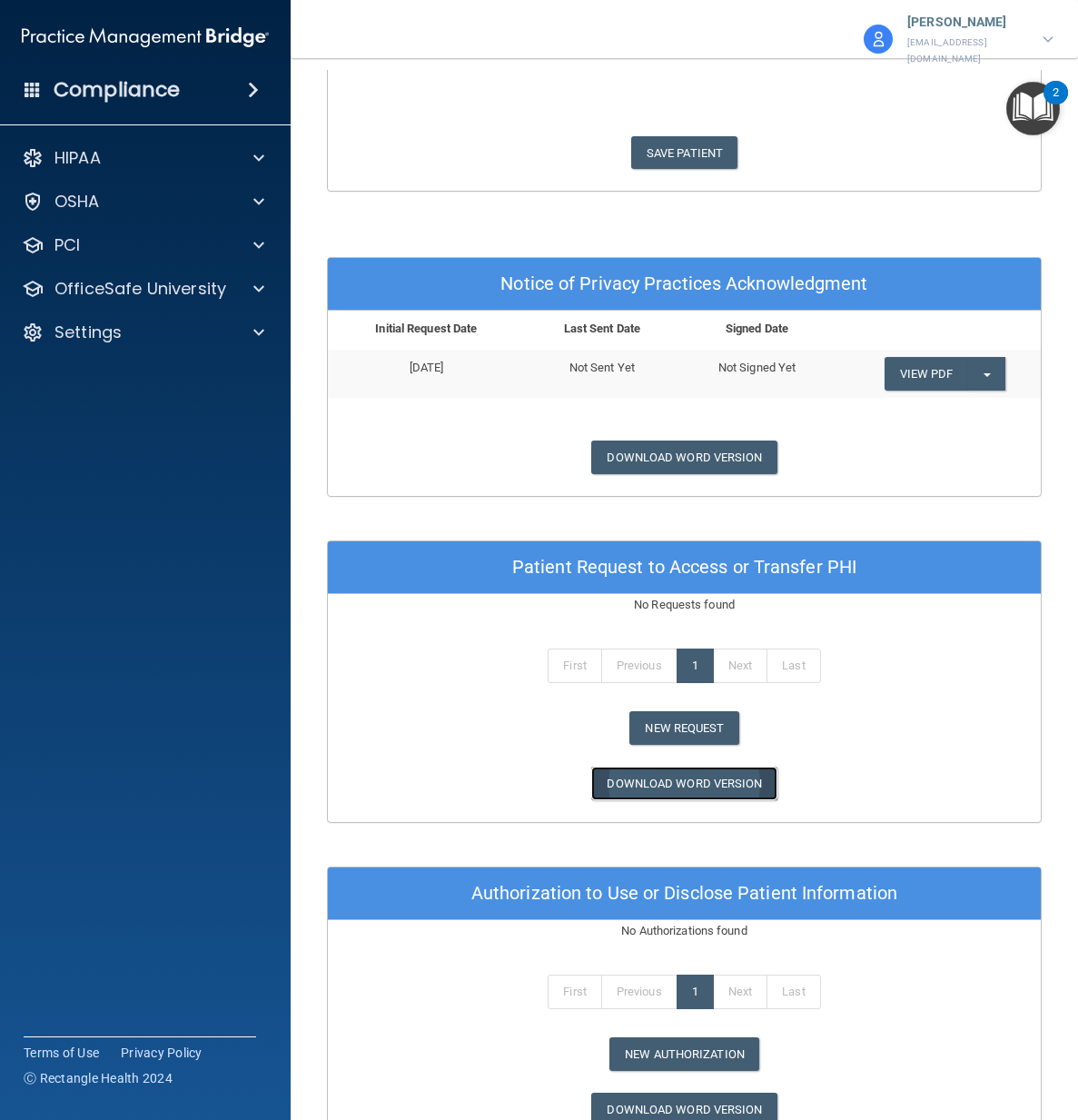
click at [703, 769] on link "Download Word Version" at bounding box center [684, 784] width 186 height 34
click at [174, 163] on div "HIPAA" at bounding box center [121, 158] width 226 height 22
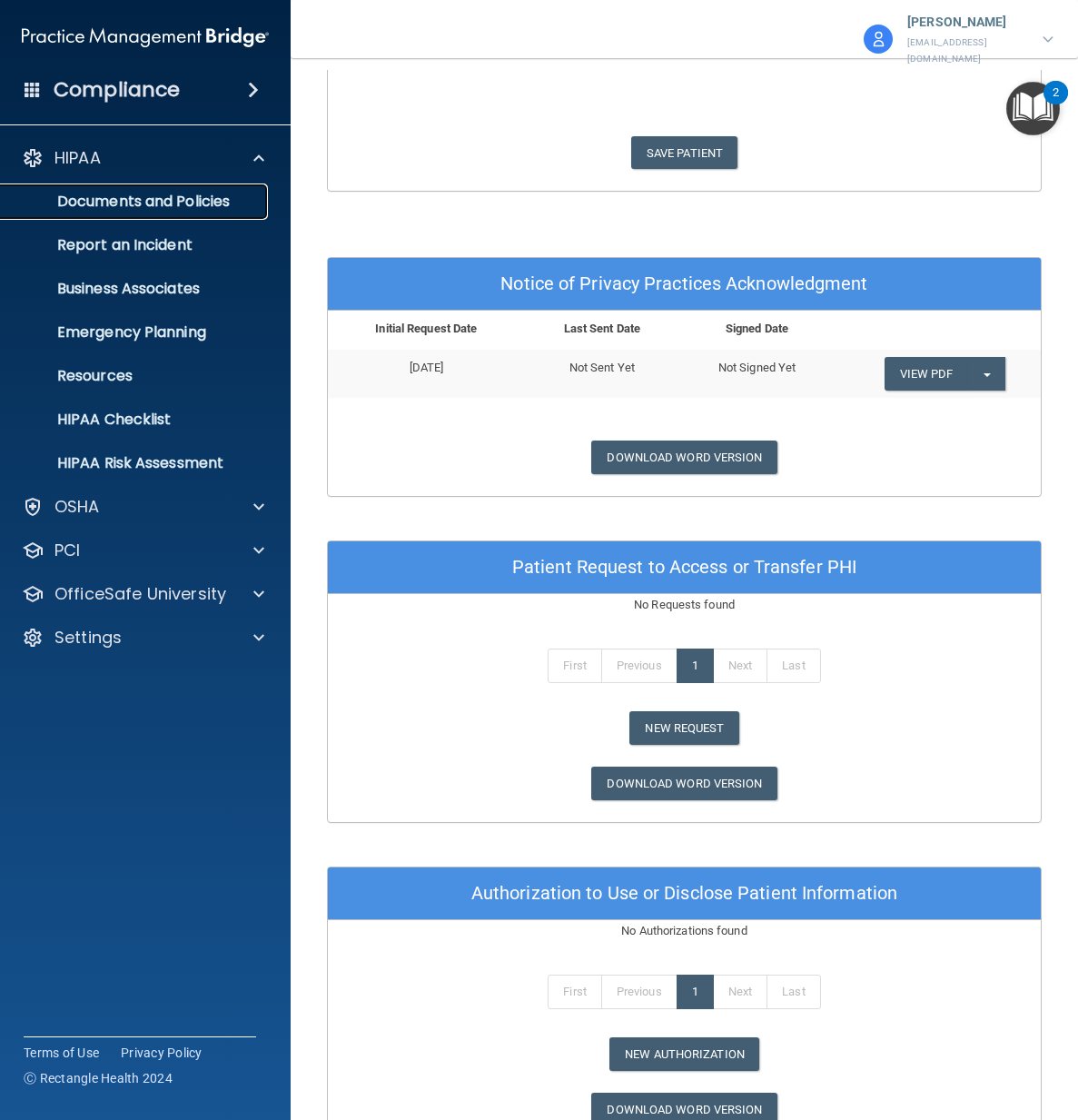
click at [177, 209] on p "Documents and Policies" at bounding box center [136, 202] width 248 height 18
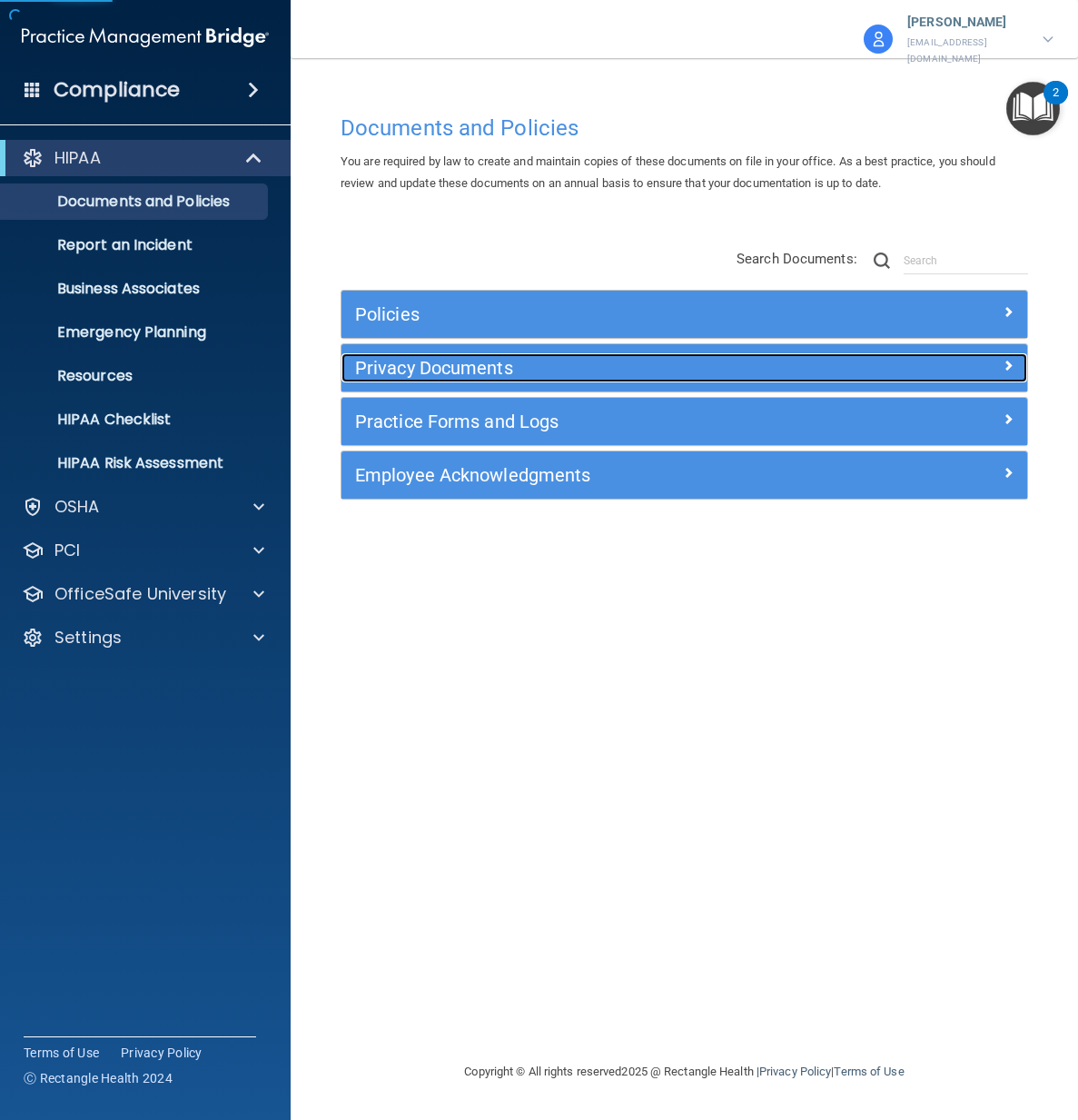
click at [495, 357] on h5 "Privacy Documents" at bounding box center [599, 367] width 487 height 20
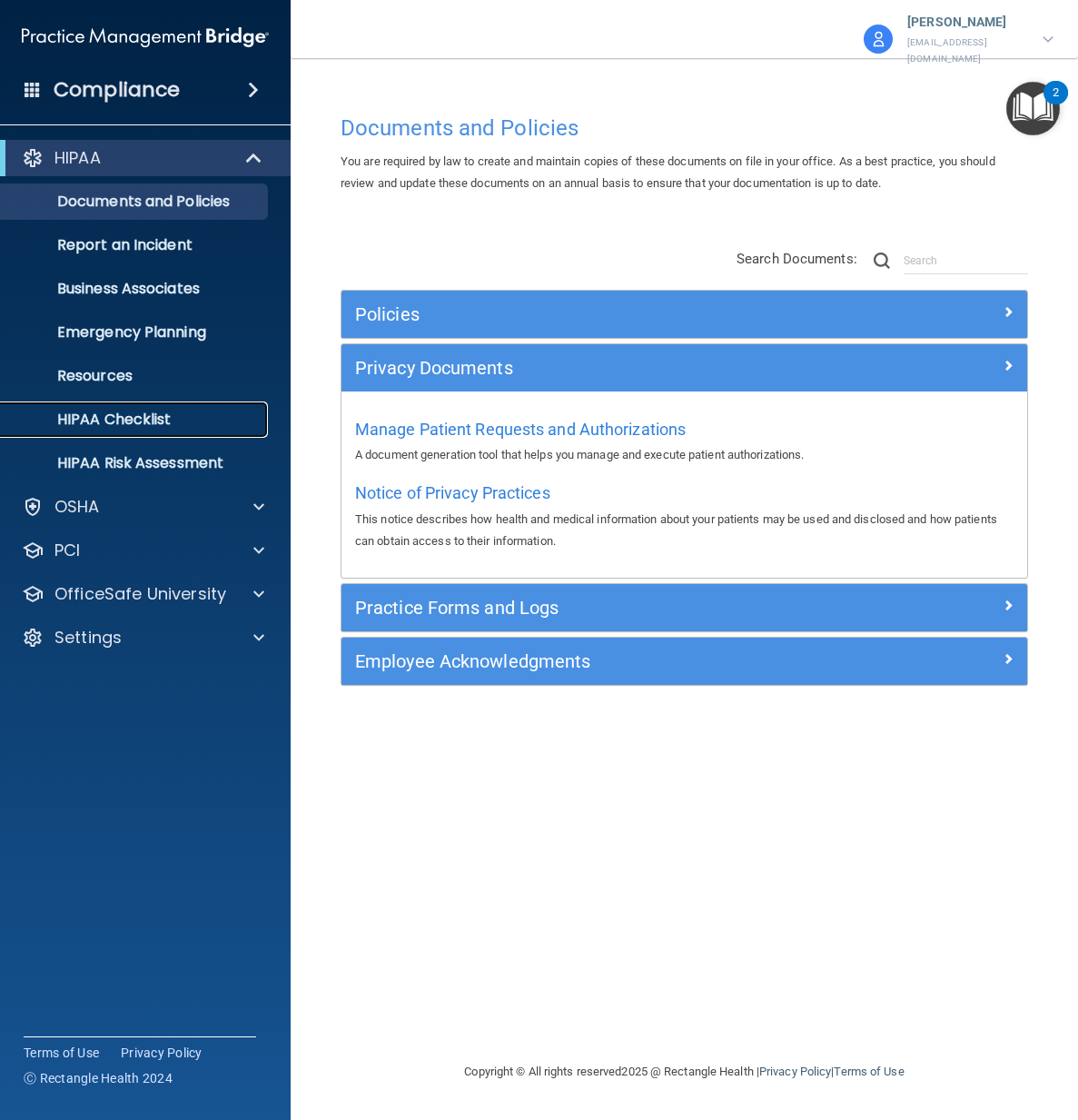
click at [136, 415] on p "HIPAA Checklist" at bounding box center [136, 419] width 248 height 18
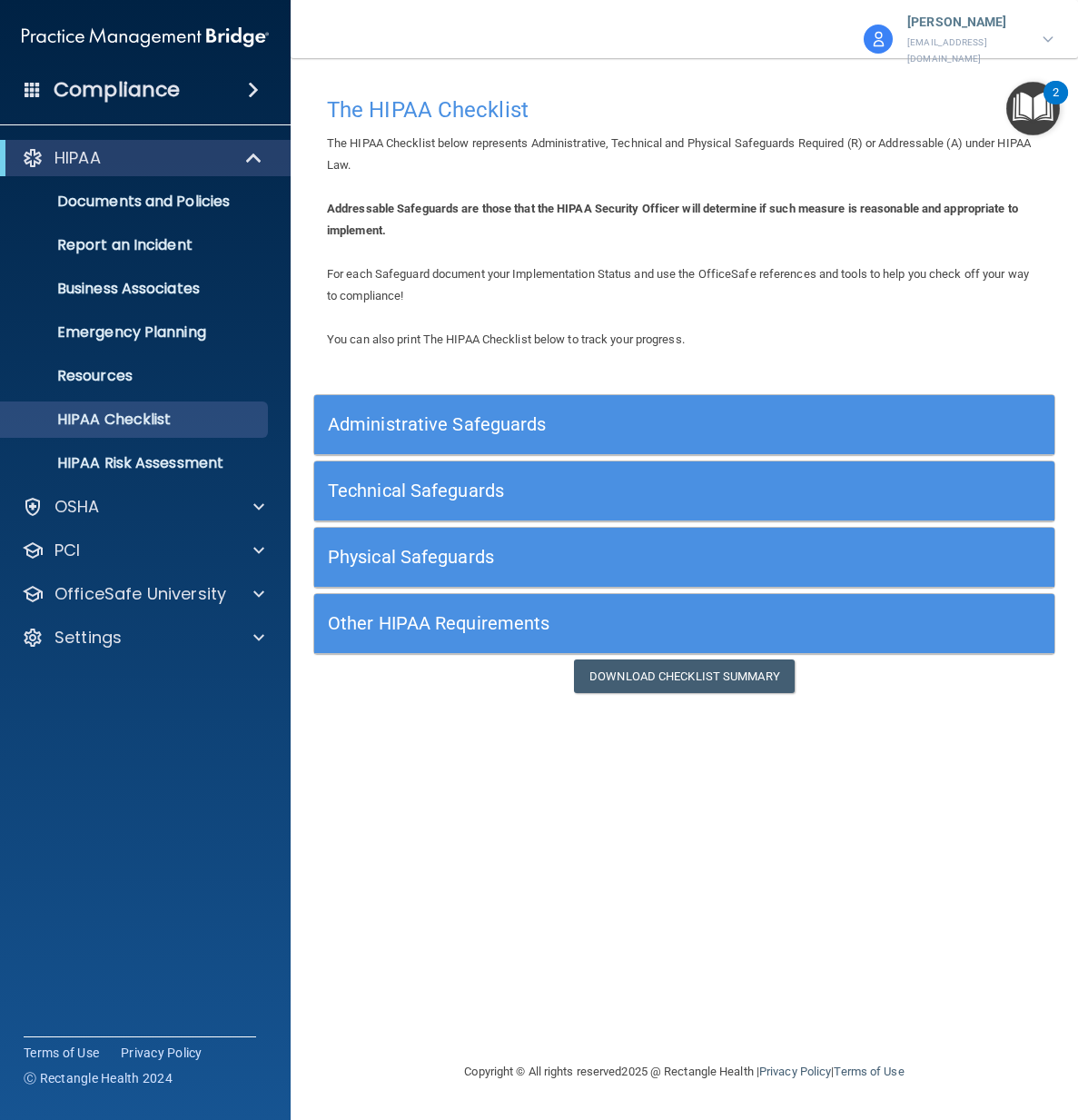
click at [375, 417] on h5 "Administrative Safeguards" at bounding box center [591, 424] width 528 height 20
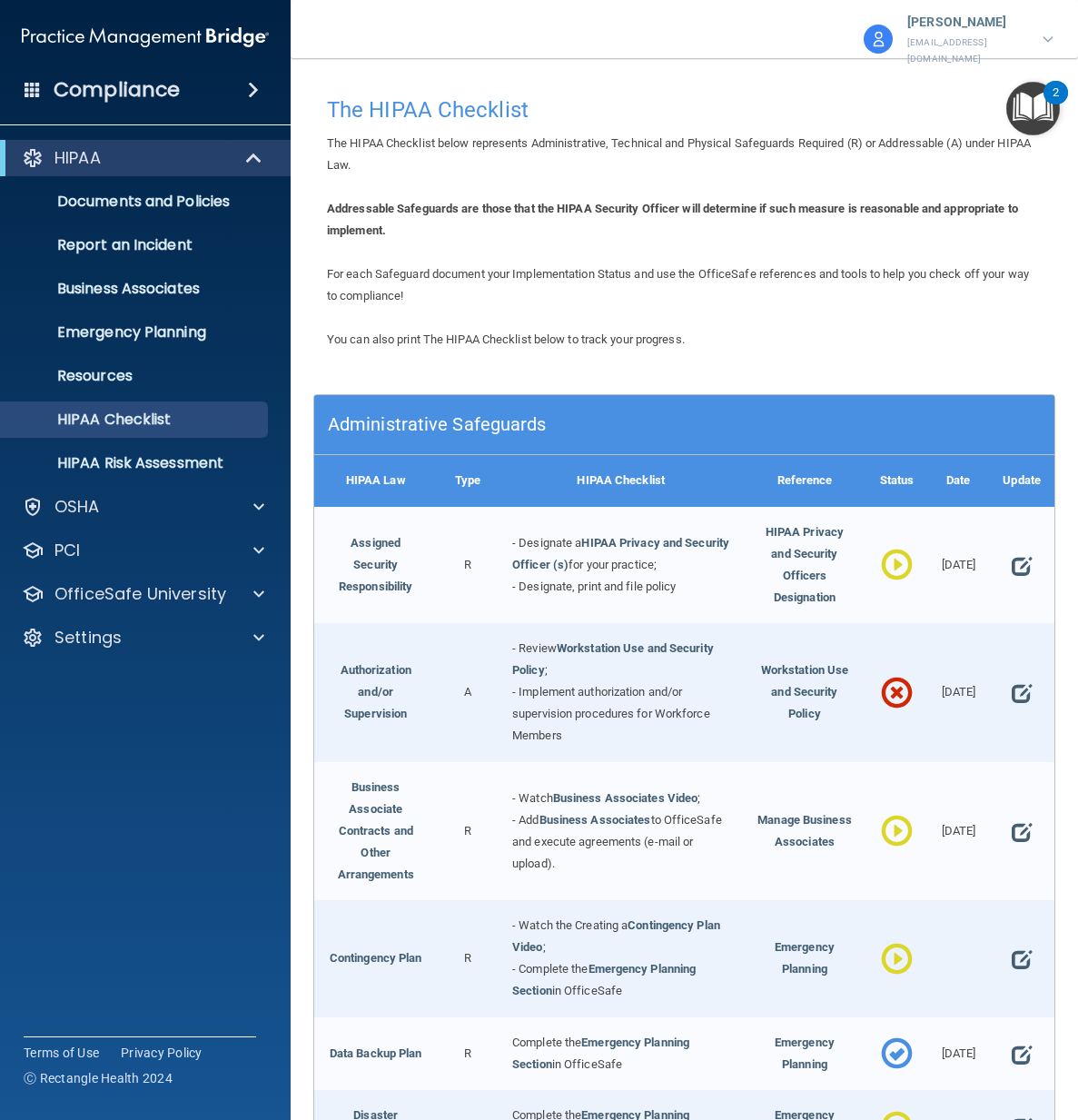
click at [375, 418] on h5 "Administrative Safeguards" at bounding box center [591, 424] width 528 height 20
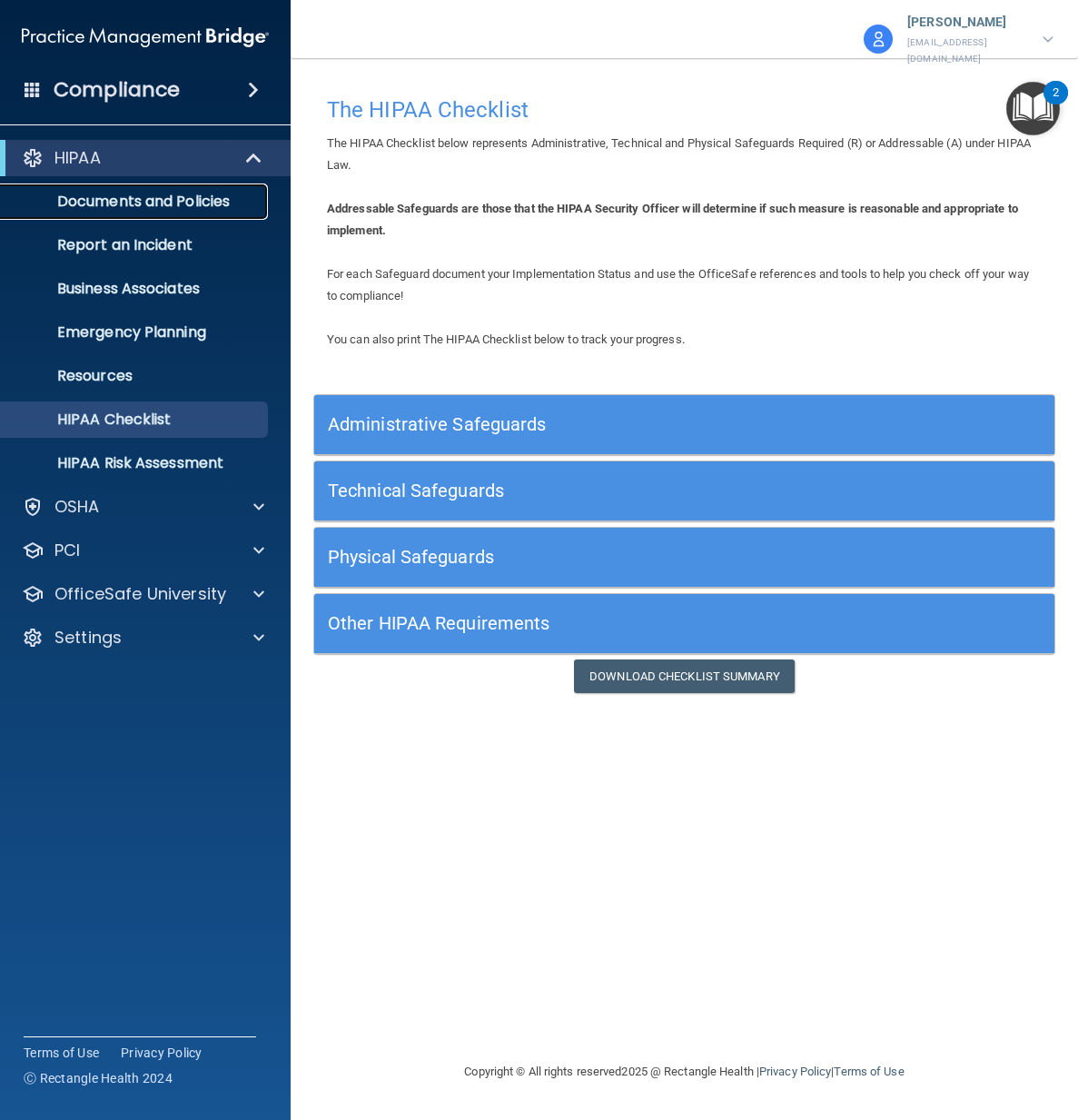
click at [141, 200] on p "Documents and Policies" at bounding box center [136, 202] width 248 height 18
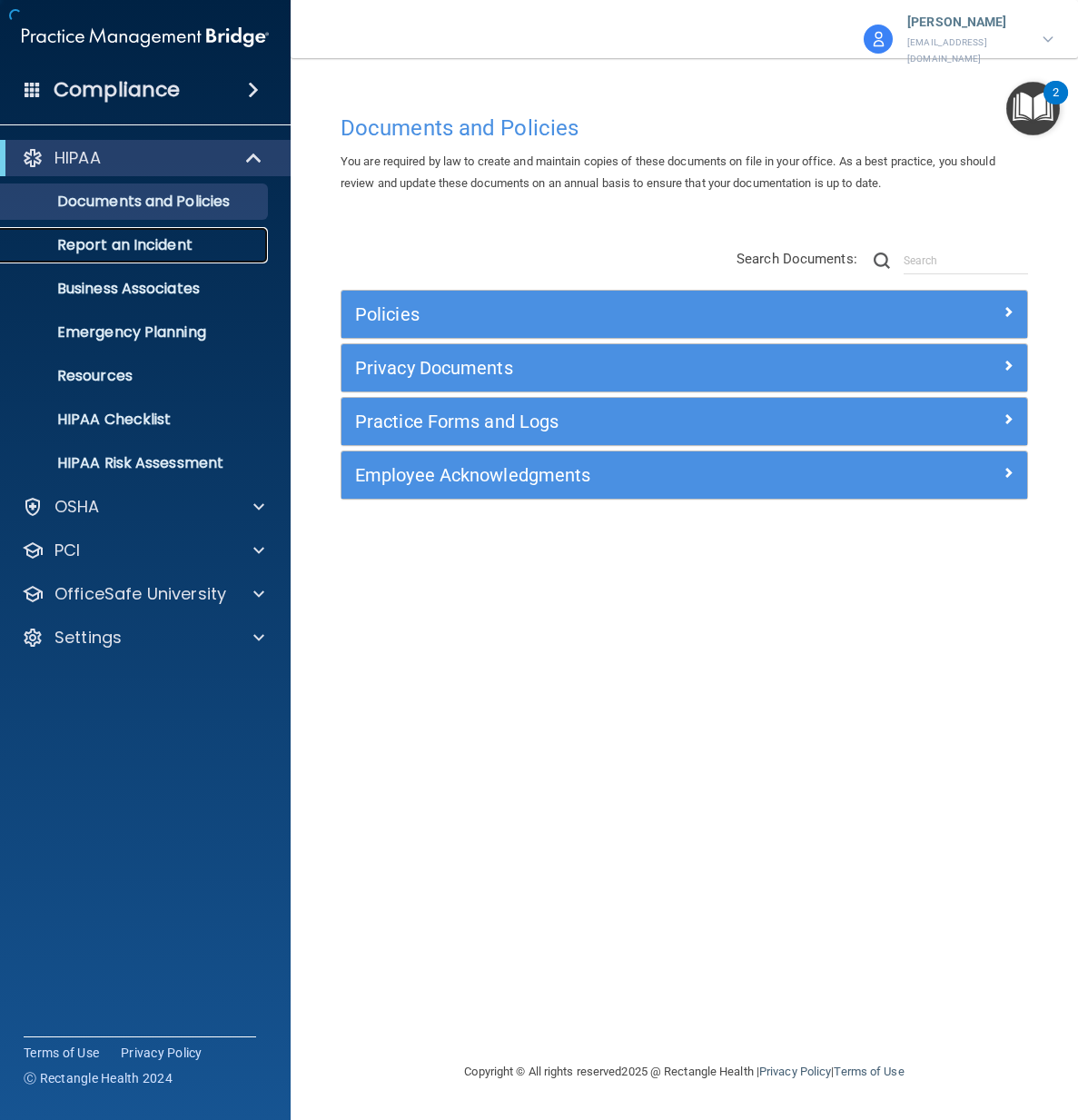
click at [142, 242] on p "Report an Incident" at bounding box center [136, 246] width 248 height 18
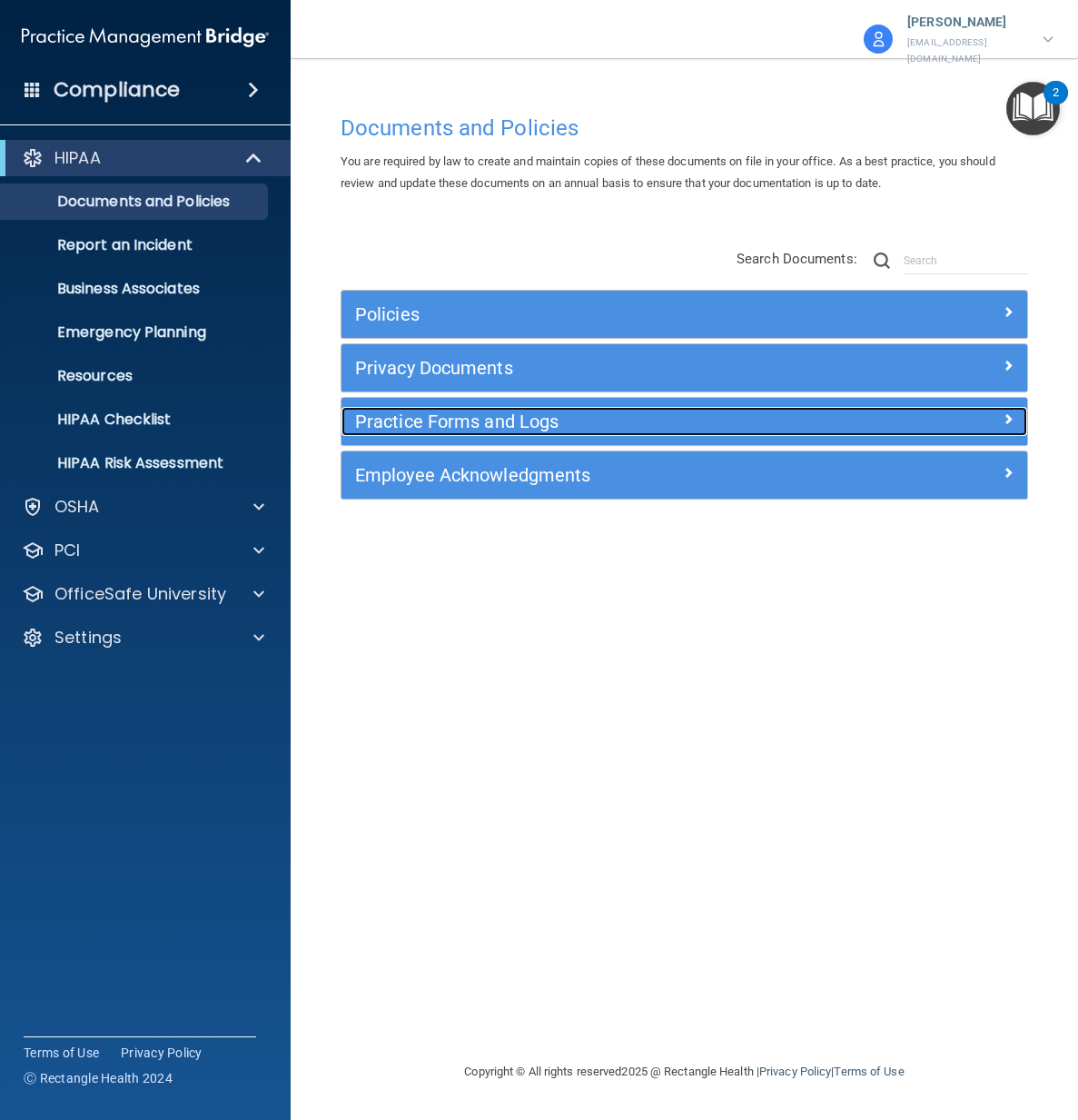
click at [466, 414] on h5 "Practice Forms and Logs" at bounding box center [599, 421] width 487 height 20
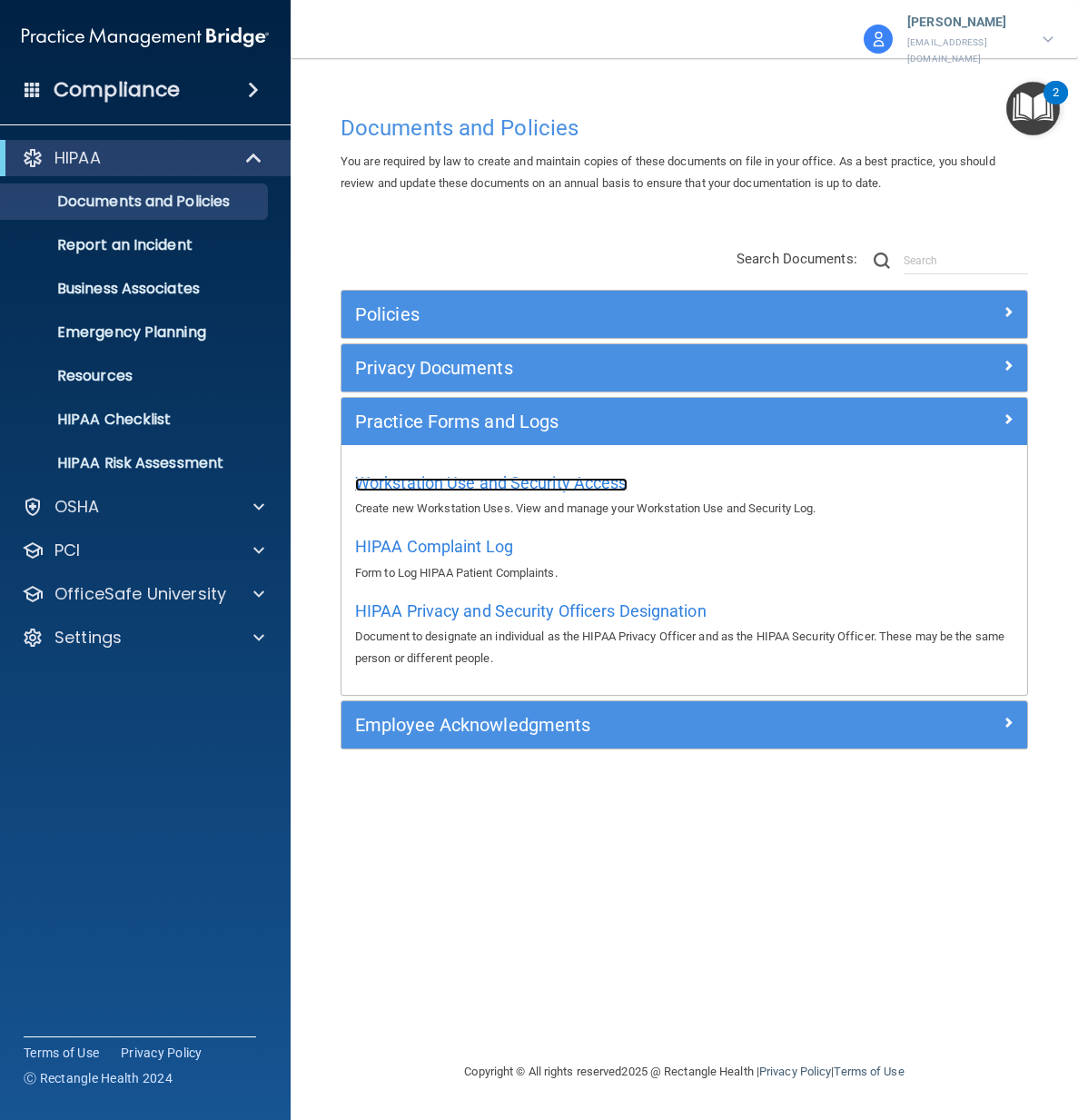
click at [472, 473] on span "Workstation Use and Security Access" at bounding box center [491, 482] width 272 height 19
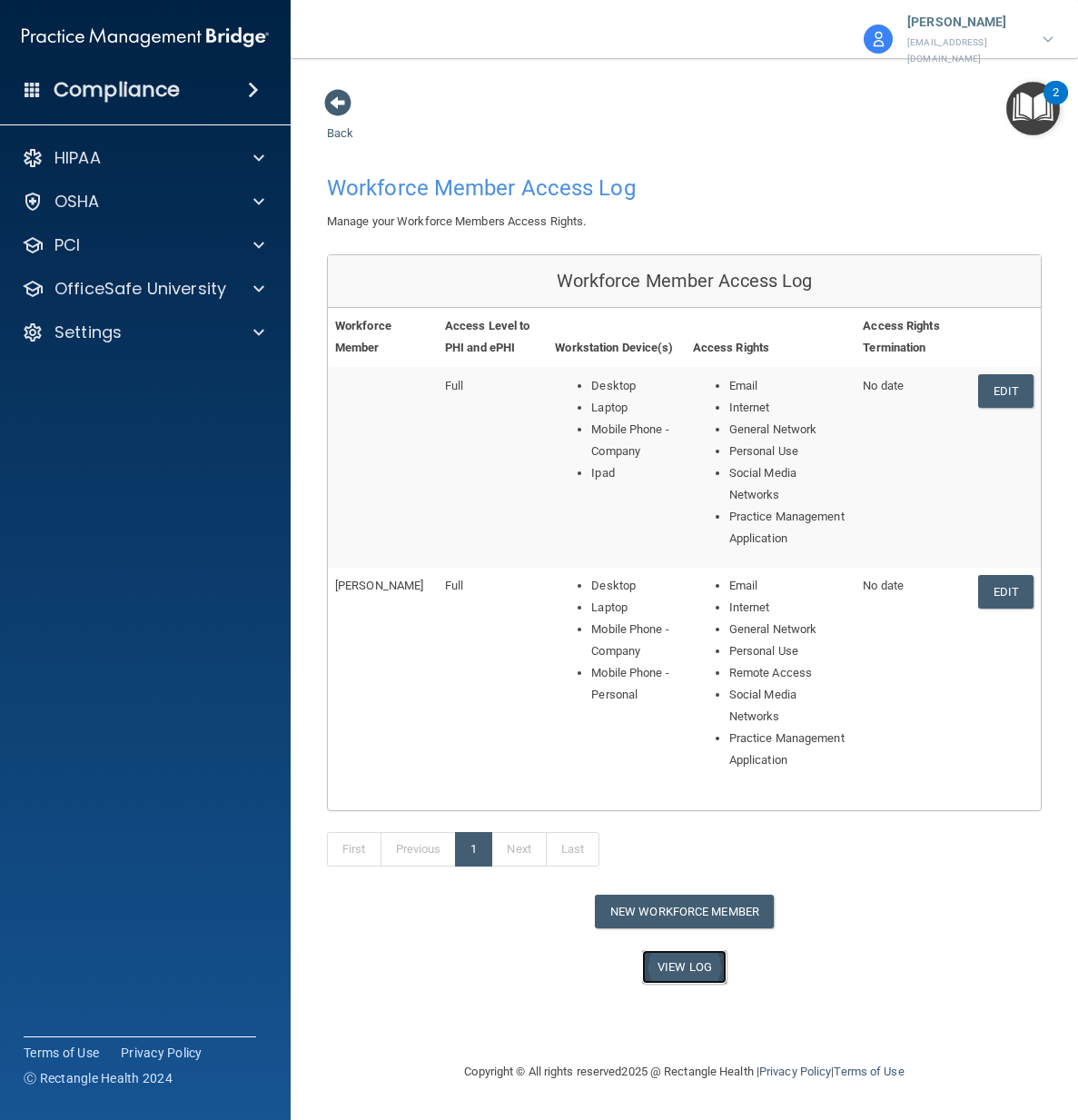
click at [663, 950] on link "View Log" at bounding box center [684, 967] width 85 height 34
